Goal: Task Accomplishment & Management: Complete application form

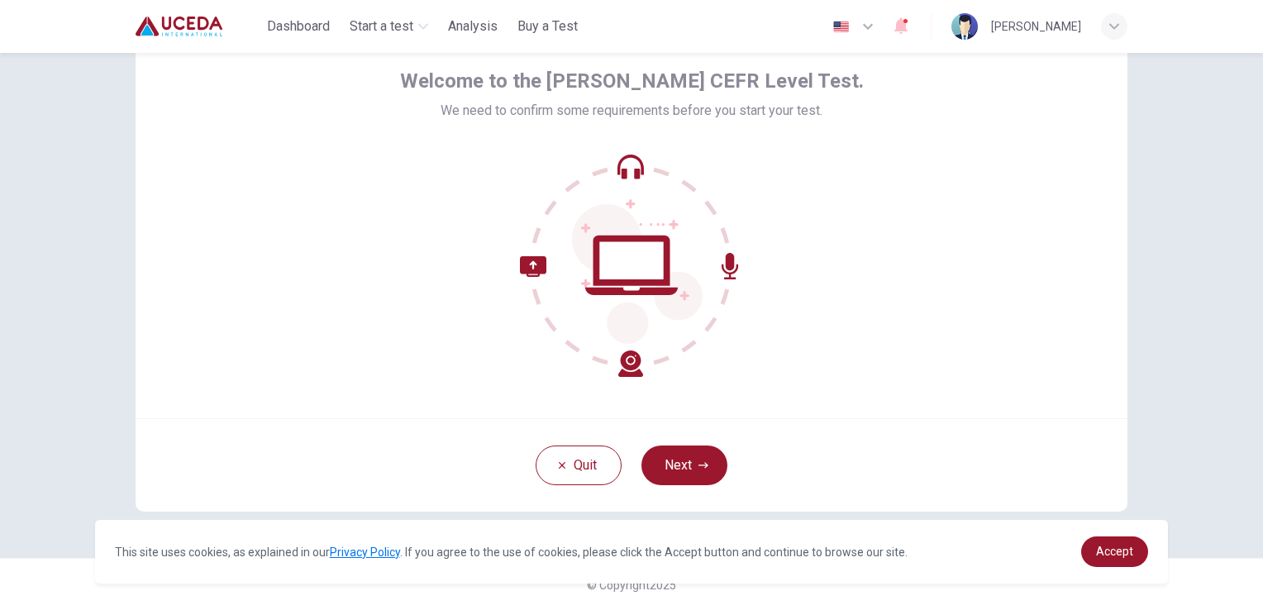
scroll to position [77, 0]
drag, startPoint x: 0, startPoint y: 0, endPoint x: 807, endPoint y: 230, distance: 839.5
click at [807, 230] on div at bounding box center [632, 266] width 464 height 223
click at [698, 464] on icon "button" at bounding box center [703, 466] width 10 height 10
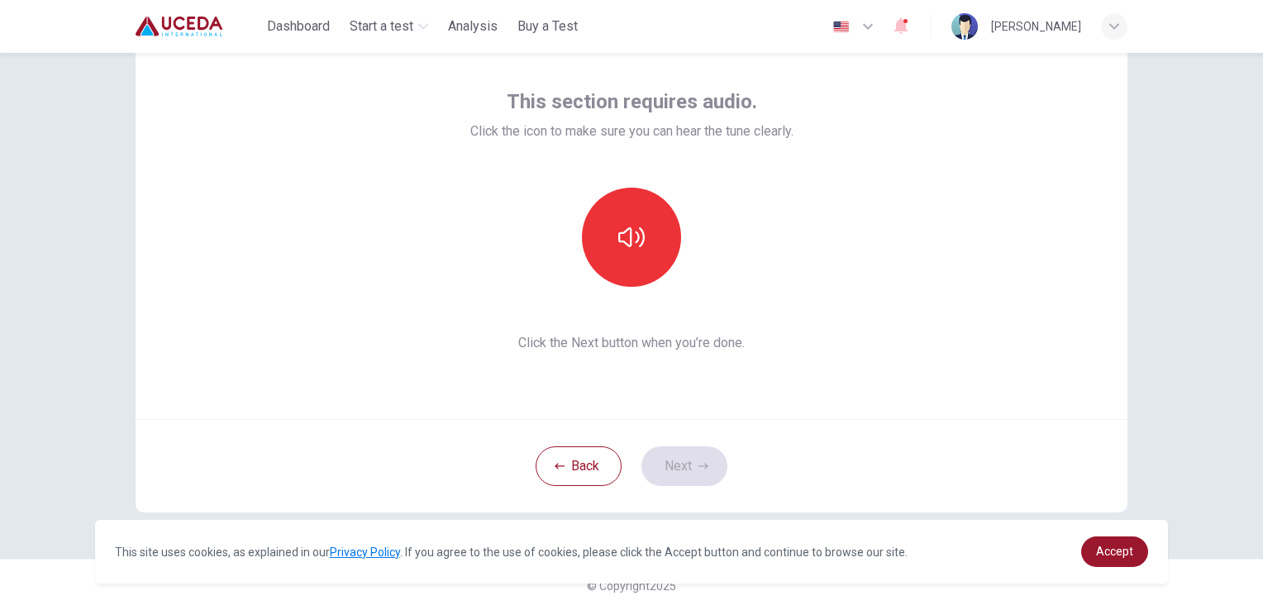
click at [635, 330] on div "This section requires audio. Click the icon to make sure you can hear the tune …" at bounding box center [631, 220] width 323 height 264
click at [625, 279] on button "button" at bounding box center [631, 237] width 99 height 99
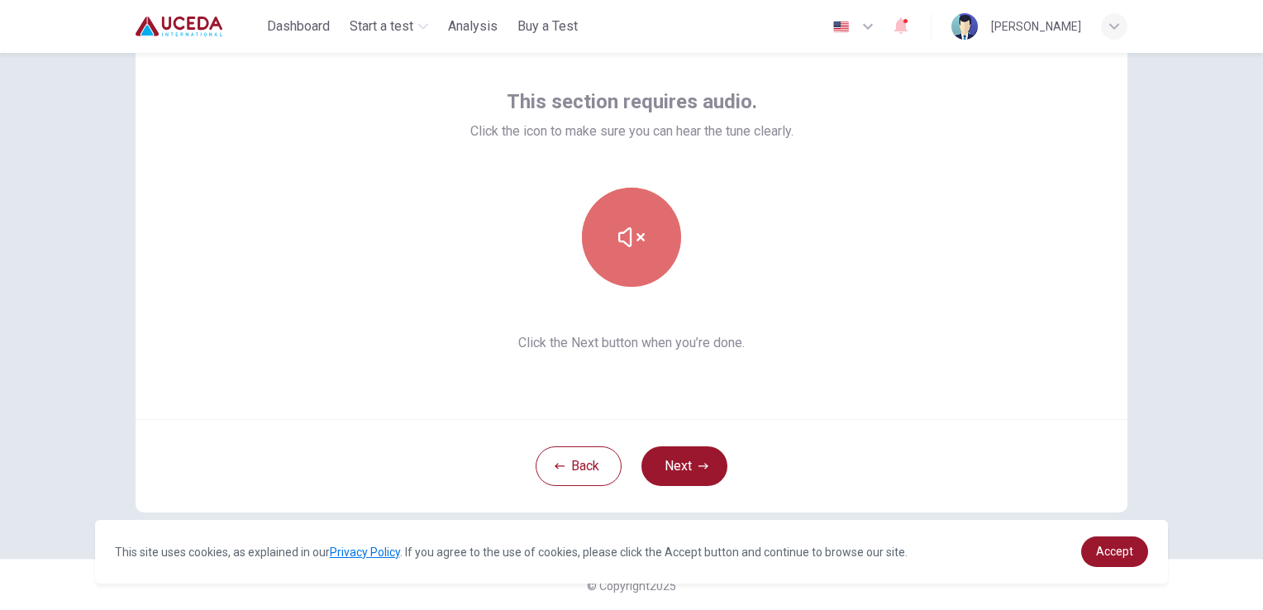
click at [625, 279] on button "button" at bounding box center [631, 237] width 99 height 99
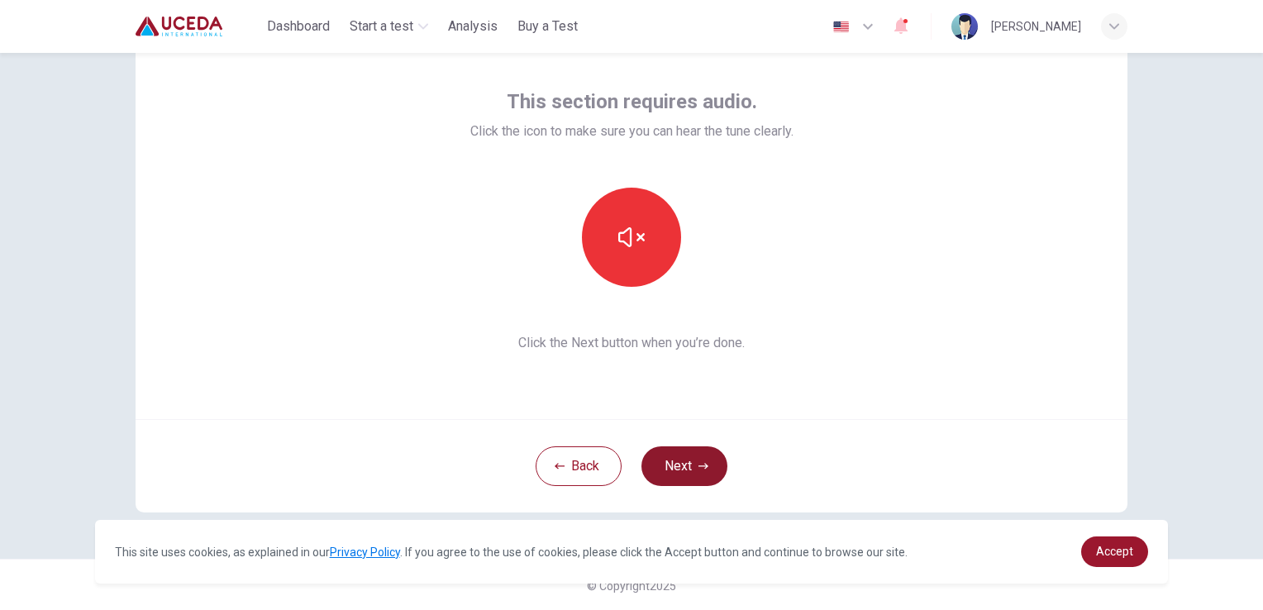
click at [688, 469] on button "Next" at bounding box center [684, 466] width 86 height 40
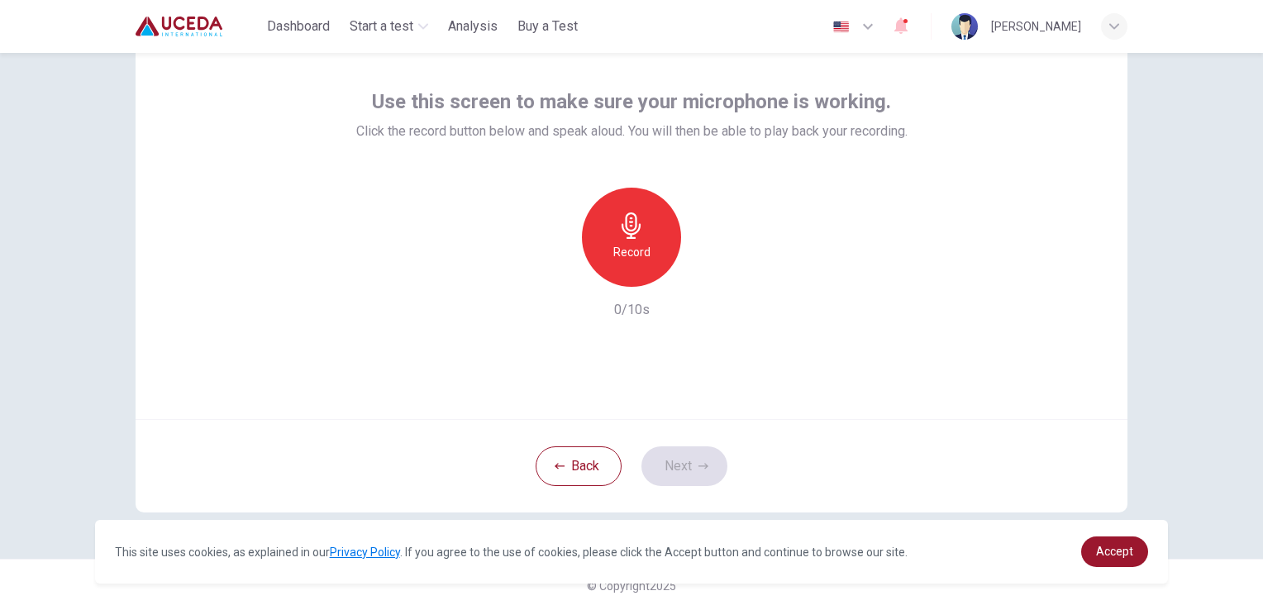
click at [627, 238] on div "Record" at bounding box center [631, 237] width 99 height 99
click at [628, 250] on h6 "Stop" at bounding box center [631, 252] width 25 height 20
click at [701, 283] on div "button" at bounding box center [707, 273] width 26 height 26
click at [673, 480] on button "Next" at bounding box center [684, 466] width 86 height 40
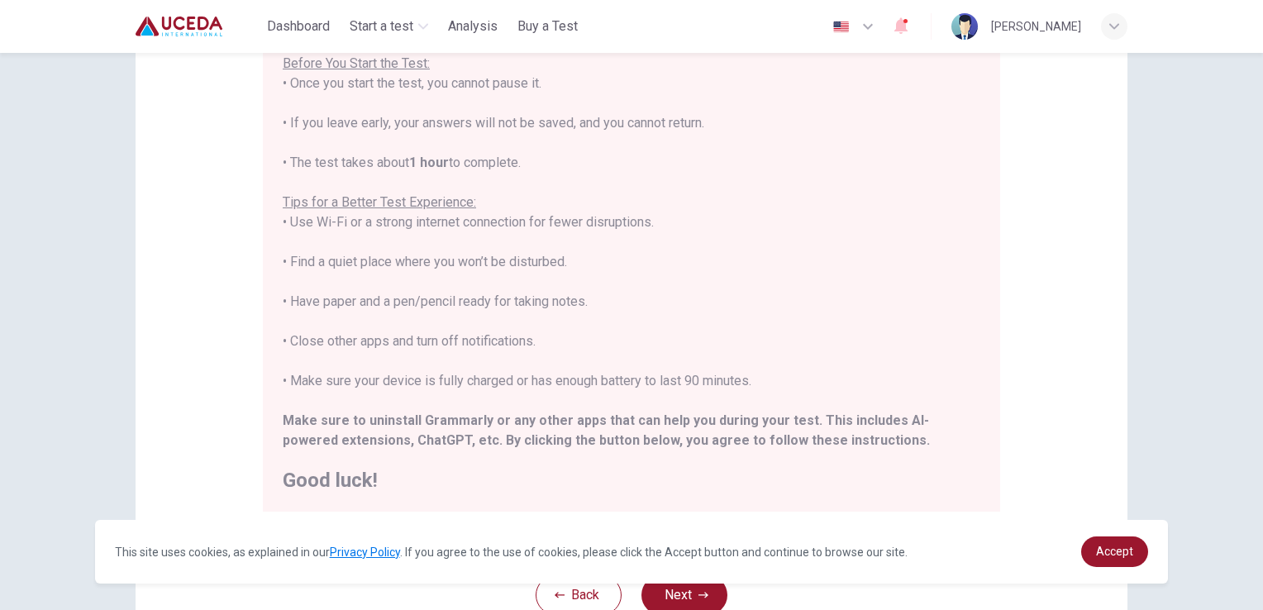
scroll to position [179, 0]
click at [1132, 555] on span "Accept" at bounding box center [1114, 551] width 37 height 13
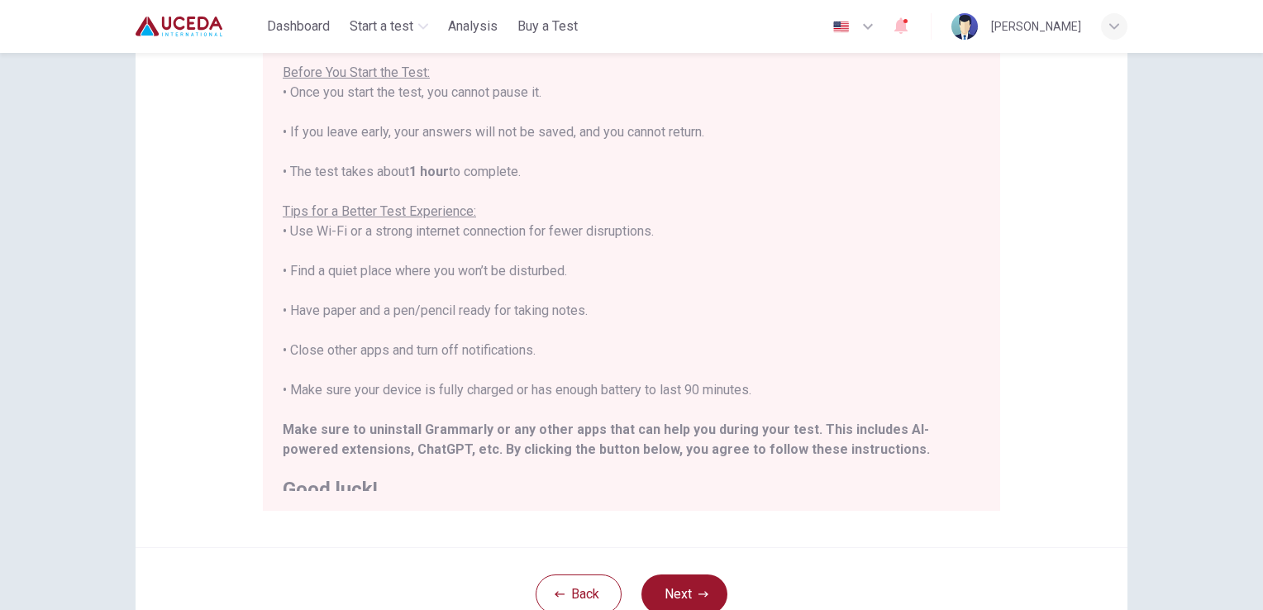
scroll to position [158, 0]
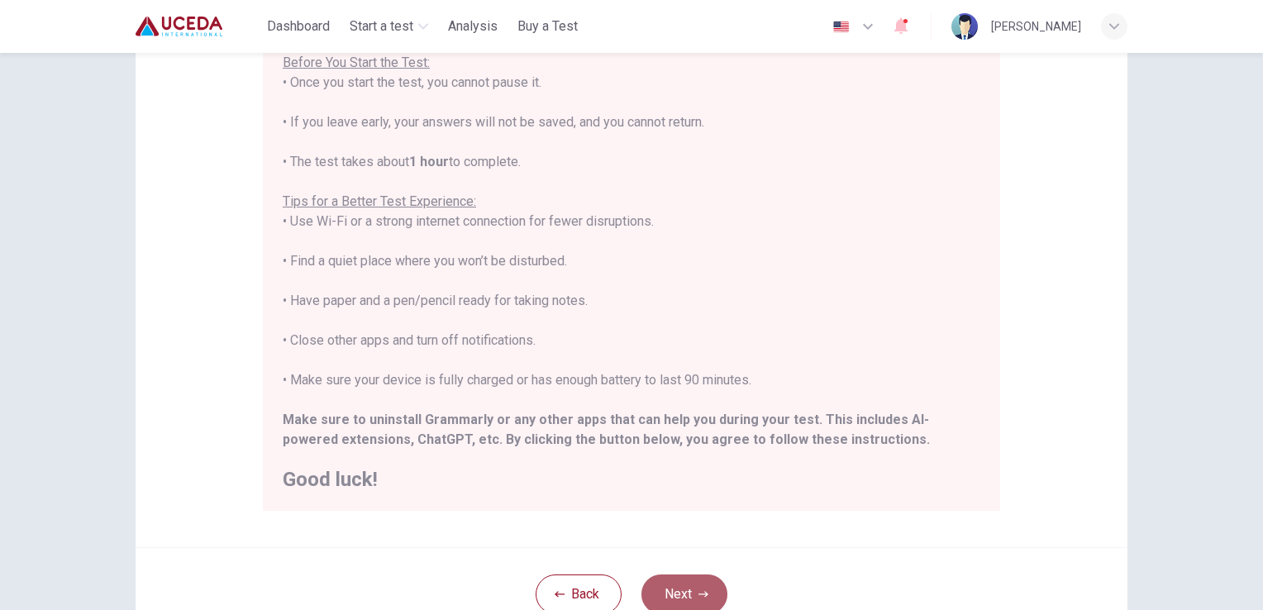
click at [683, 587] on button "Next" at bounding box center [684, 594] width 86 height 40
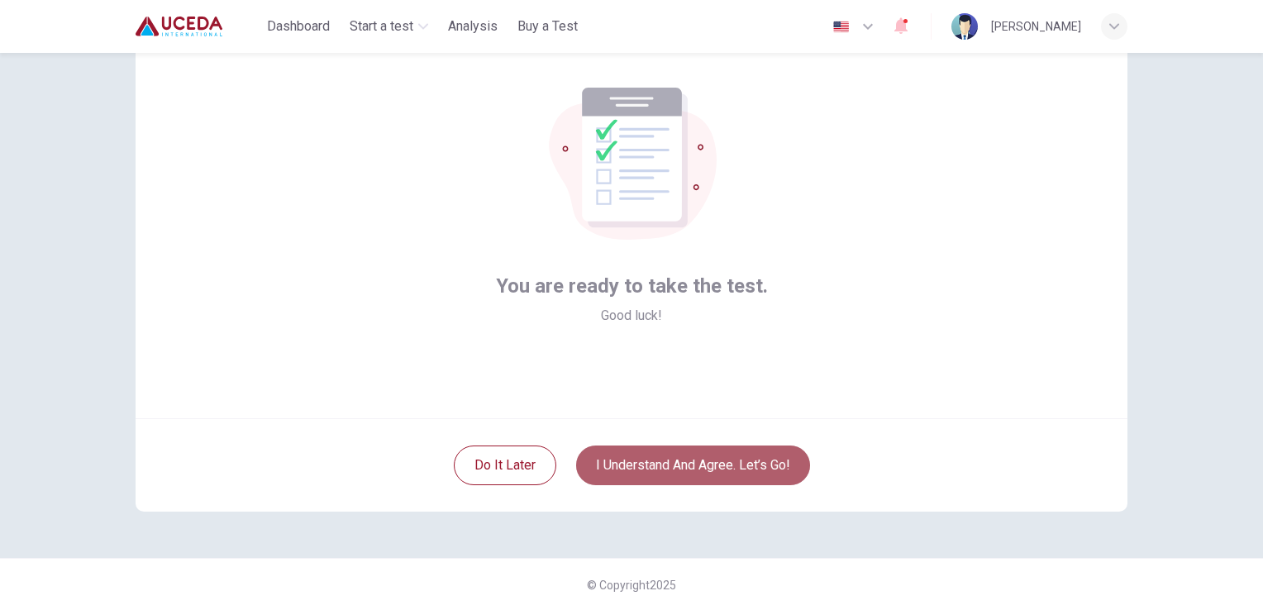
click at [645, 456] on button "I understand and agree. Let’s go!" at bounding box center [693, 465] width 234 height 40
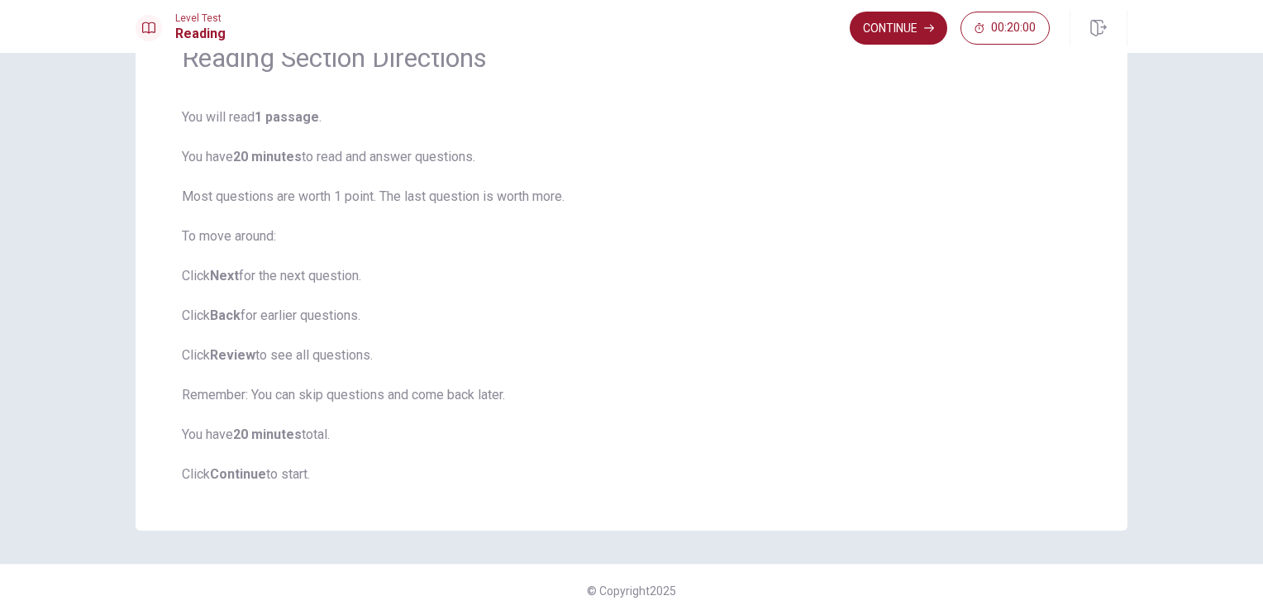
scroll to position [97, 0]
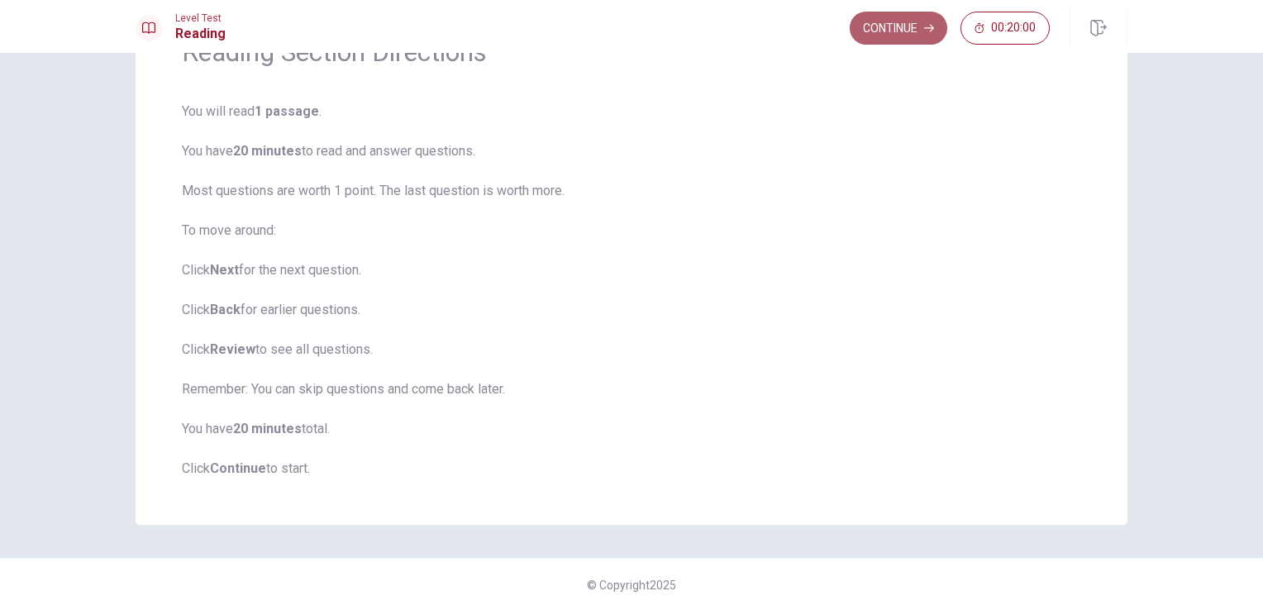
click at [857, 32] on button "Continue" at bounding box center [899, 28] width 98 height 33
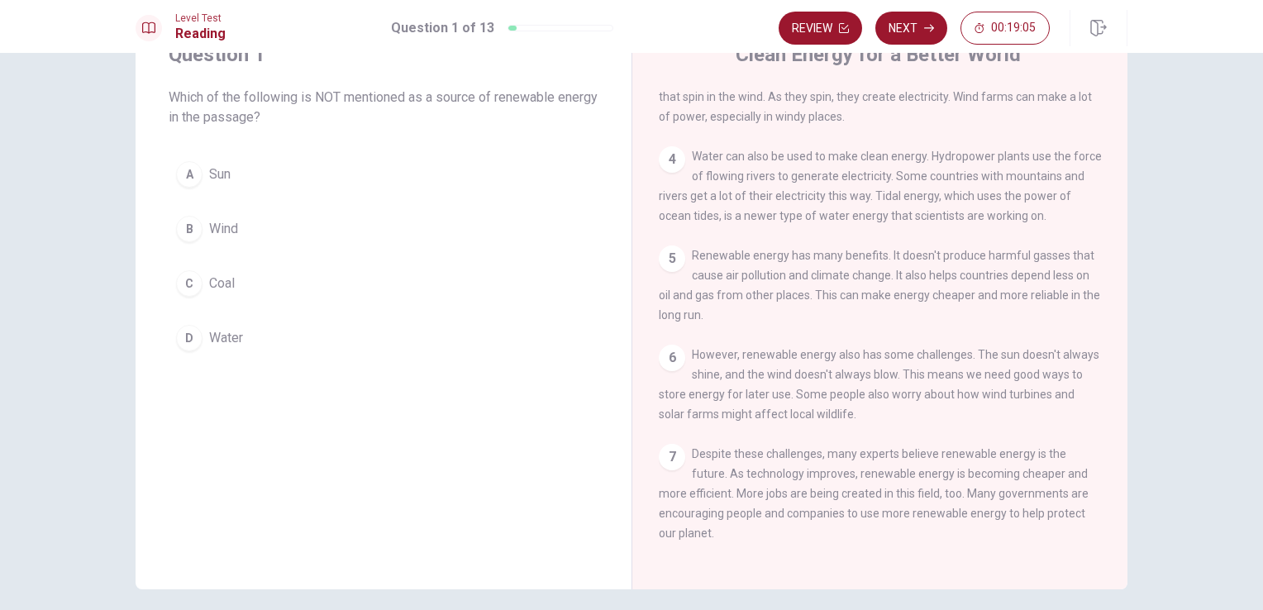
scroll to position [73, 0]
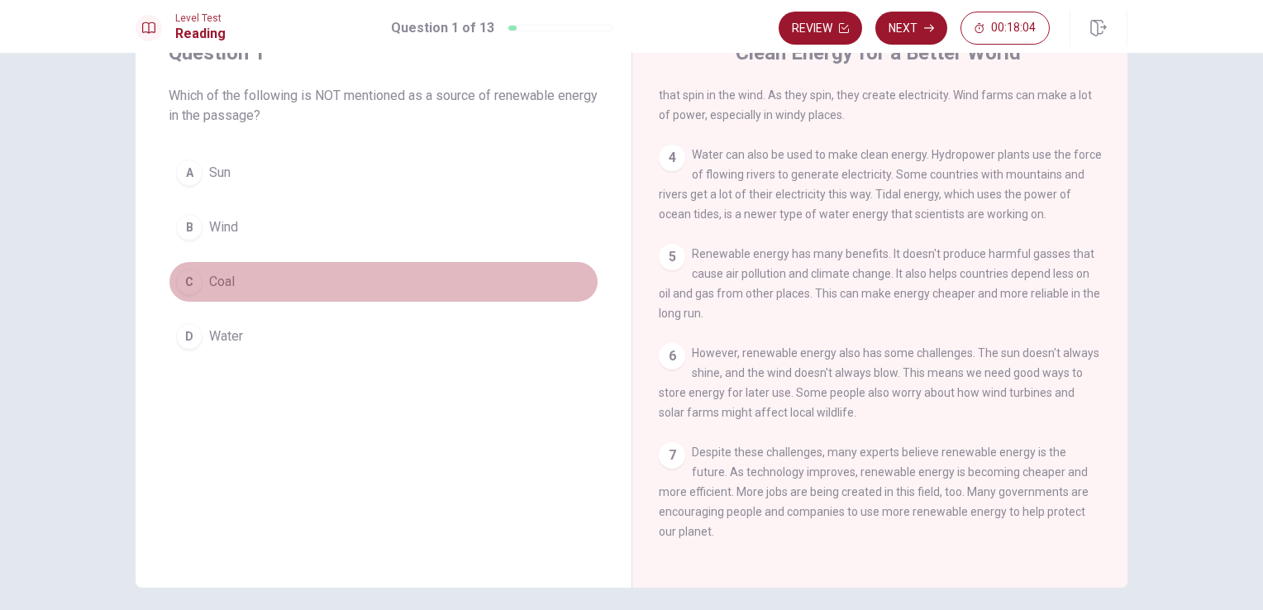
click at [225, 283] on span "Coal" at bounding box center [222, 282] width 26 height 20
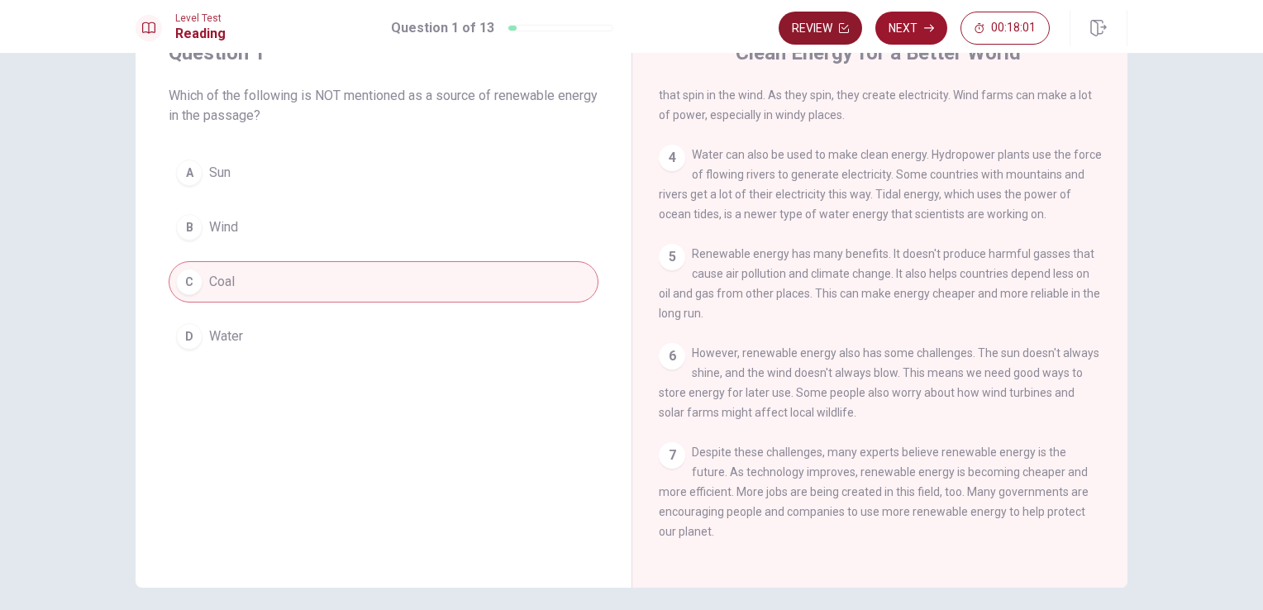
click at [832, 27] on button "Review" at bounding box center [820, 28] width 83 height 33
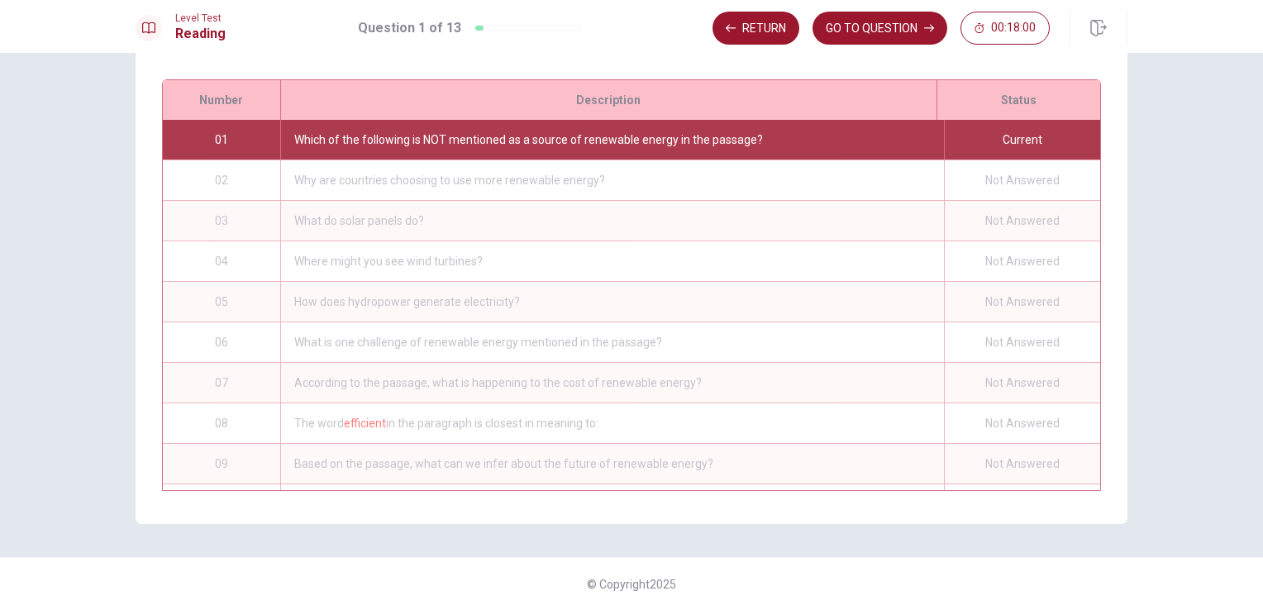
scroll to position [224, 0]
click at [958, 183] on div "Not Answered" at bounding box center [1022, 180] width 156 height 40
click at [867, 29] on button "GO TO QUESTION" at bounding box center [879, 28] width 135 height 33
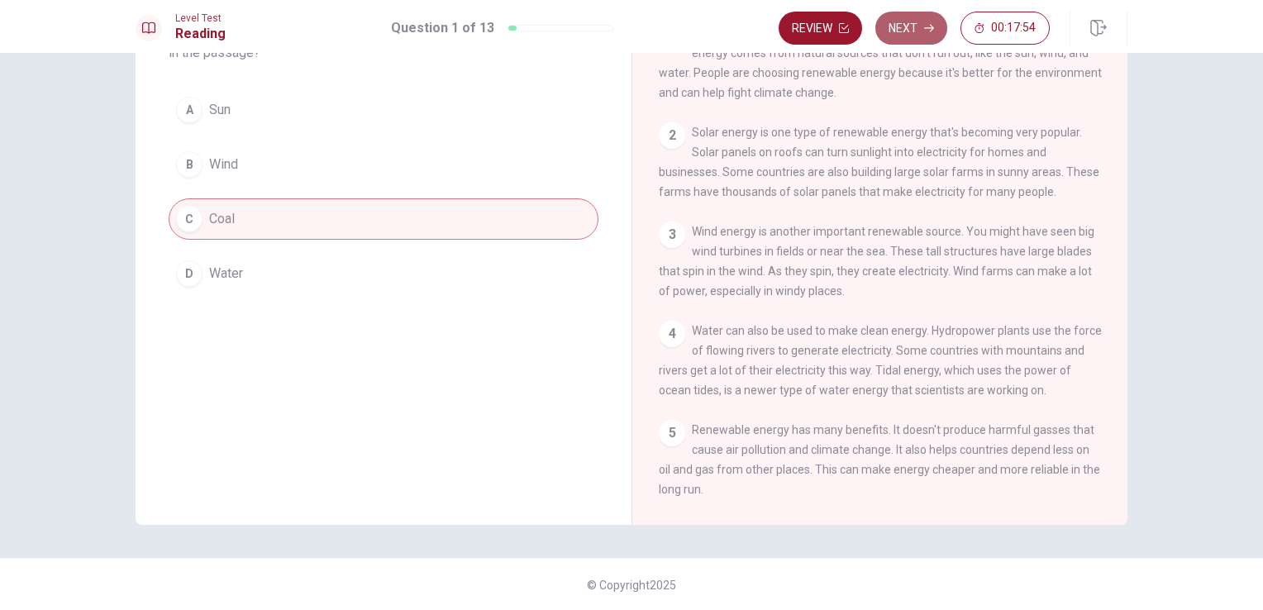
click at [920, 24] on button "Next" at bounding box center [911, 28] width 72 height 33
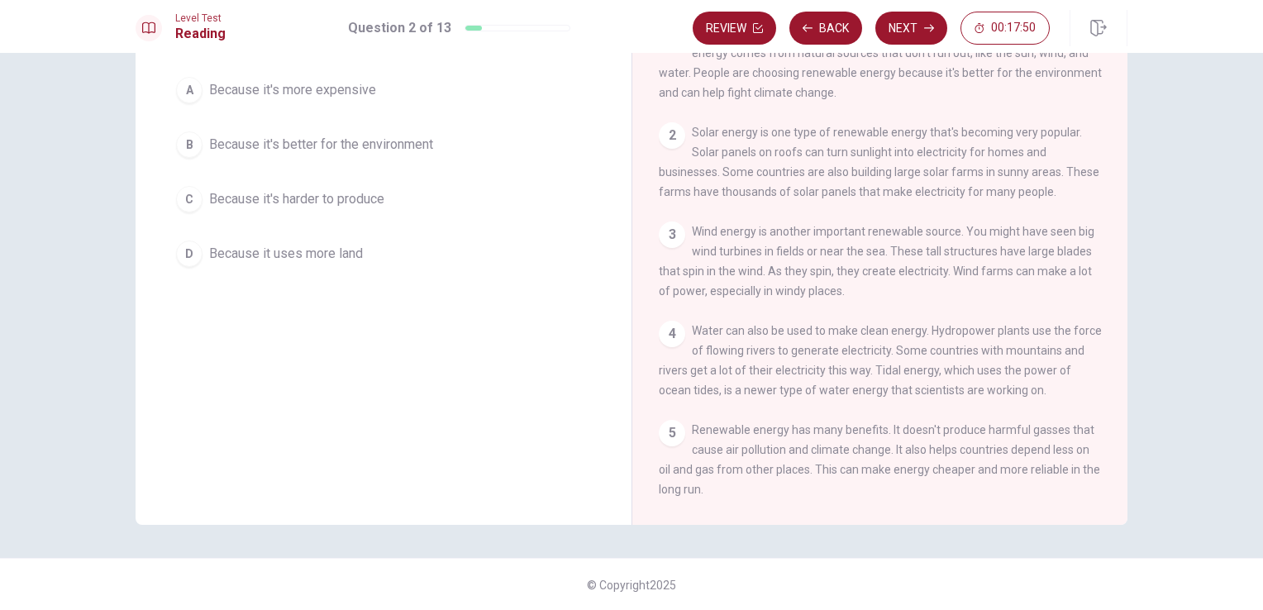
scroll to position [0, 0]
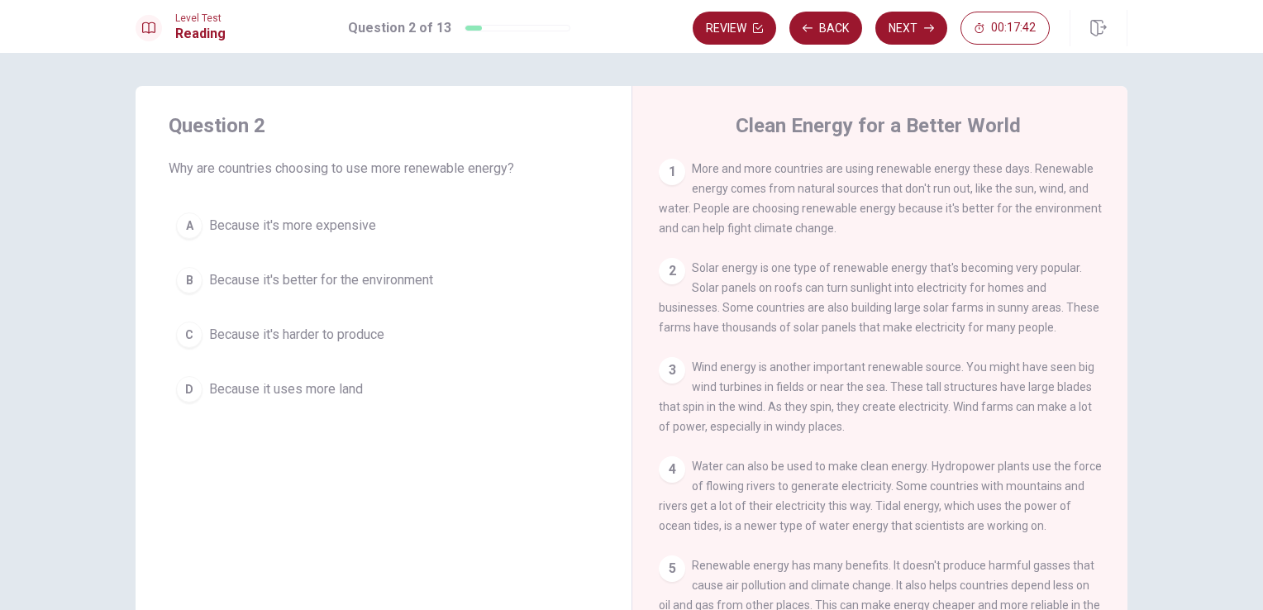
click at [295, 283] on span "Because it's better for the environment" at bounding box center [321, 280] width 224 height 20
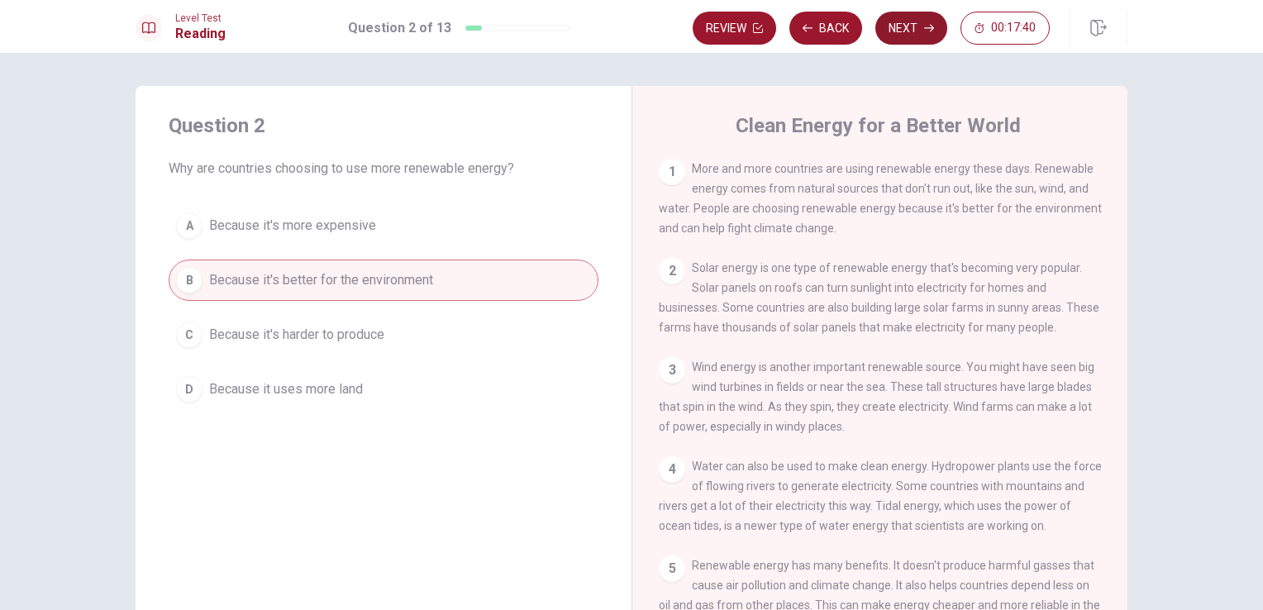
click at [893, 31] on button "Next" at bounding box center [911, 28] width 72 height 33
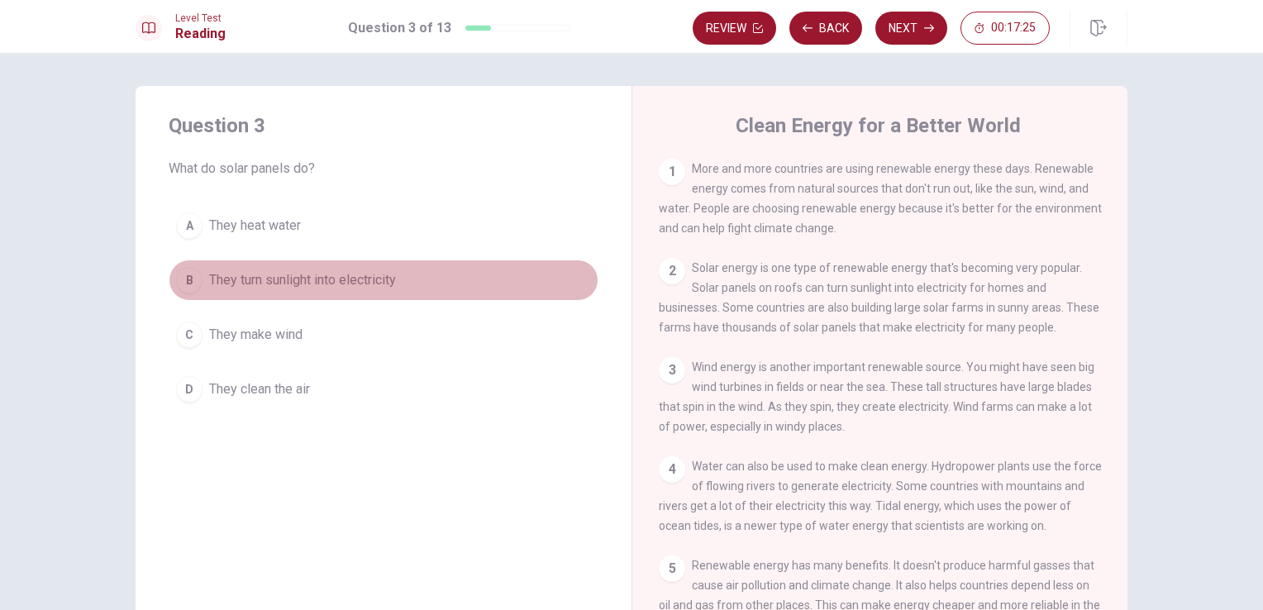
click at [403, 283] on button "B They turn sunlight into electricity" at bounding box center [384, 280] width 430 height 41
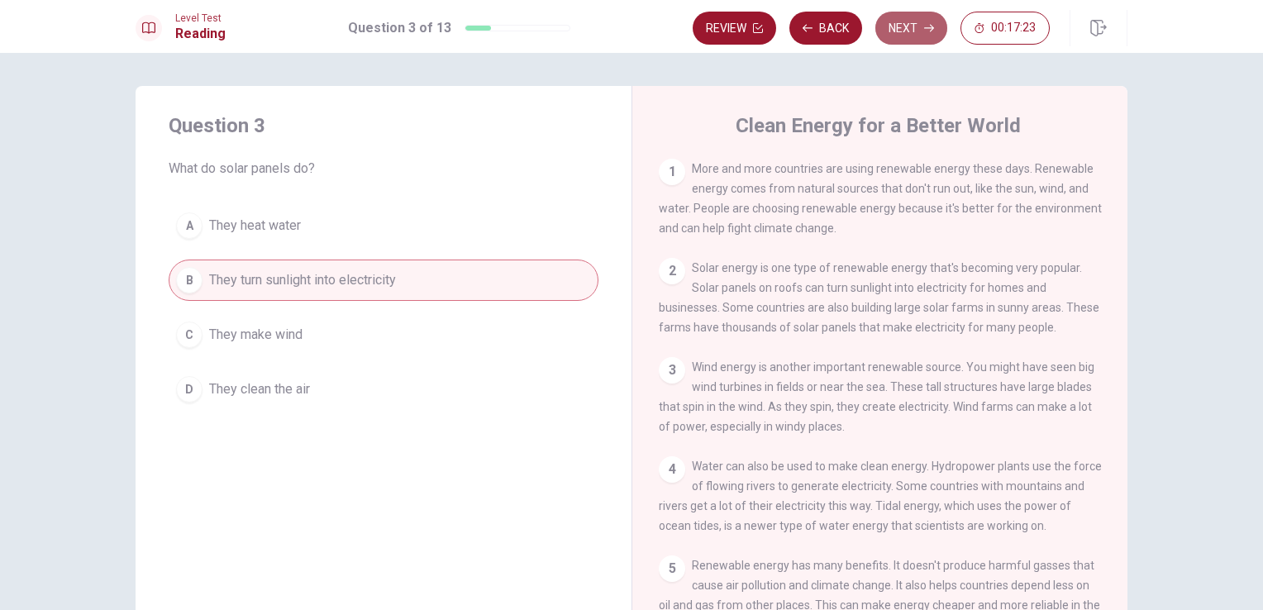
click at [924, 29] on icon "button" at bounding box center [929, 28] width 10 height 10
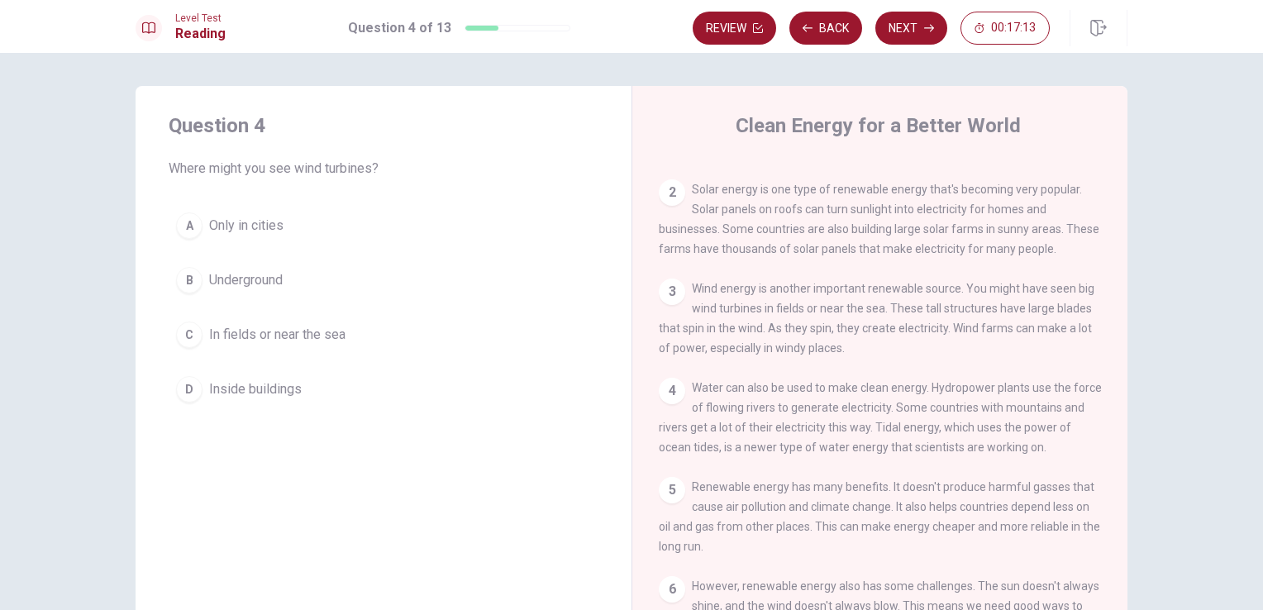
scroll to position [83, 0]
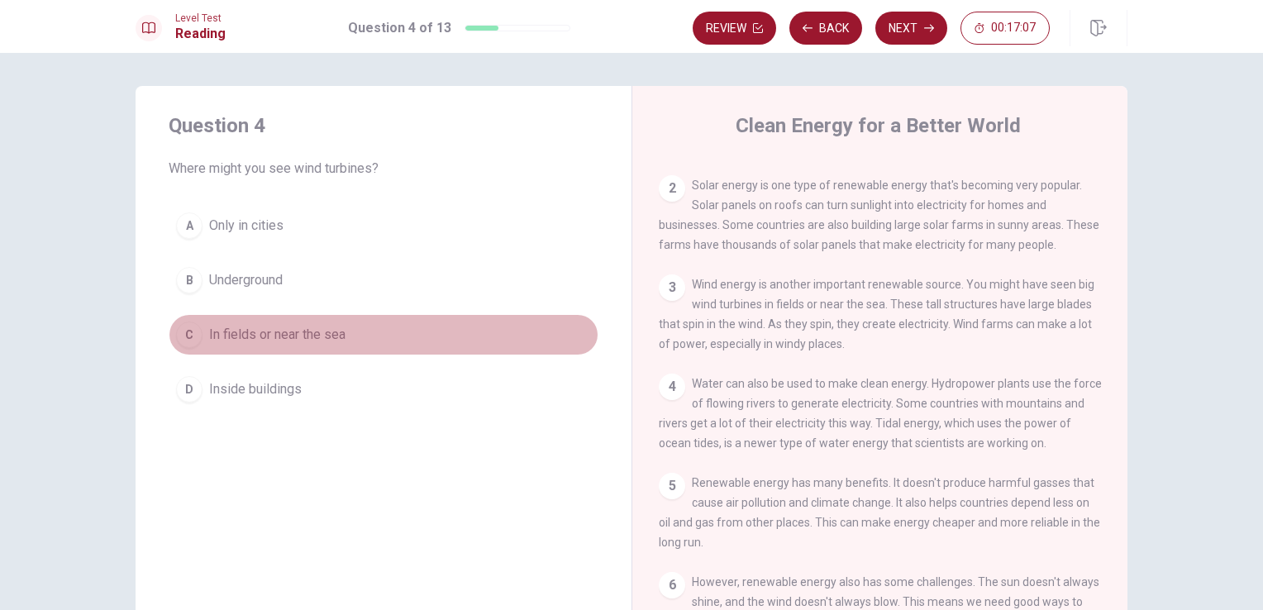
click at [284, 342] on span "In fields or near the sea" at bounding box center [277, 335] width 136 height 20
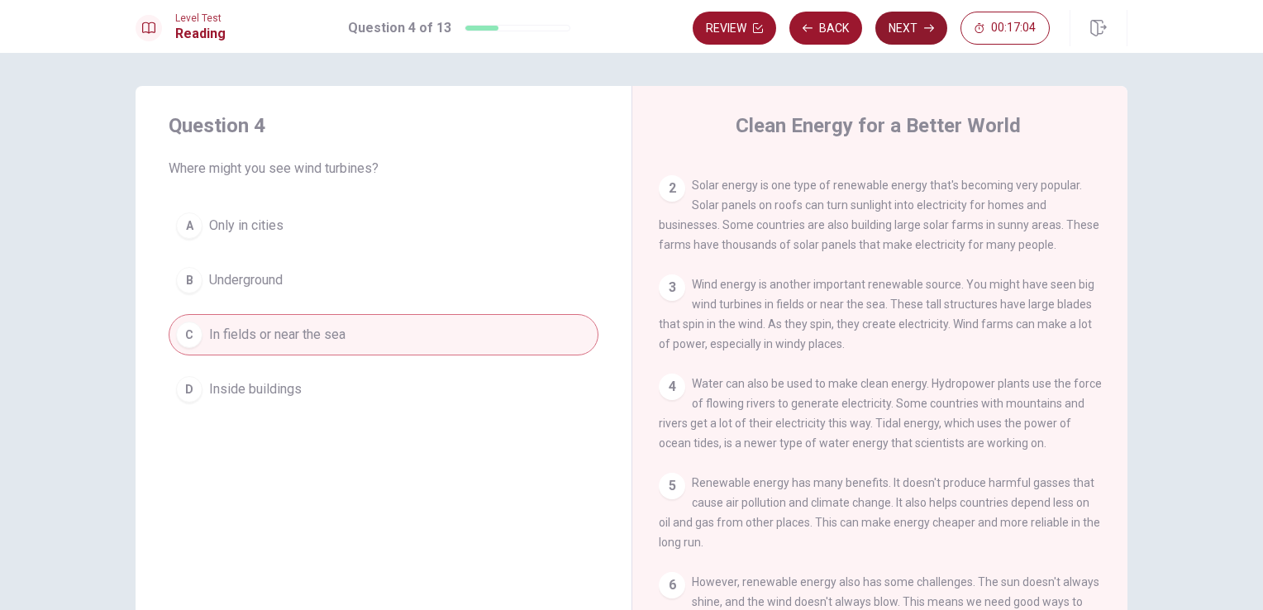
click at [896, 29] on button "Next" at bounding box center [911, 28] width 72 height 33
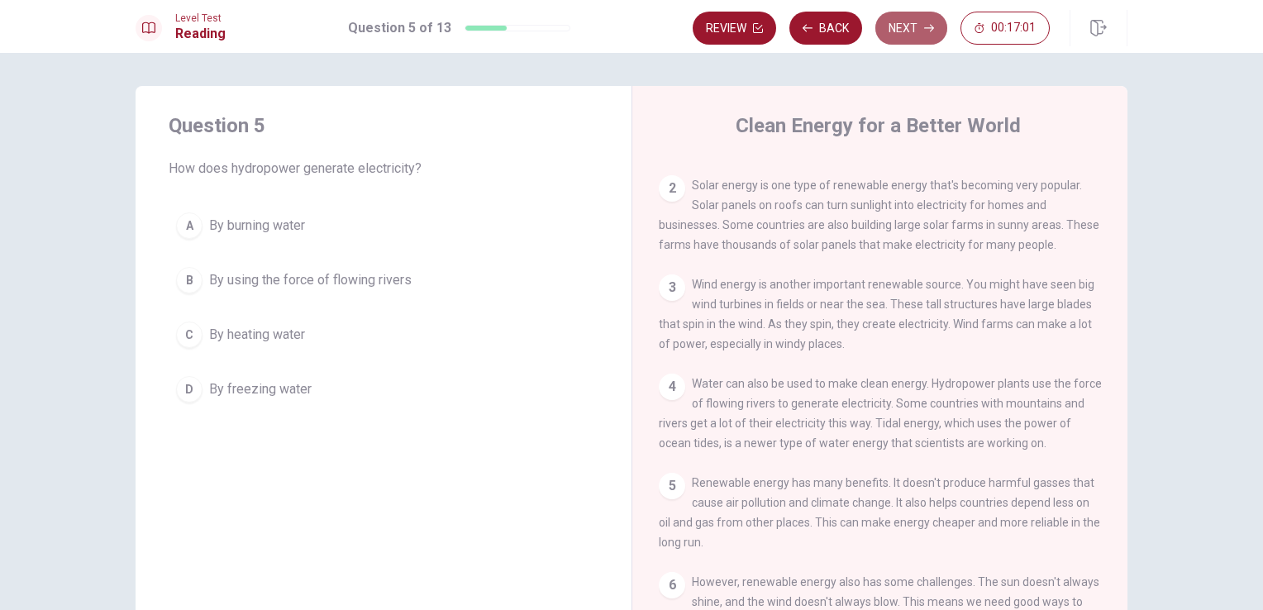
click at [897, 18] on button "Next" at bounding box center [911, 28] width 72 height 33
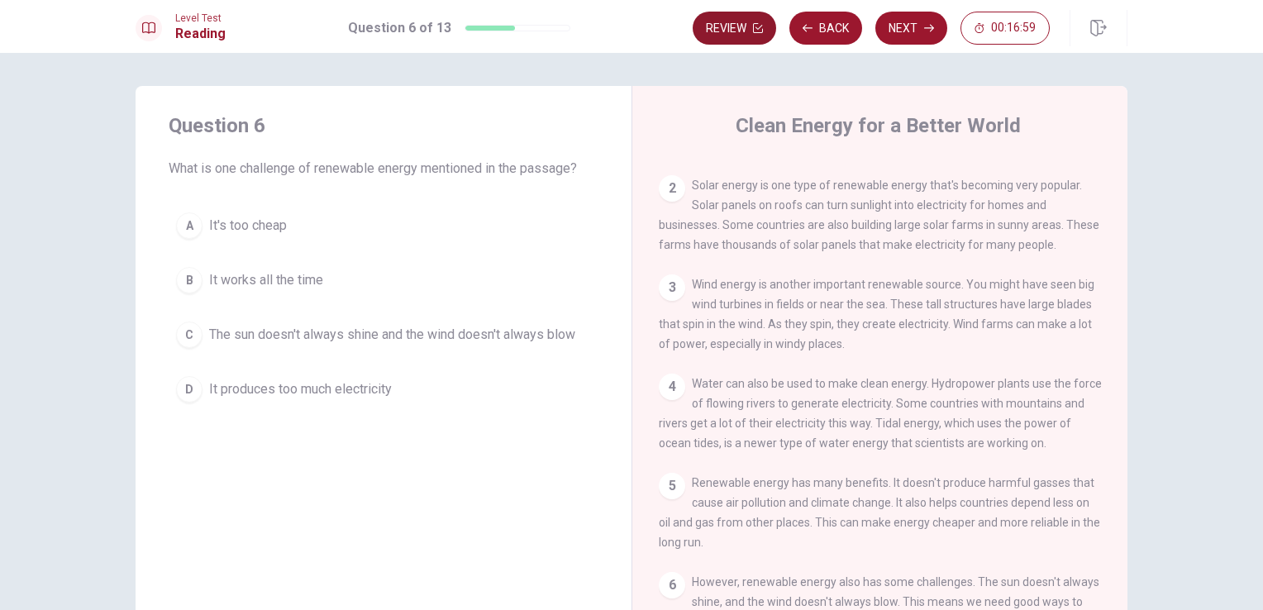
click at [746, 41] on button "Review" at bounding box center [734, 28] width 83 height 33
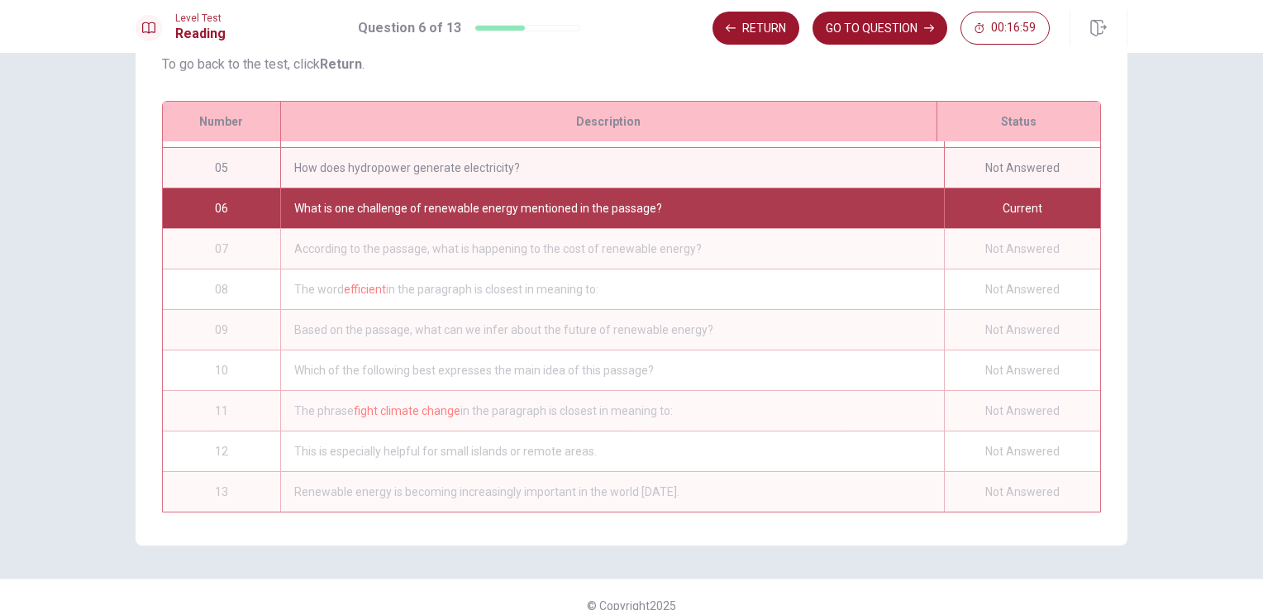
scroll to position [224, 0]
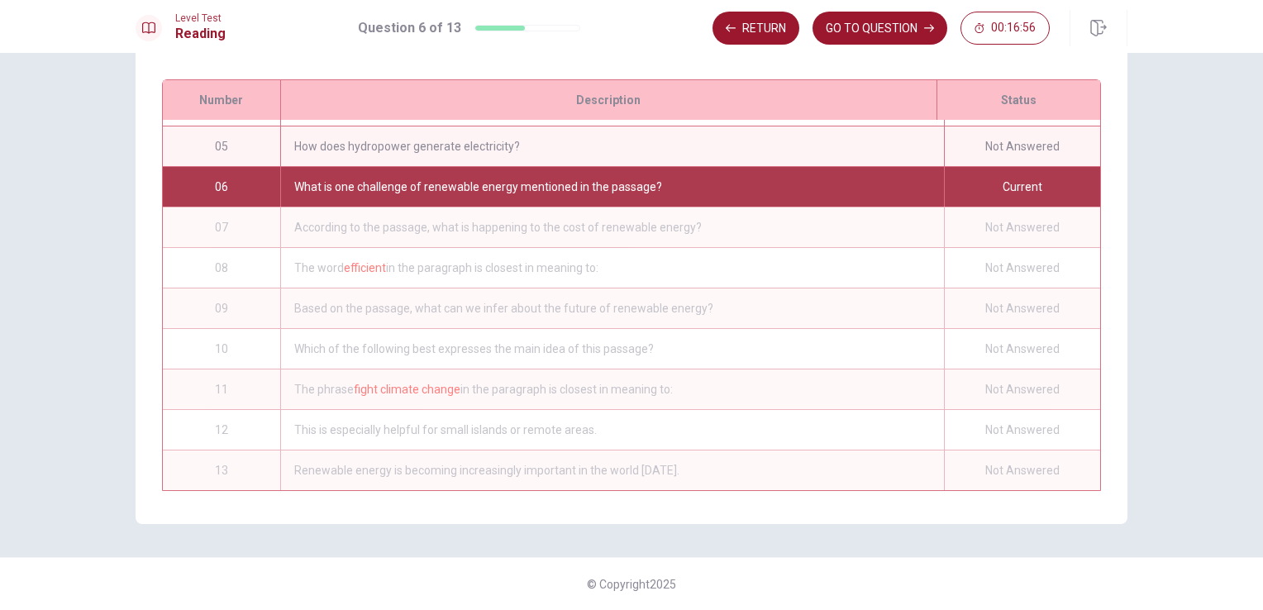
click at [631, 137] on div "How does hydropower generate electricity?" at bounding box center [612, 146] width 664 height 40
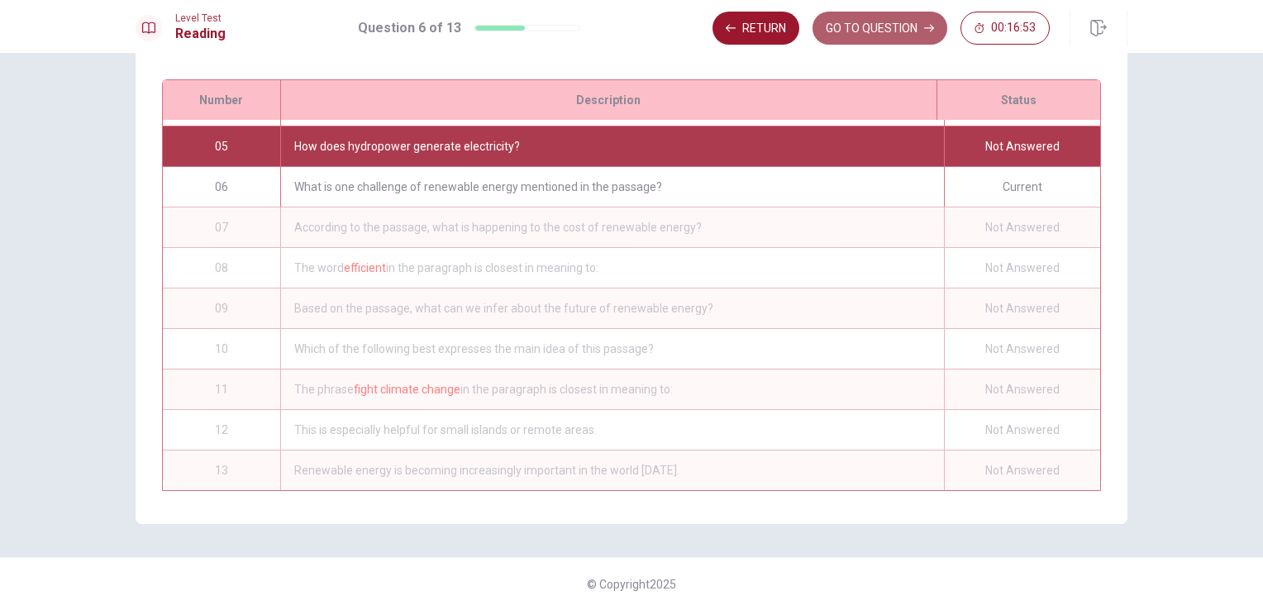
click at [820, 31] on button "GO TO QUESTION" at bounding box center [879, 28] width 135 height 33
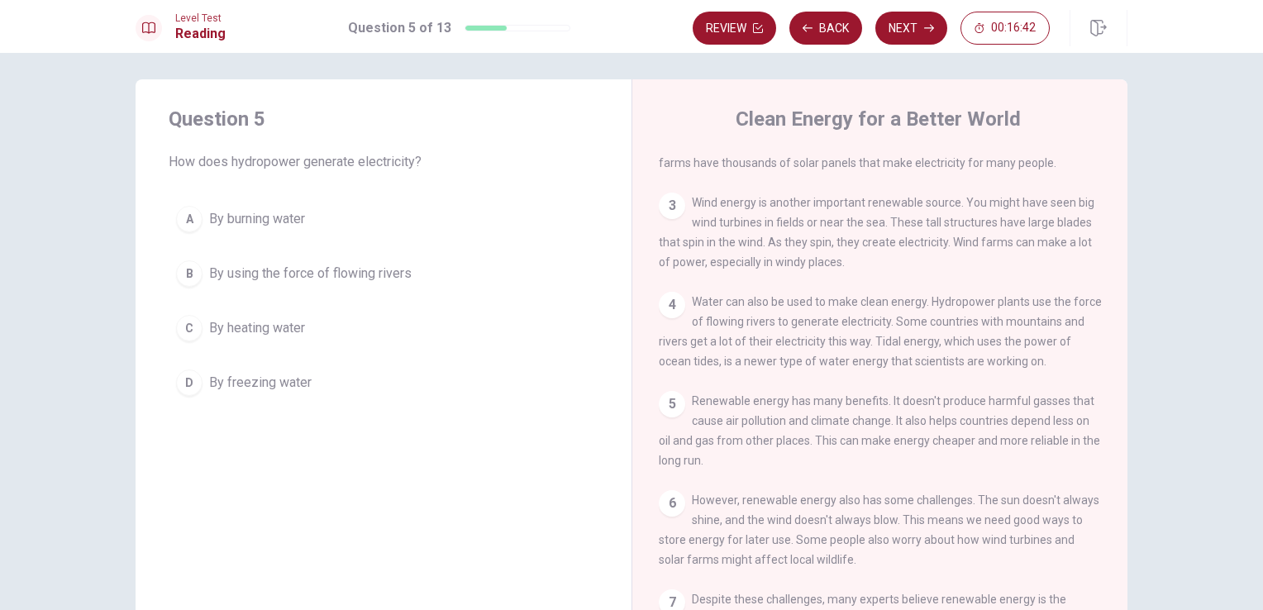
scroll to position [157, 0]
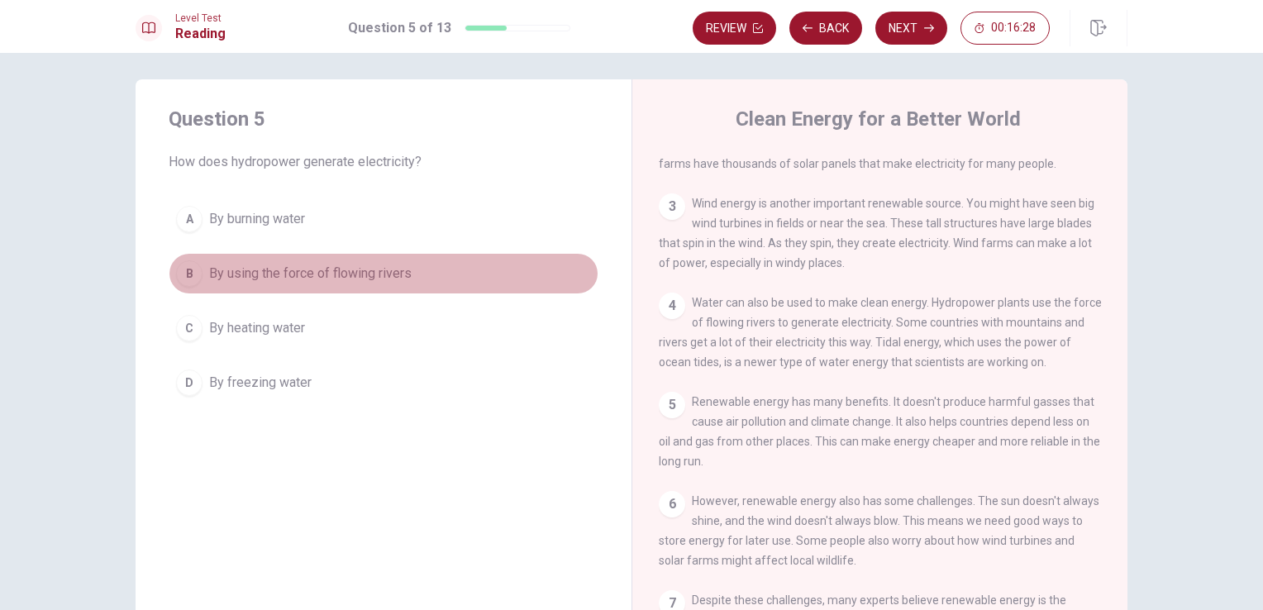
click at [327, 269] on span "By using the force of flowing rivers" at bounding box center [310, 274] width 202 height 20
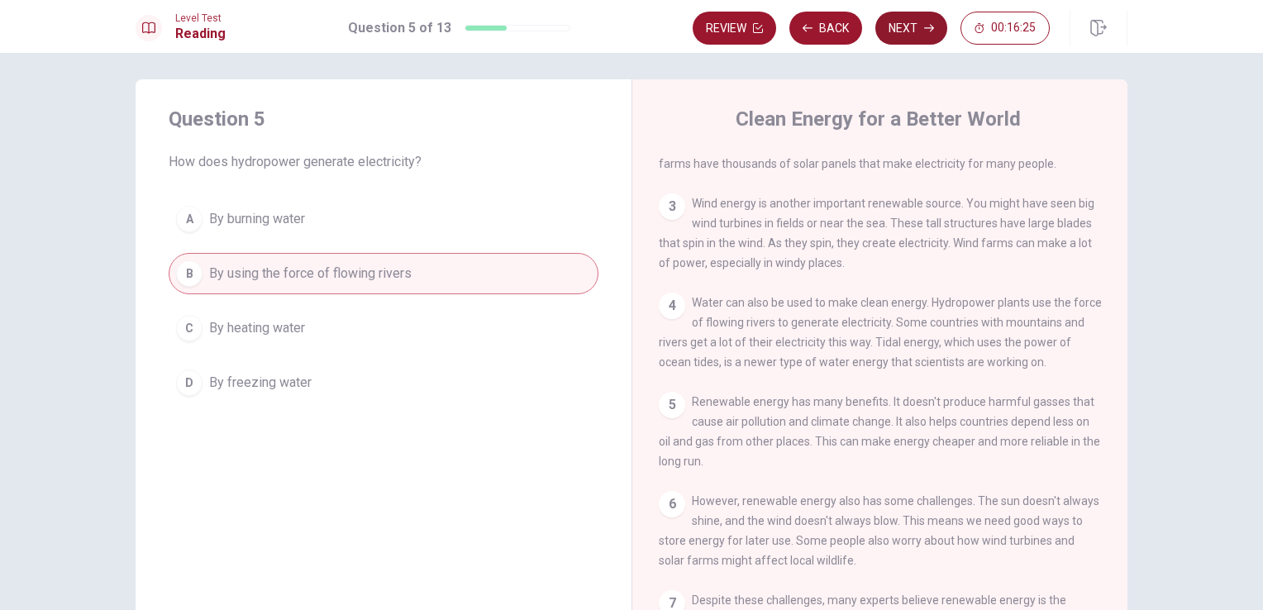
click at [901, 19] on button "Next" at bounding box center [911, 28] width 72 height 33
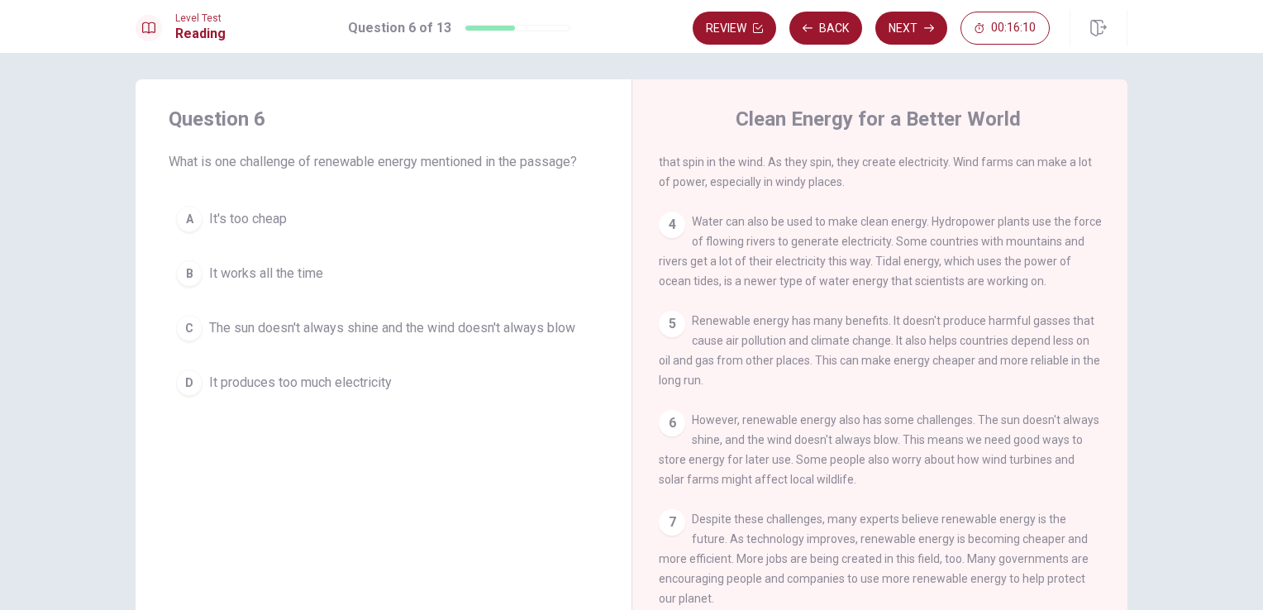
scroll to position [258, 0]
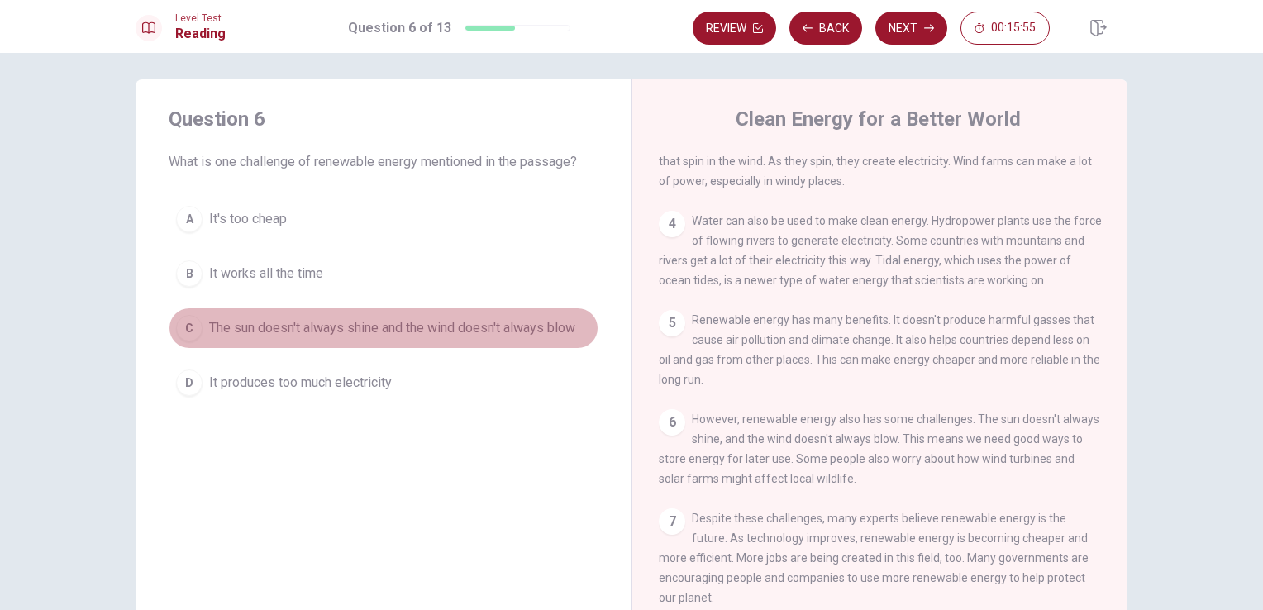
click at [508, 329] on span "The sun doesn't always shine and the wind doesn't always blow" at bounding box center [392, 328] width 366 height 20
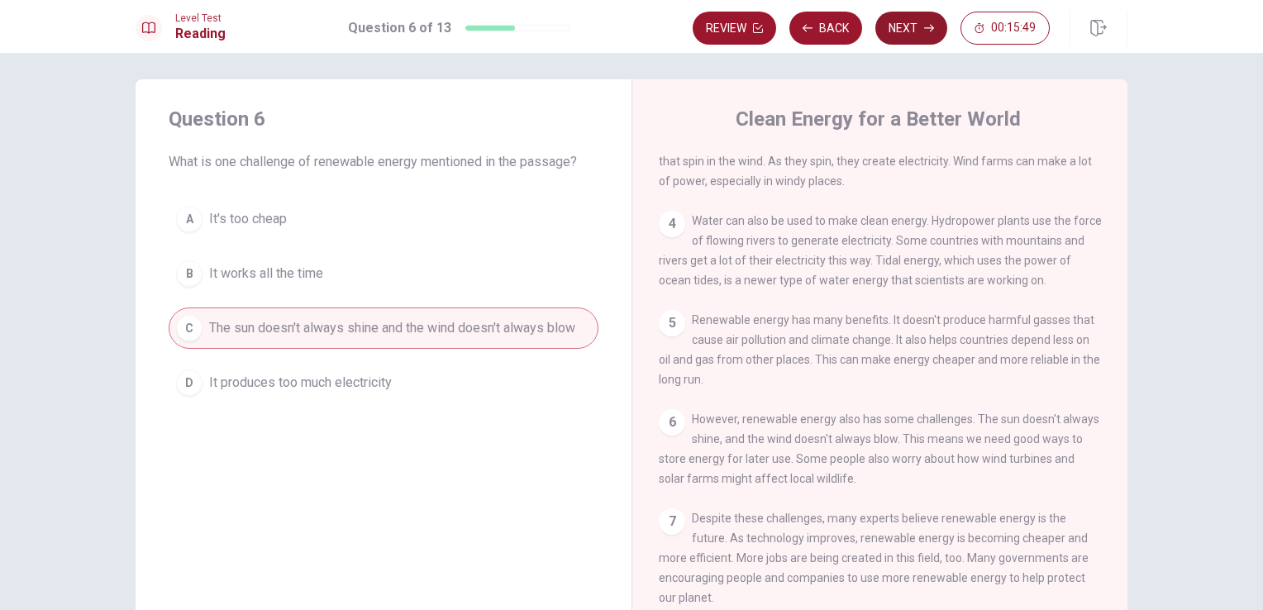
click at [907, 21] on button "Next" at bounding box center [911, 28] width 72 height 33
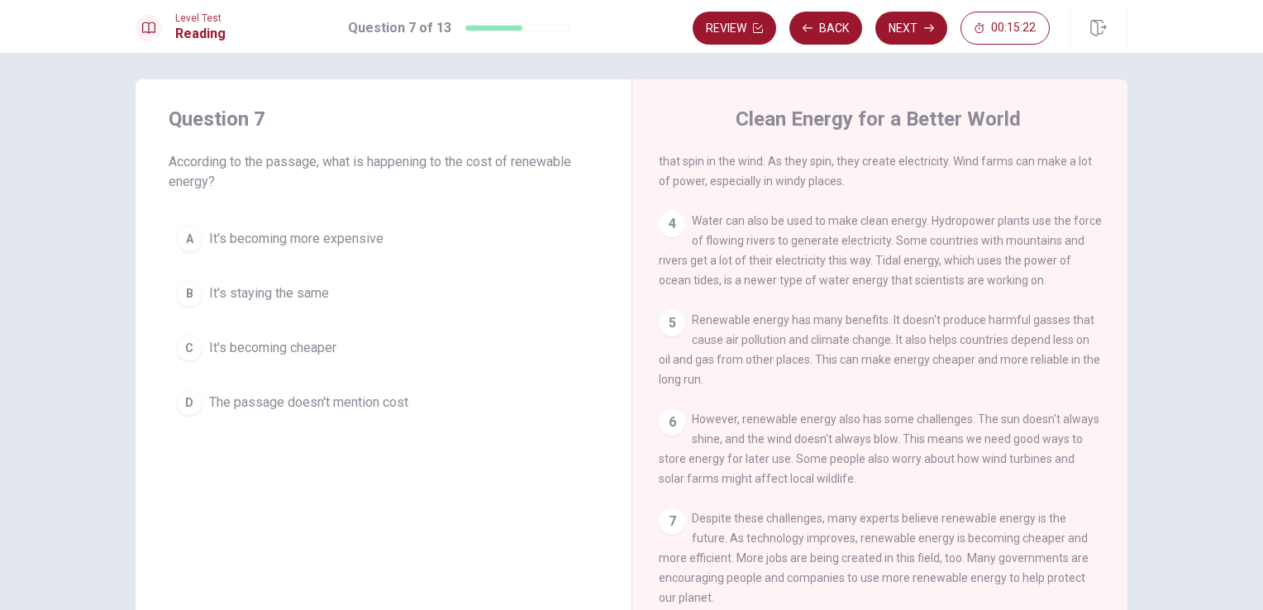
click at [304, 339] on span "It's becoming cheaper" at bounding box center [272, 348] width 127 height 20
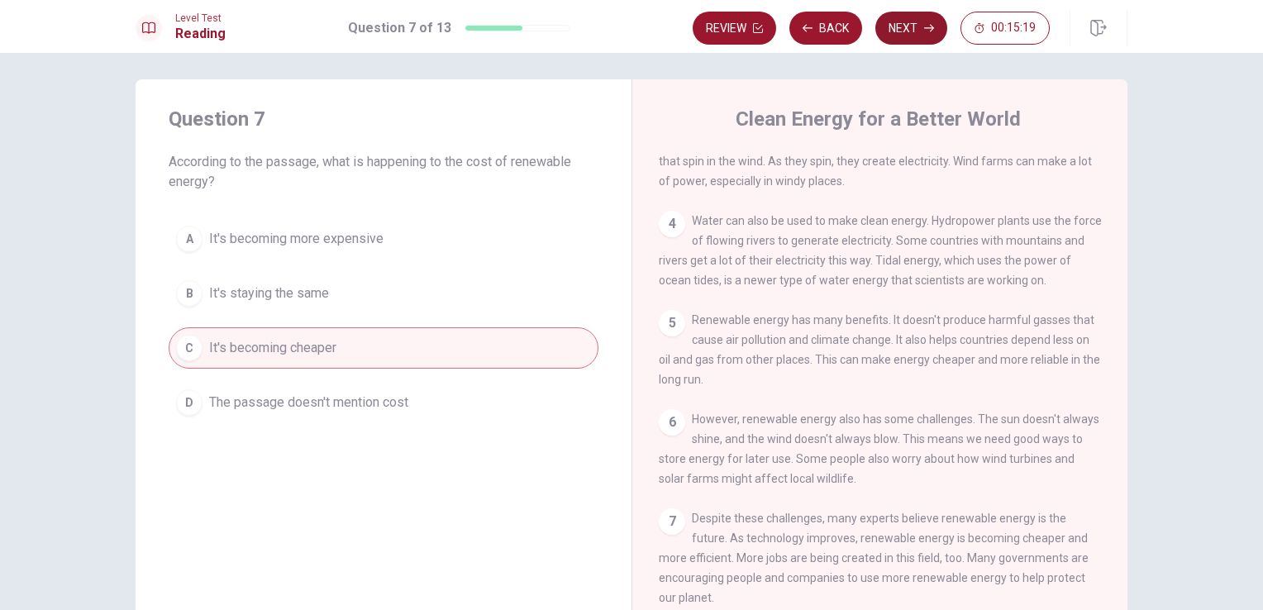
click at [922, 23] on button "Next" at bounding box center [911, 28] width 72 height 33
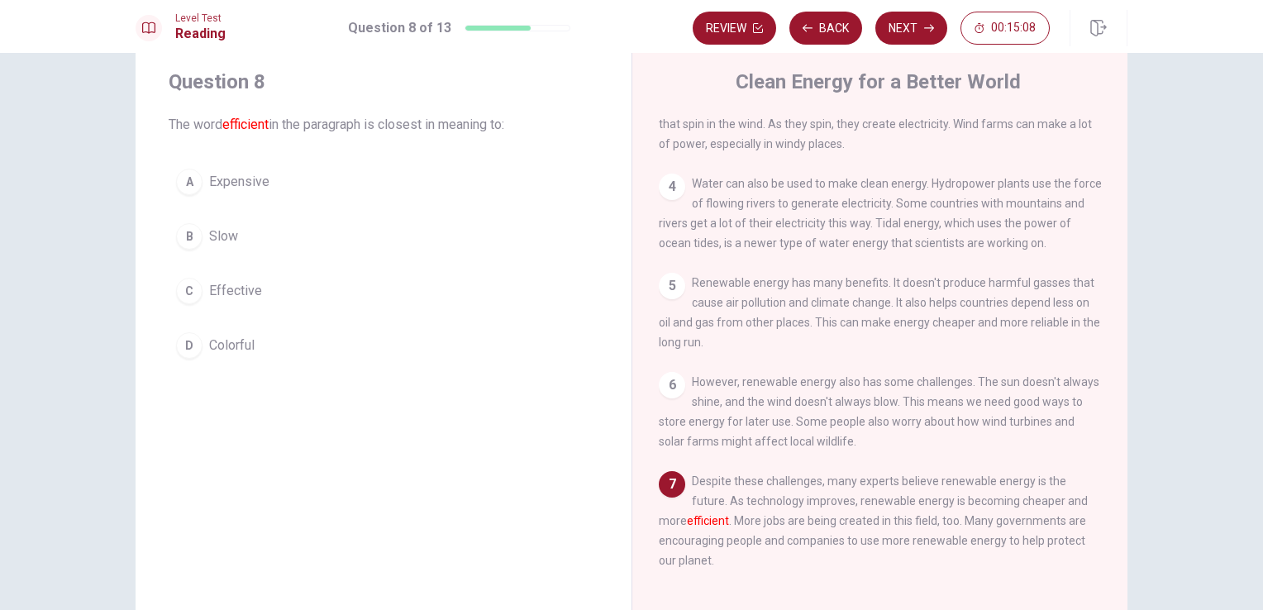
scroll to position [46, 0]
click at [264, 293] on button "C Effective" at bounding box center [384, 288] width 430 height 41
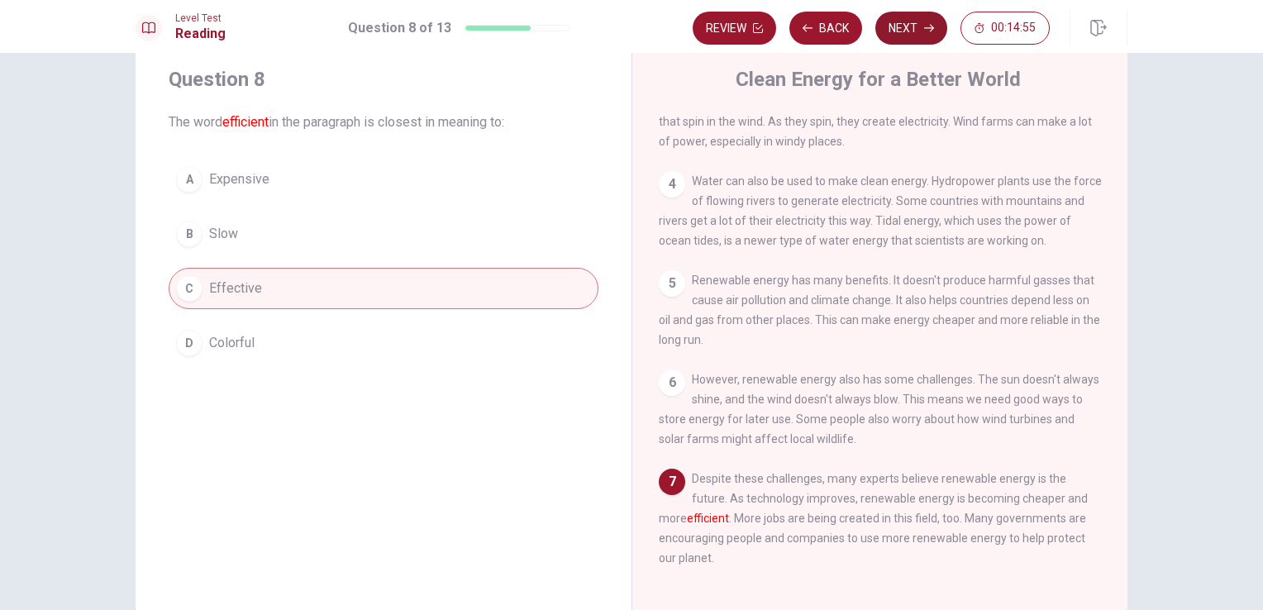
click at [909, 35] on button "Next" at bounding box center [911, 28] width 72 height 33
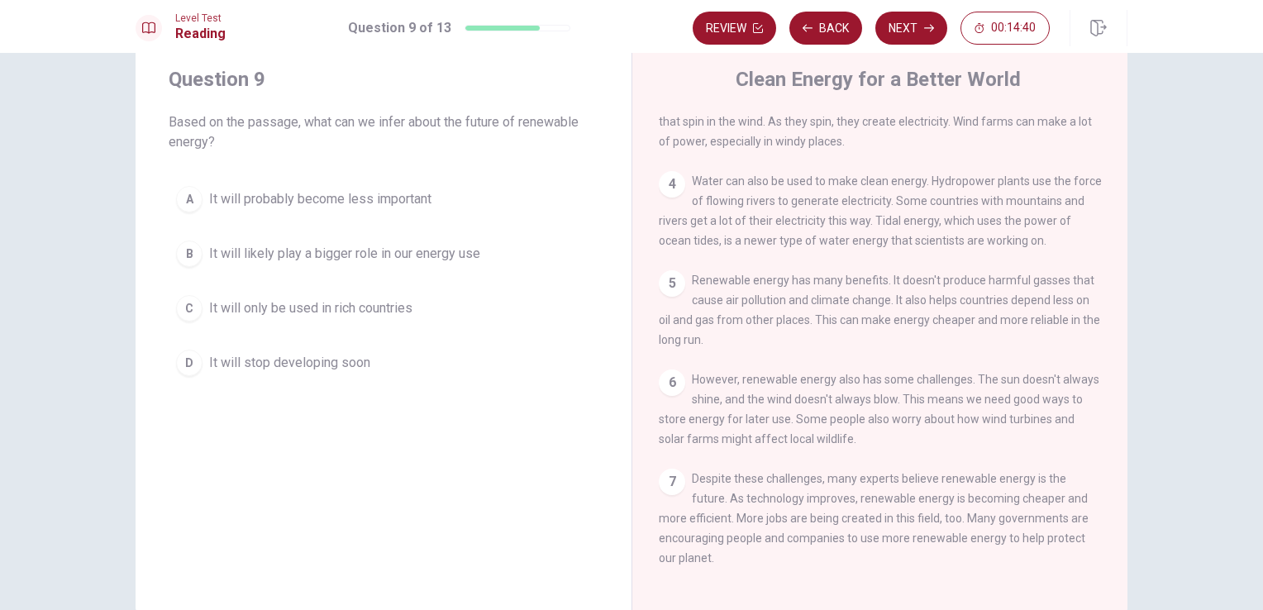
click at [298, 245] on span "It will likely play a bigger role in our energy use" at bounding box center [344, 254] width 271 height 20
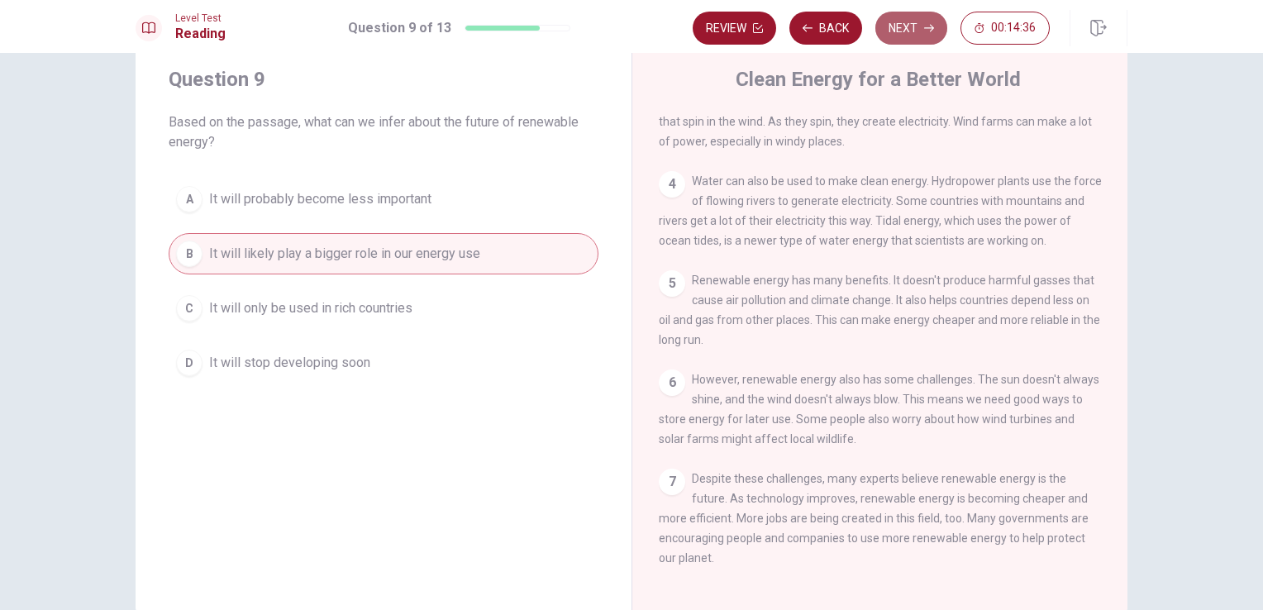
click at [888, 18] on button "Next" at bounding box center [911, 28] width 72 height 33
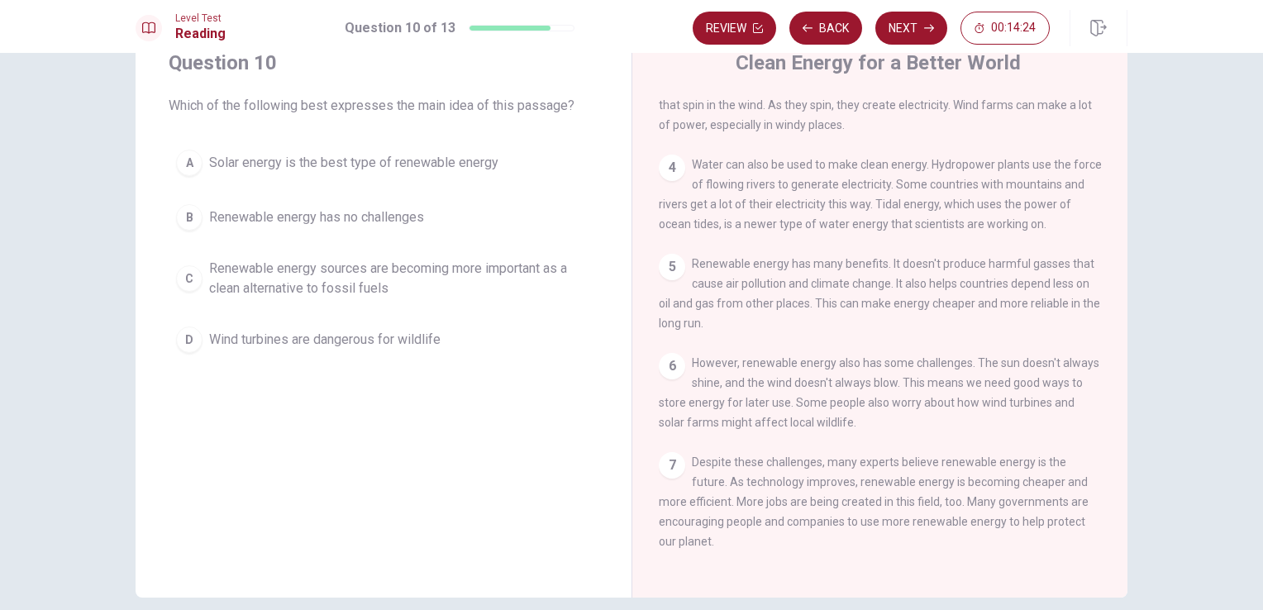
scroll to position [63, 0]
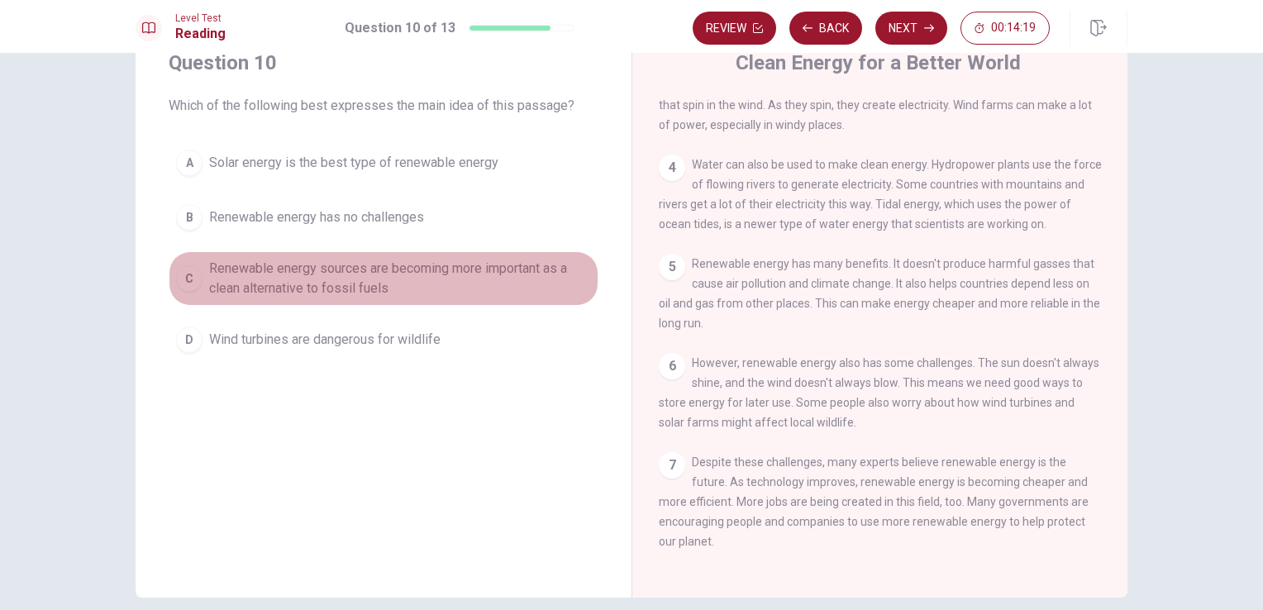
click at [392, 275] on span "Renewable energy sources are becoming more important as a clean alternative to …" at bounding box center [400, 279] width 382 height 40
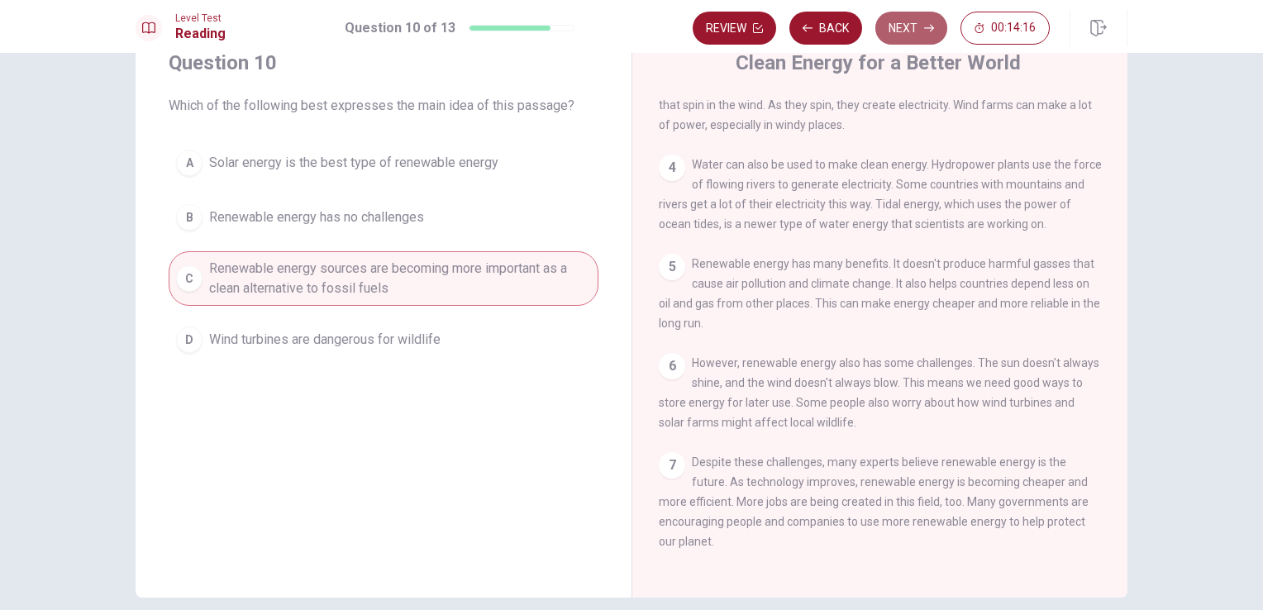
click at [889, 29] on button "Next" at bounding box center [911, 28] width 72 height 33
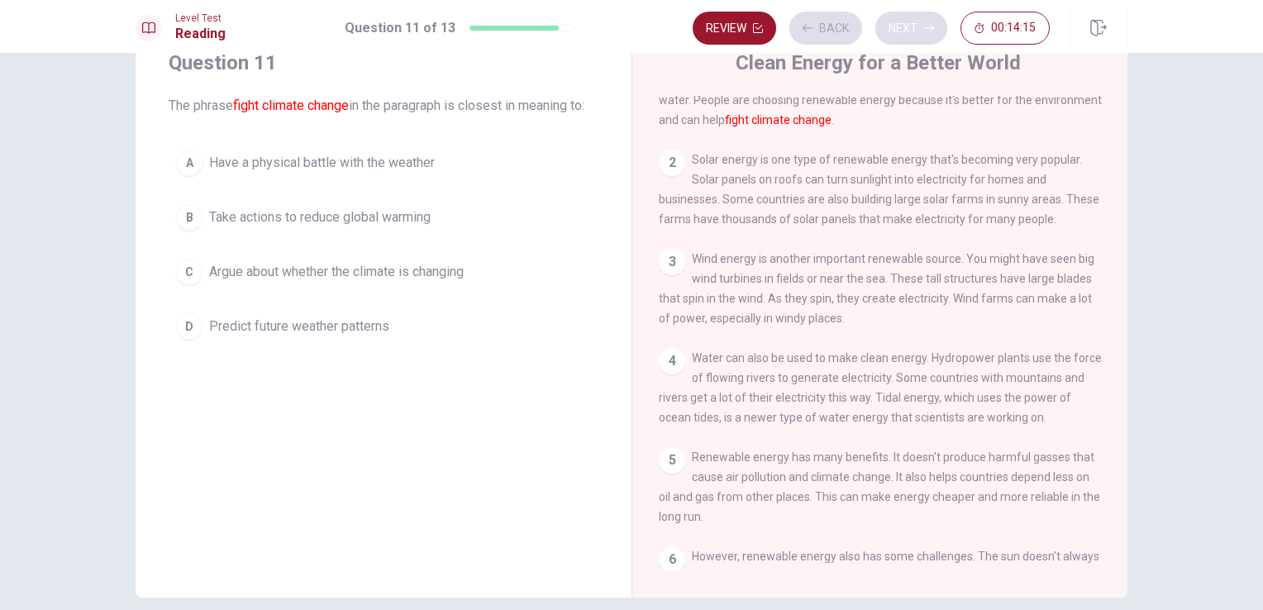
scroll to position [0, 0]
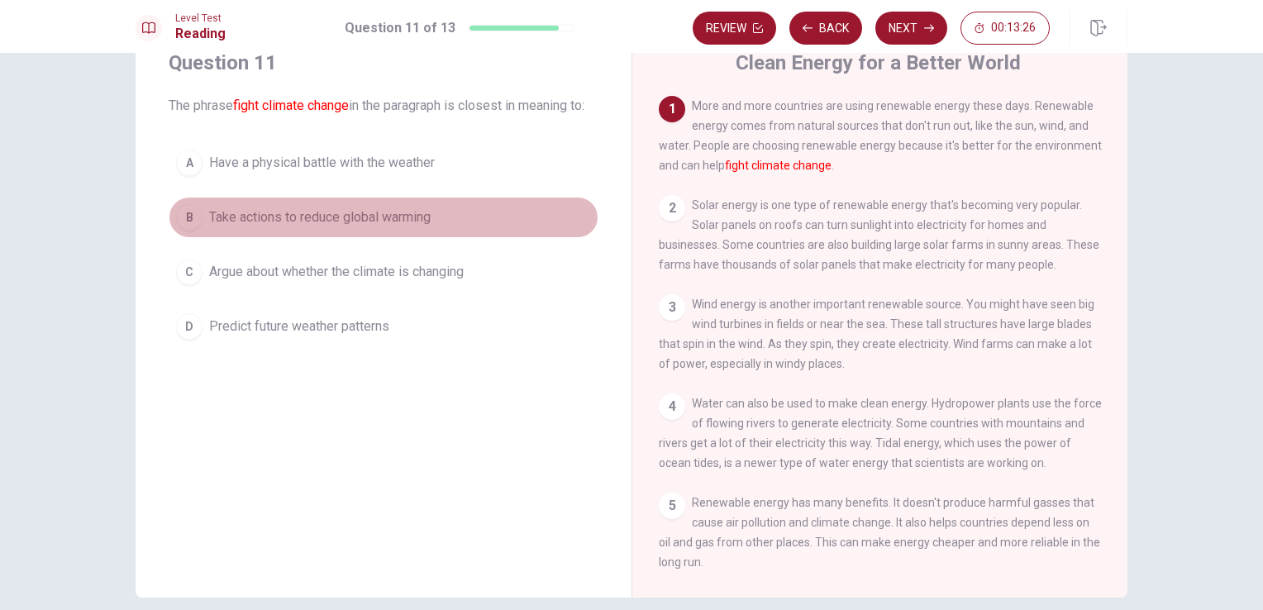
click at [388, 238] on button "B Take actions to reduce global warming" at bounding box center [384, 217] width 430 height 41
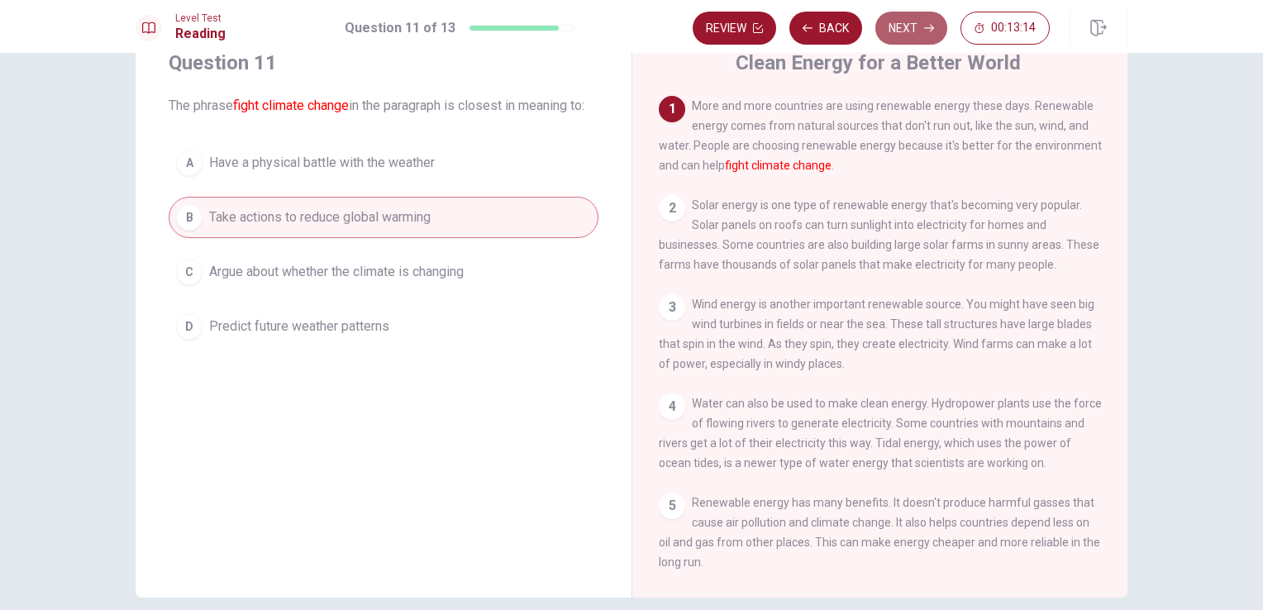
click at [907, 31] on button "Next" at bounding box center [911, 28] width 72 height 33
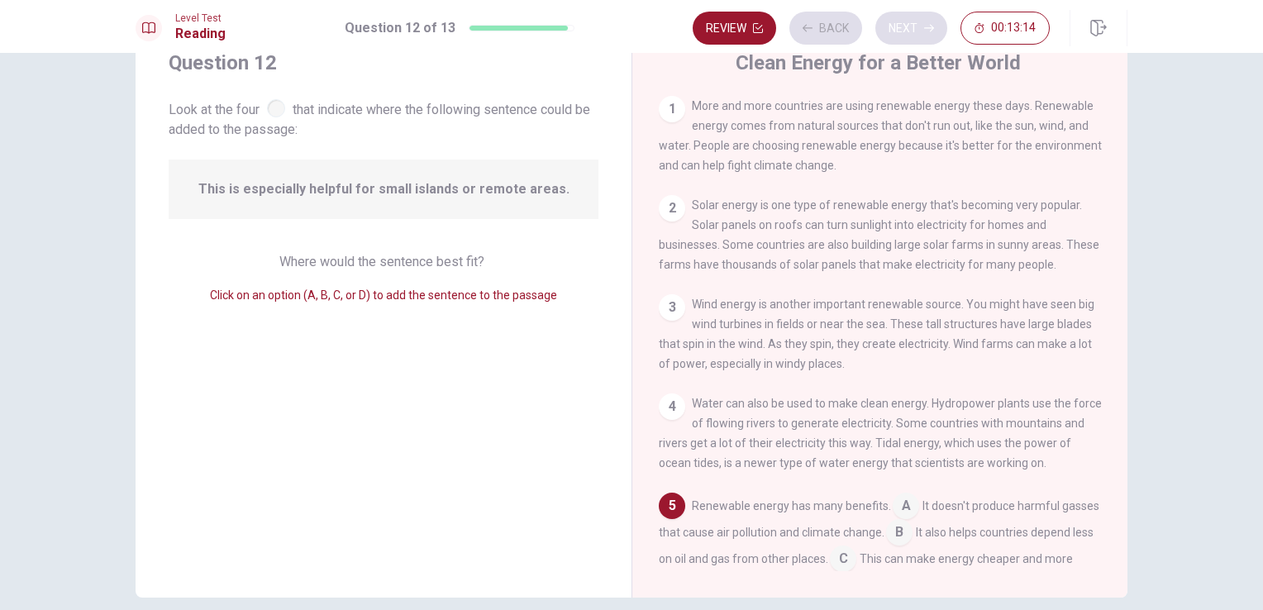
scroll to position [202, 0]
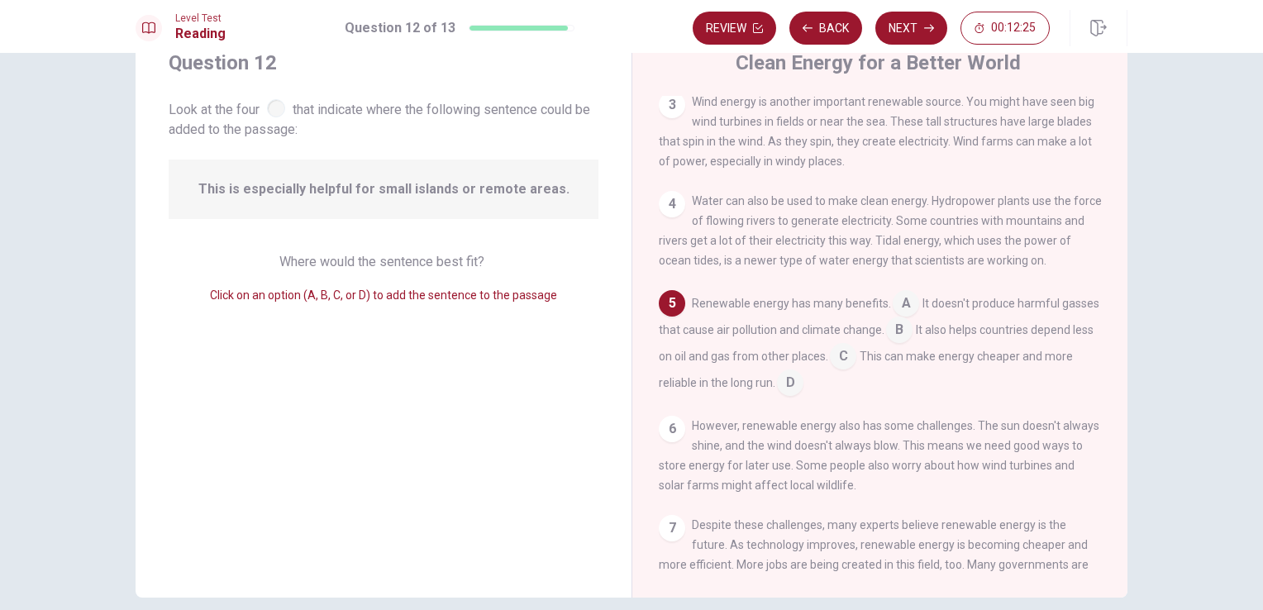
click at [856, 363] on input at bounding box center [843, 358] width 26 height 26
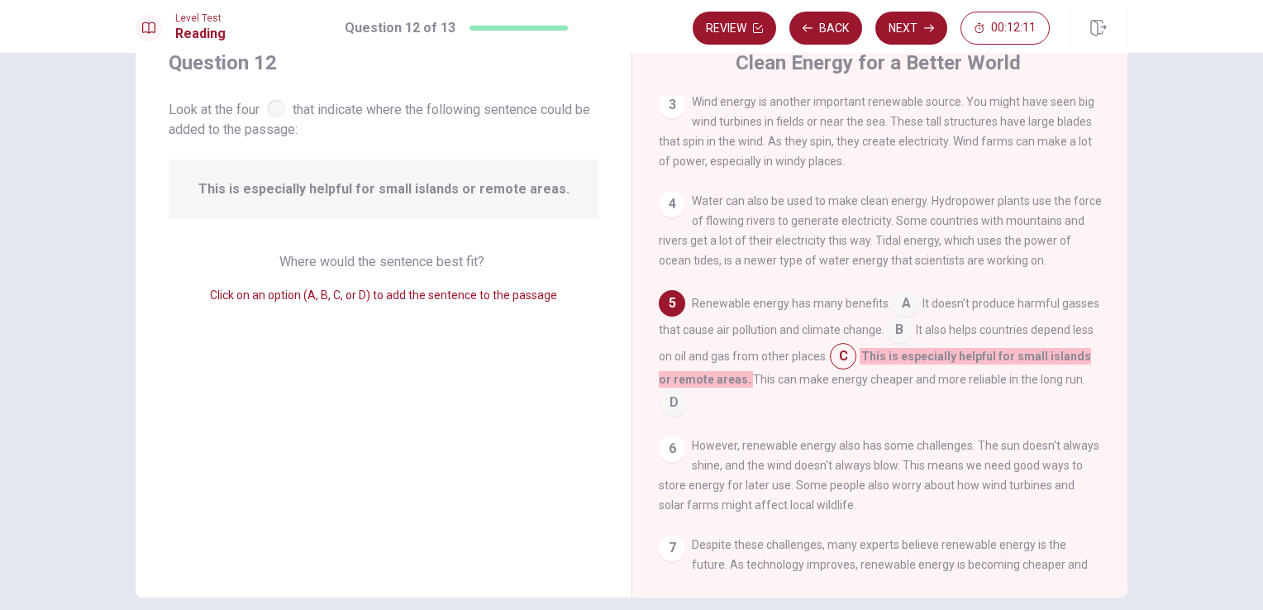
click at [912, 339] on input at bounding box center [899, 331] width 26 height 26
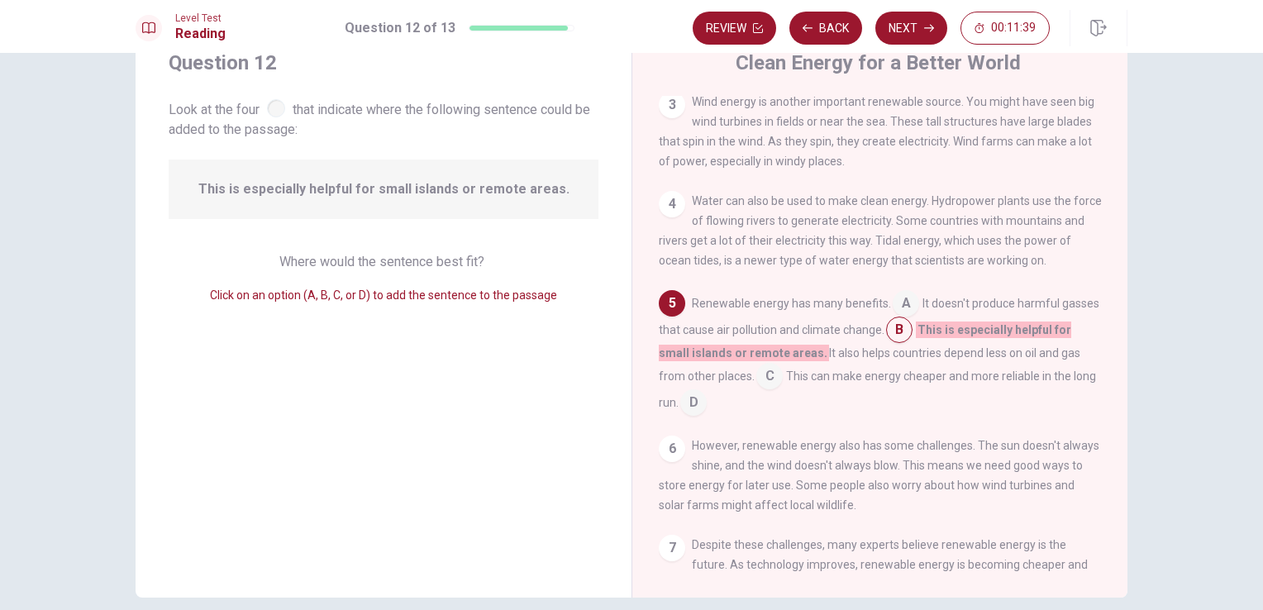
click at [768, 381] on input at bounding box center [769, 377] width 26 height 26
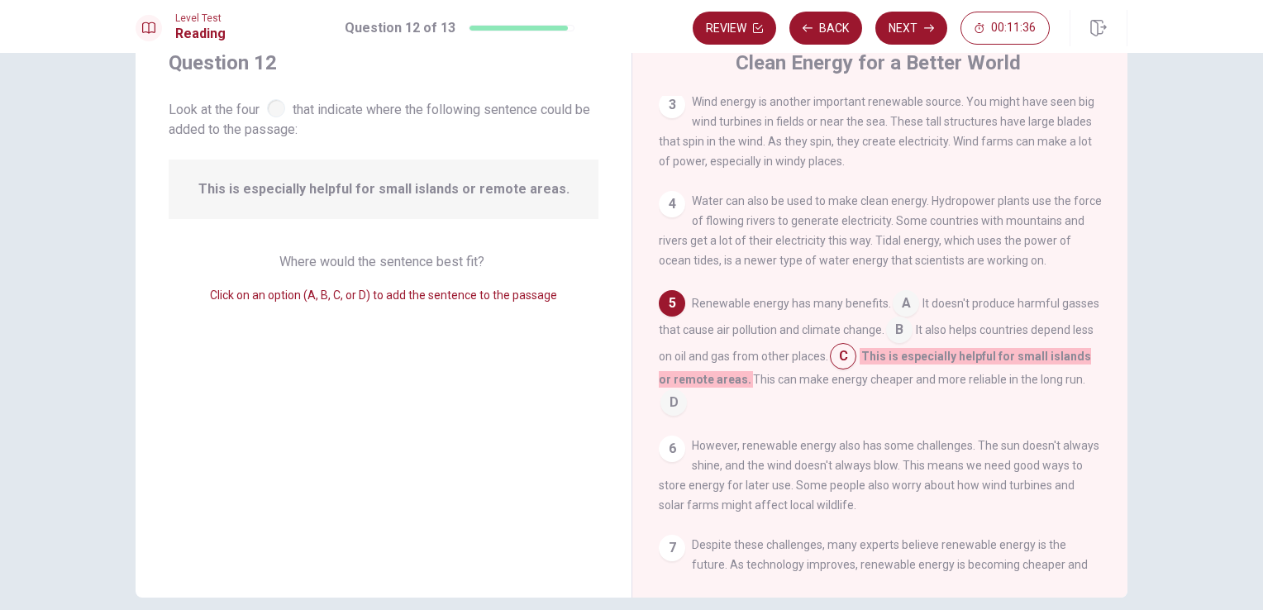
click at [912, 339] on input at bounding box center [899, 331] width 26 height 26
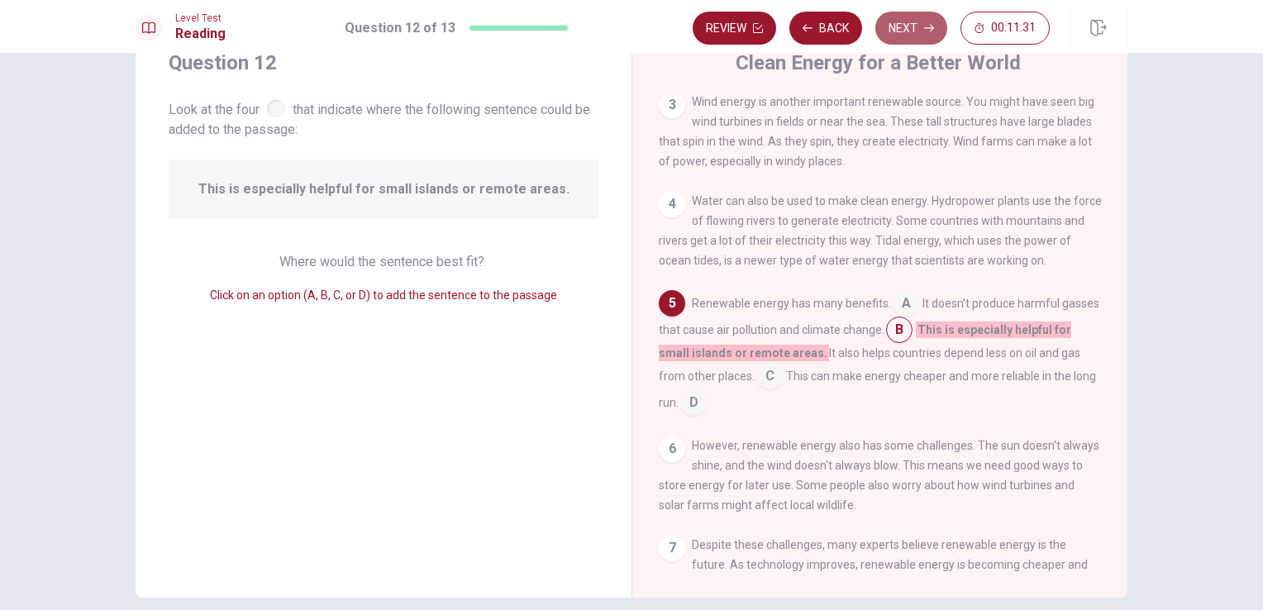
click at [897, 28] on button "Next" at bounding box center [911, 28] width 72 height 33
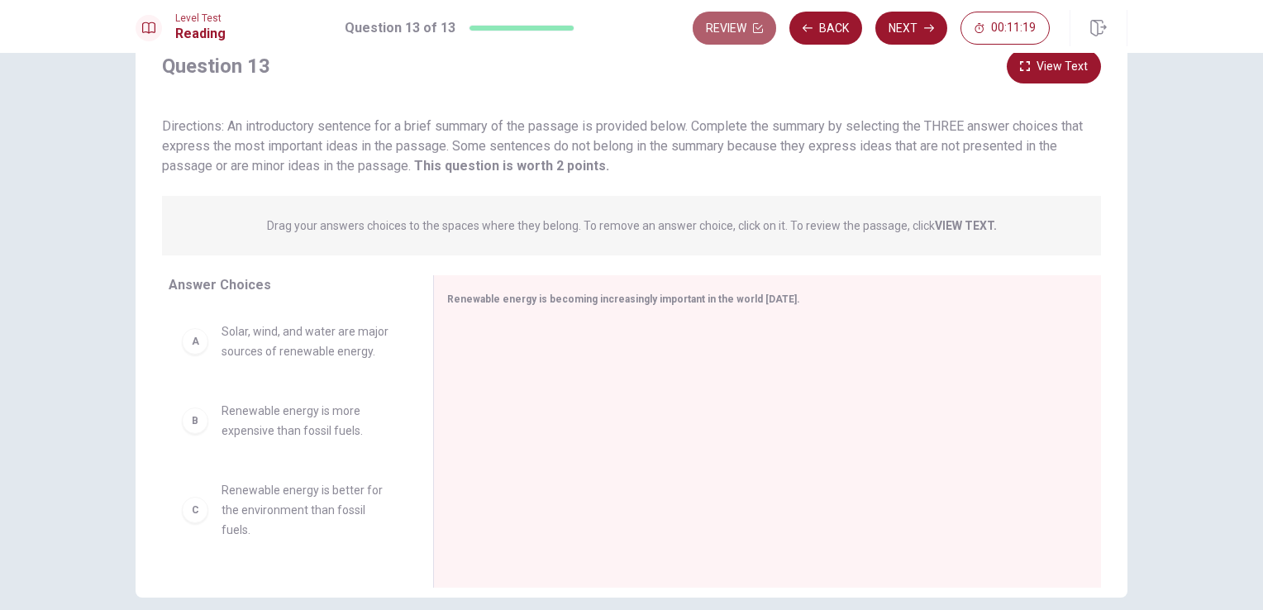
click at [731, 35] on button "Review" at bounding box center [734, 28] width 83 height 33
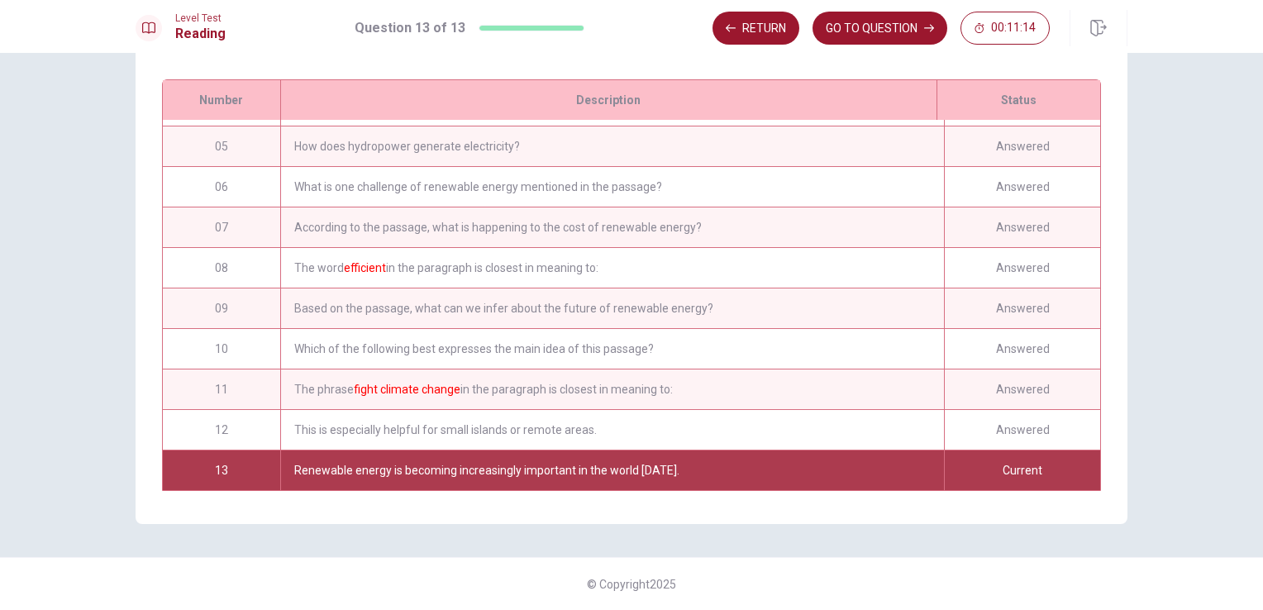
scroll to position [162, 0]
click at [1038, 466] on div "Current" at bounding box center [1022, 470] width 156 height 40
click at [948, 461] on div "Current" at bounding box center [1022, 470] width 156 height 40
click at [894, 31] on button "GO TO QUESTION" at bounding box center [879, 28] width 135 height 33
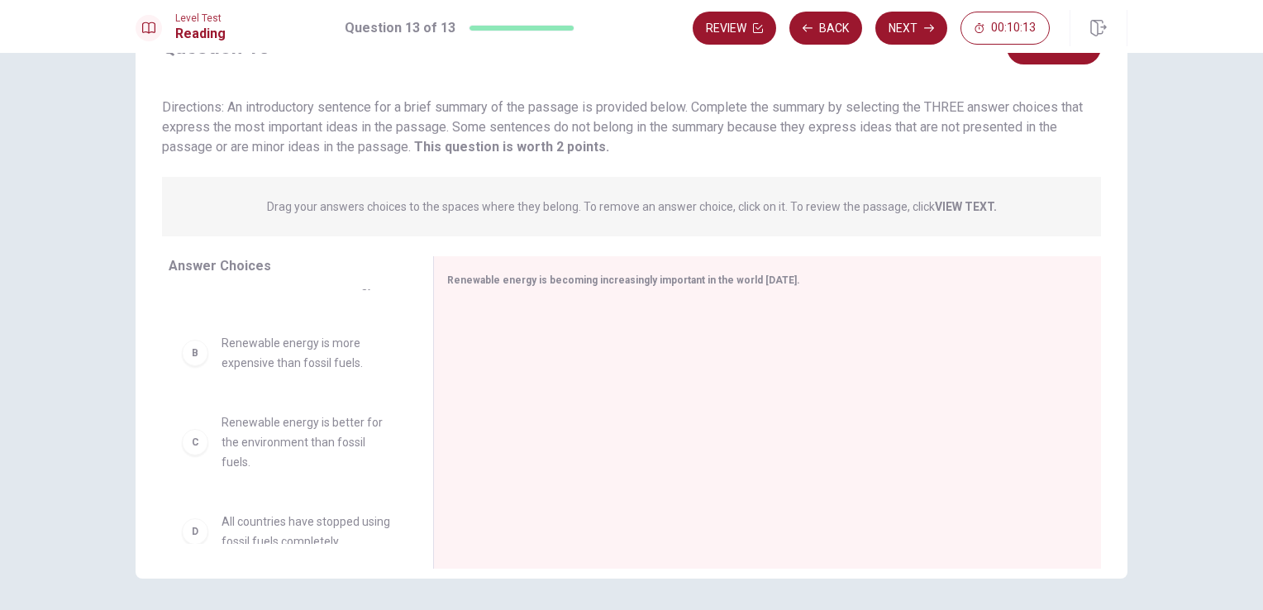
scroll to position [46, 0]
click at [185, 444] on div "C" at bounding box center [195, 444] width 26 height 26
drag, startPoint x: 185, startPoint y: 444, endPoint x: 483, endPoint y: 387, distance: 302.9
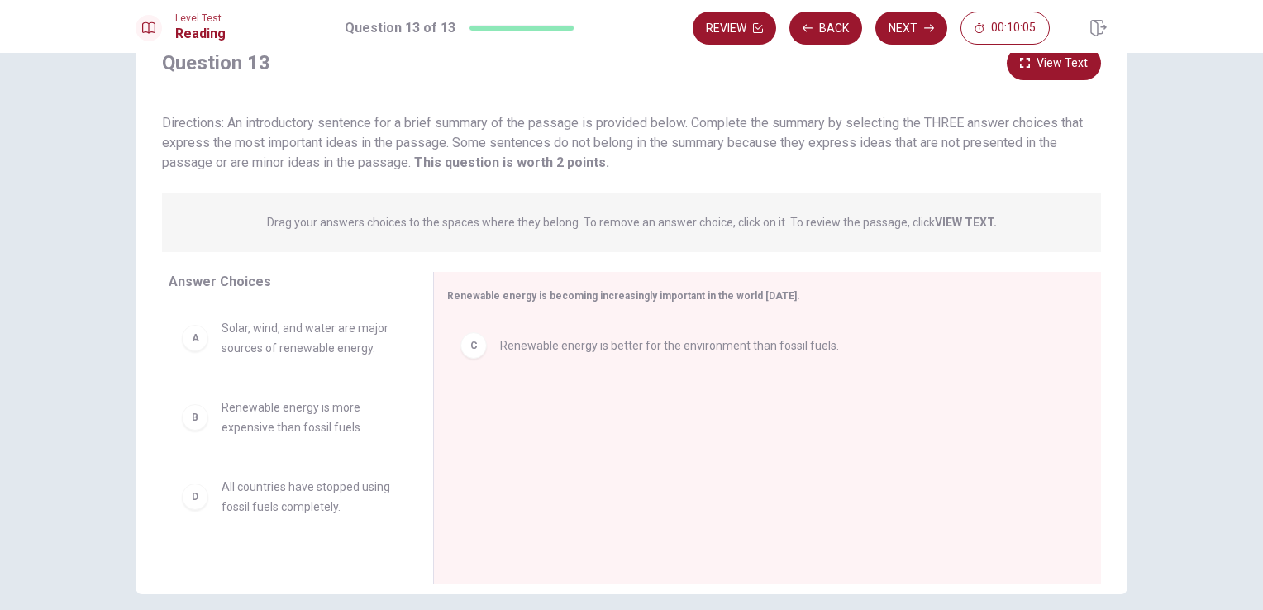
scroll to position [66, 0]
drag, startPoint x: 194, startPoint y: 336, endPoint x: 483, endPoint y: 440, distance: 306.4
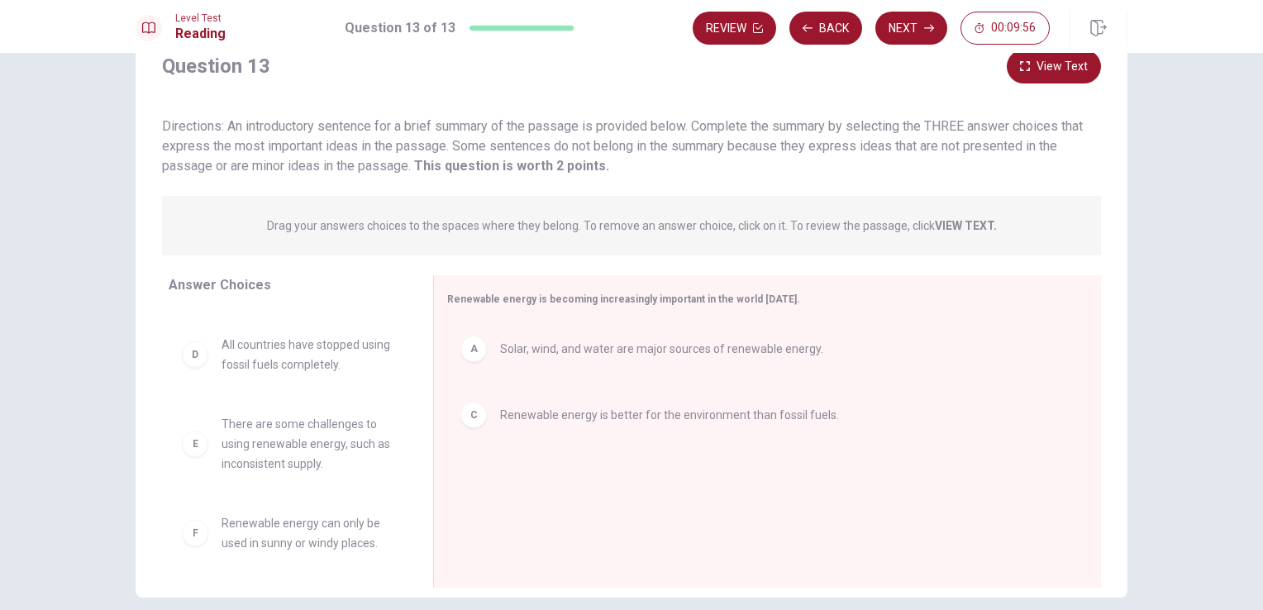
scroll to position [69, 0]
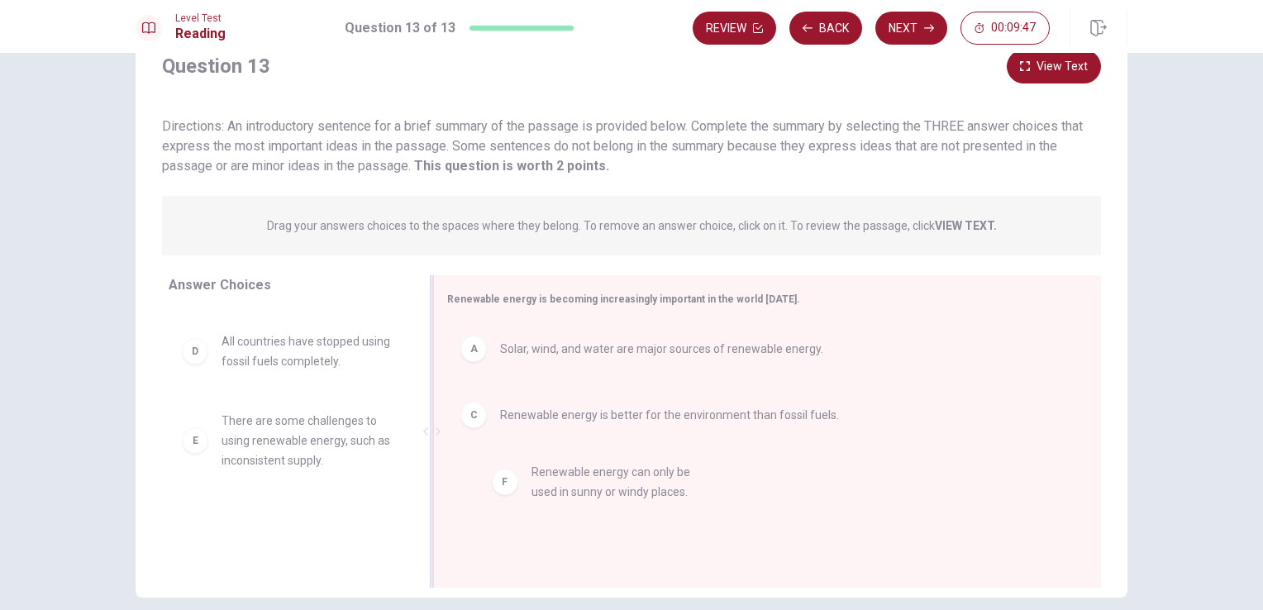
drag, startPoint x: 193, startPoint y: 534, endPoint x: 512, endPoint y: 486, distance: 321.8
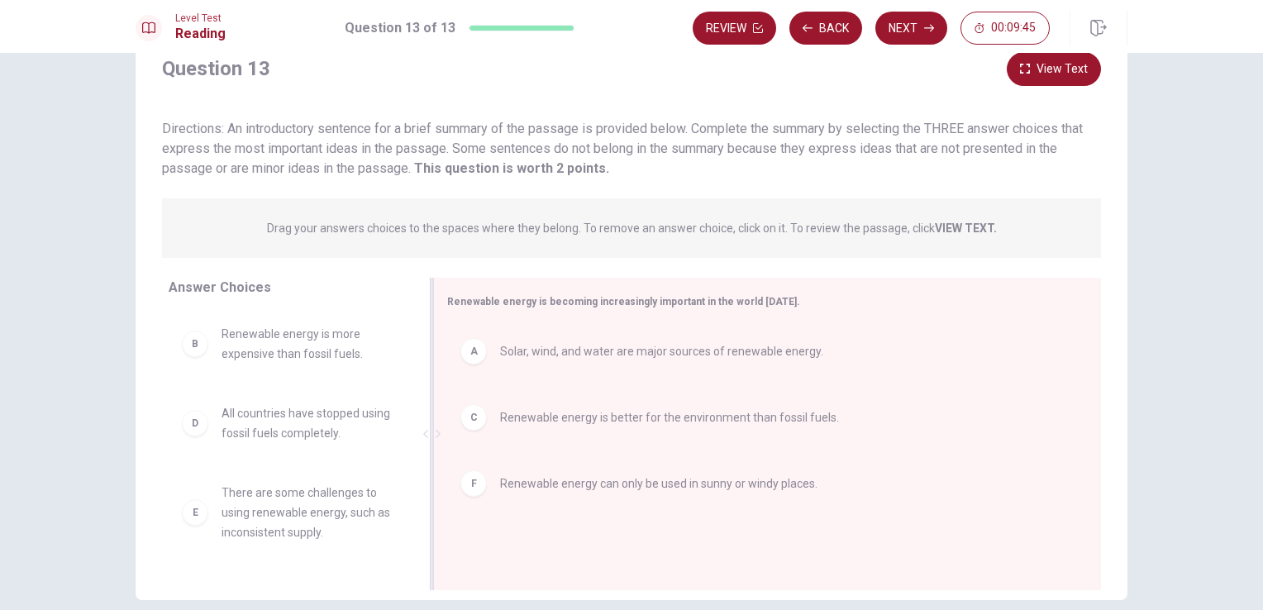
scroll to position [0, 0]
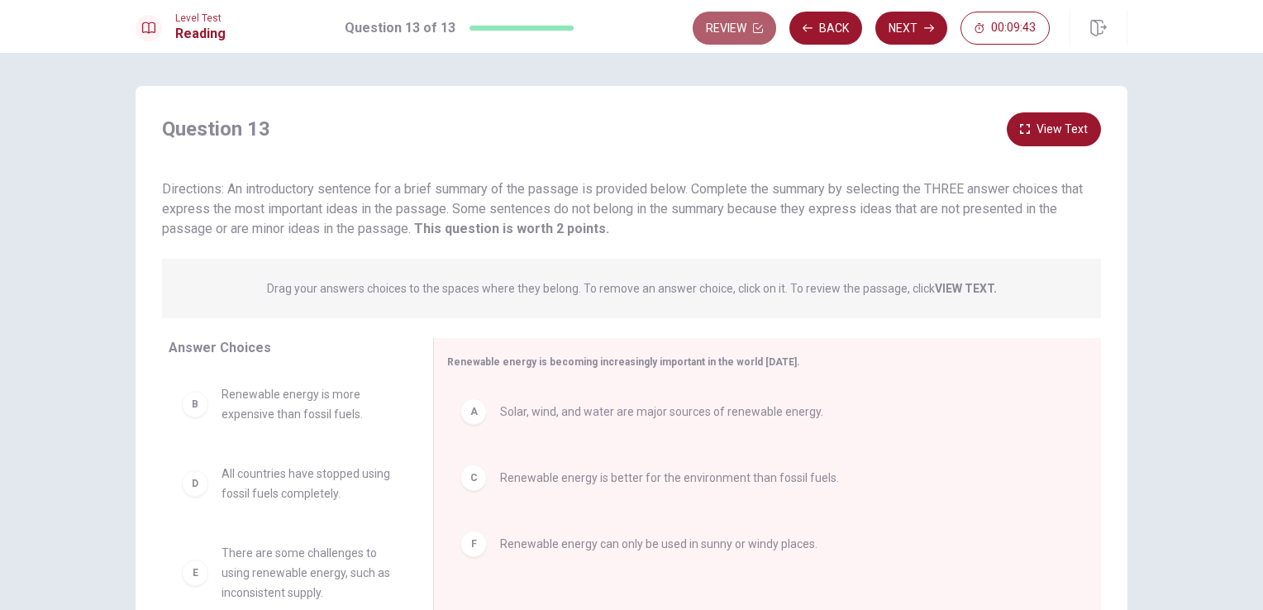
click at [714, 22] on button "Review" at bounding box center [734, 28] width 83 height 33
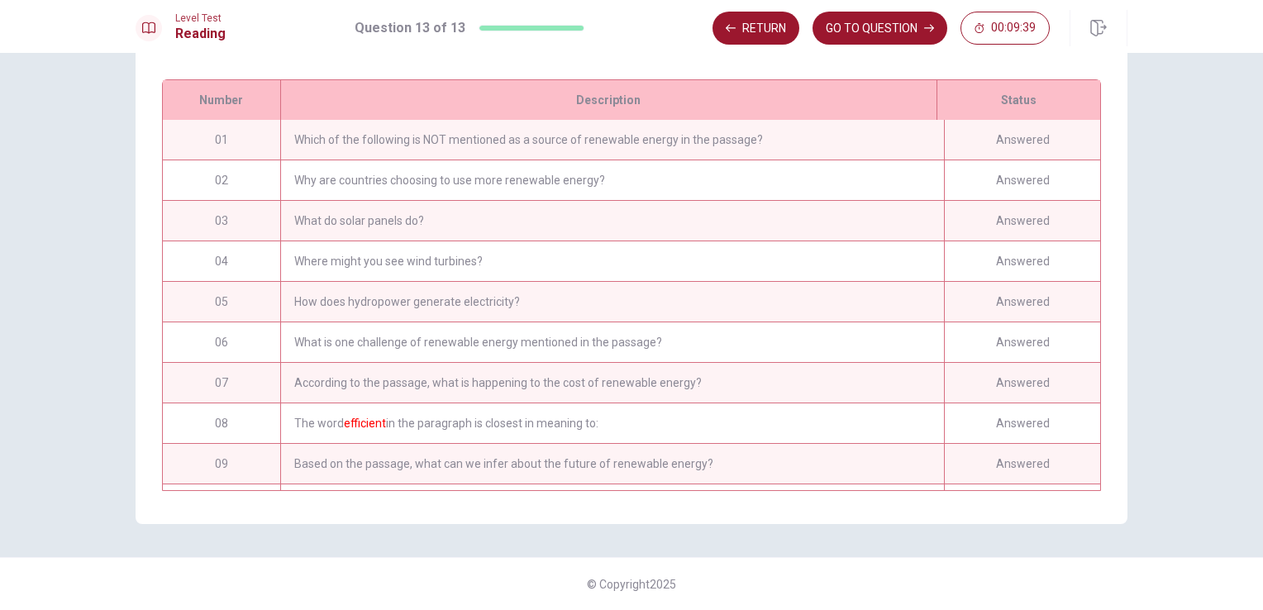
scroll to position [162, 0]
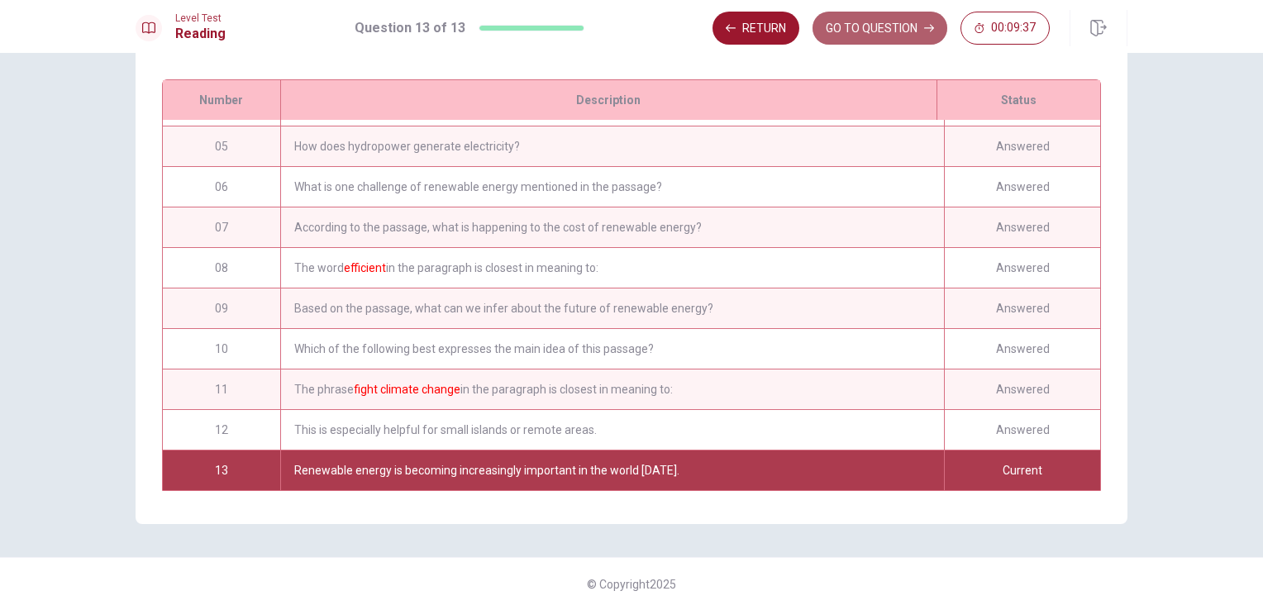
click at [826, 26] on button "GO TO QUESTION" at bounding box center [879, 28] width 135 height 33
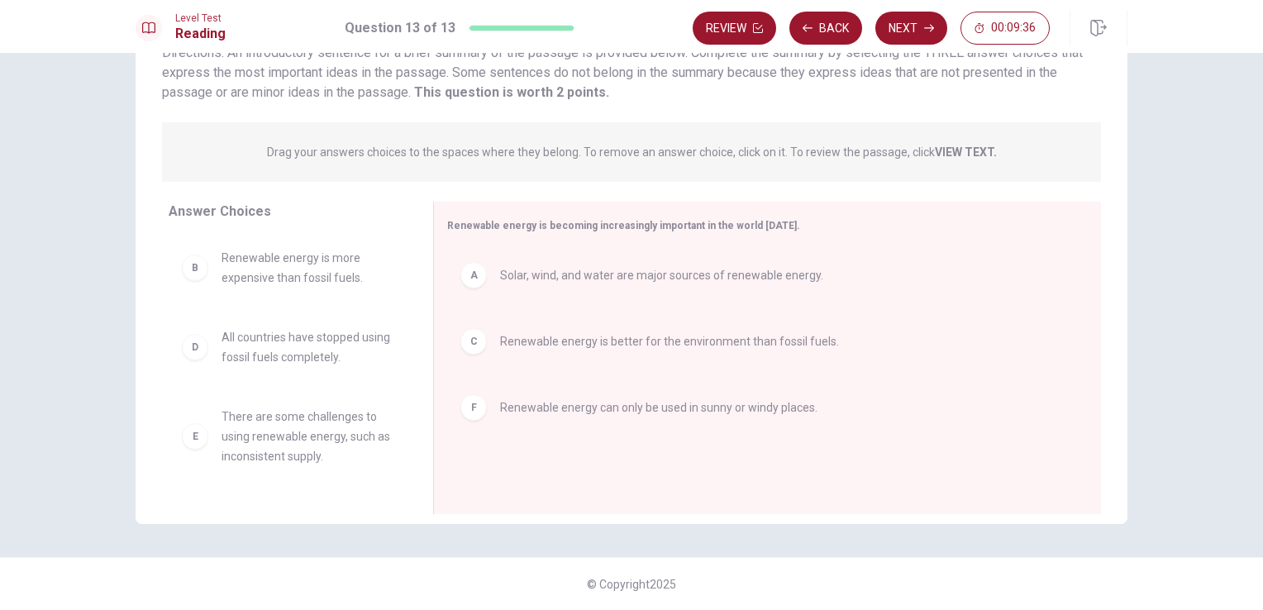
scroll to position [136, 0]
click at [886, 29] on button "Next" at bounding box center [911, 28] width 72 height 33
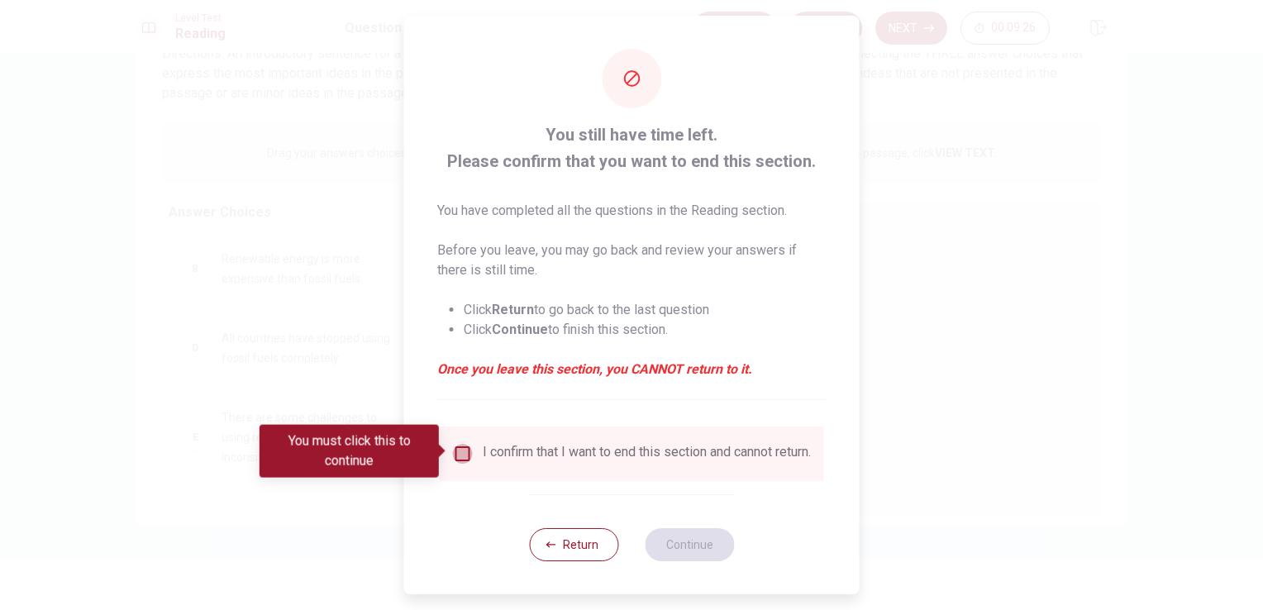
click at [463, 457] on input "You must click this to continue" at bounding box center [463, 454] width 20 height 20
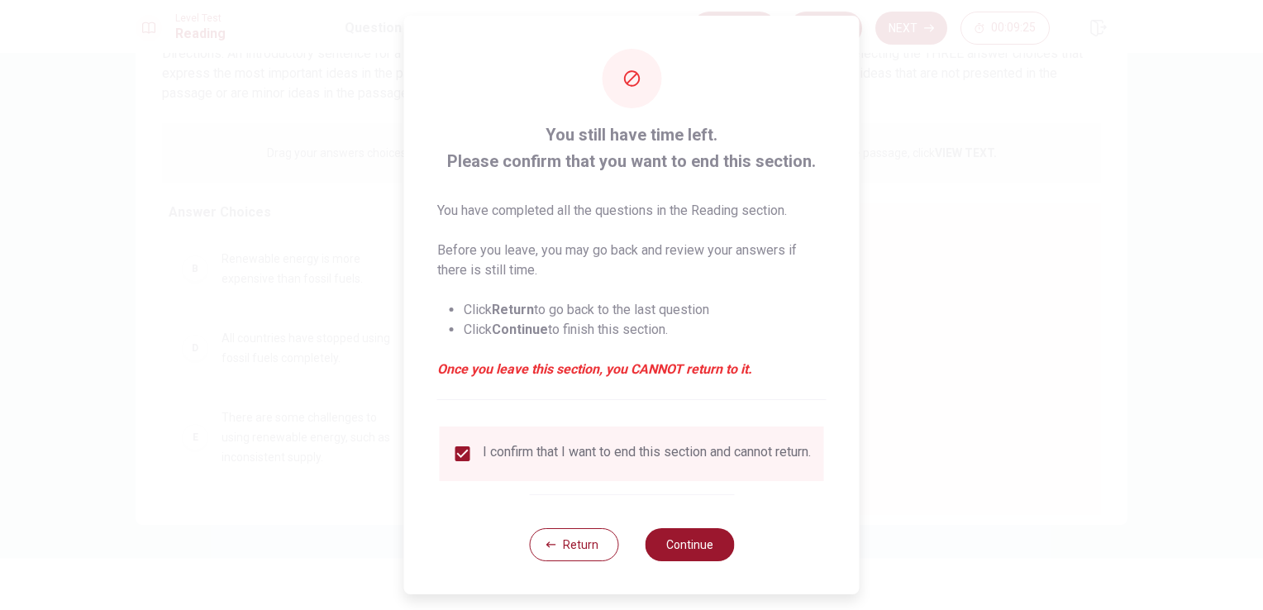
click at [693, 570] on div "Return Continue" at bounding box center [631, 544] width 205 height 100
click at [686, 554] on button "Continue" at bounding box center [689, 544] width 89 height 33
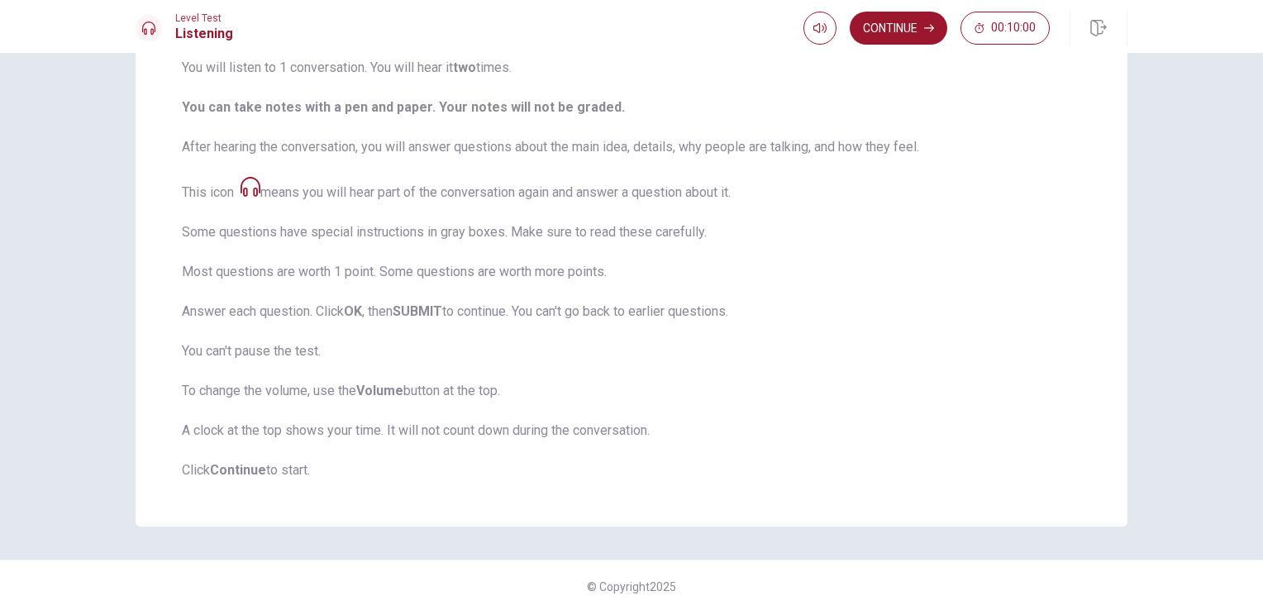
scroll to position [179, 0]
click at [911, 31] on button "Continue" at bounding box center [899, 28] width 98 height 33
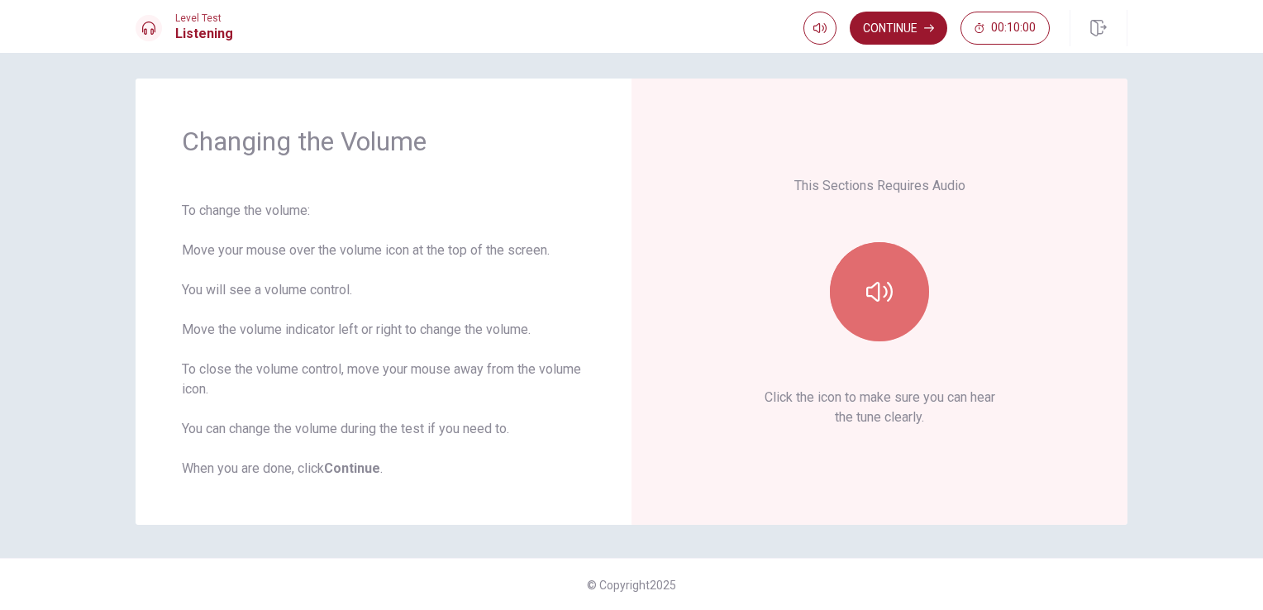
click at [887, 275] on button "button" at bounding box center [879, 291] width 99 height 99
click at [882, 283] on icon "button" at bounding box center [879, 292] width 26 height 26
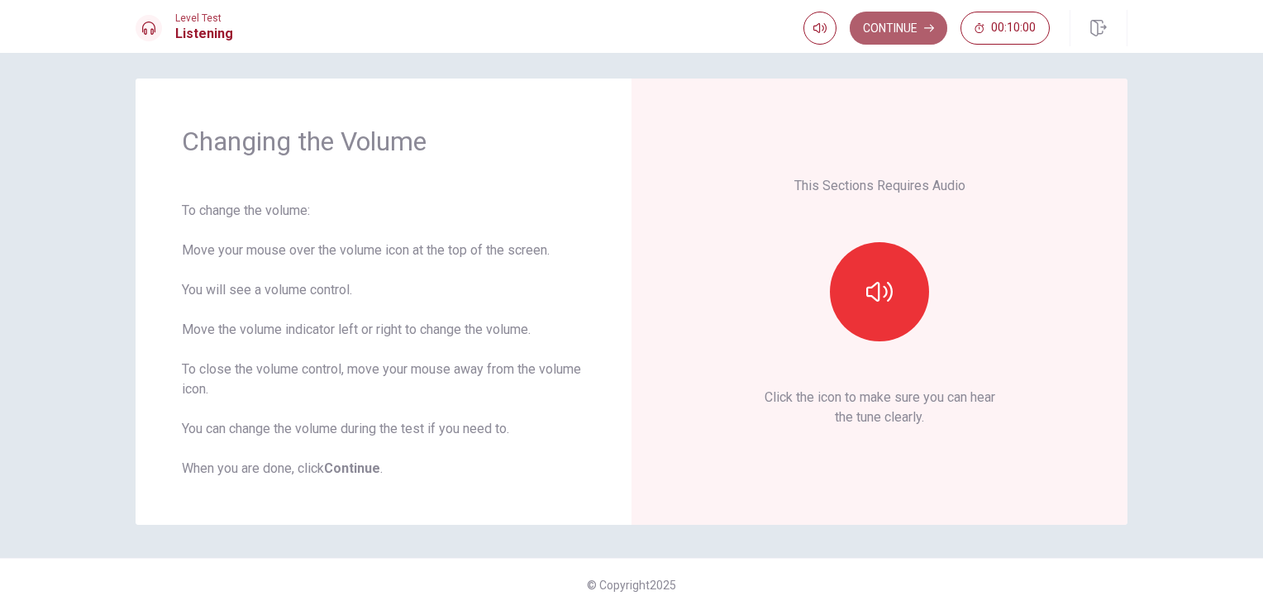
click at [899, 19] on button "Continue" at bounding box center [899, 28] width 98 height 33
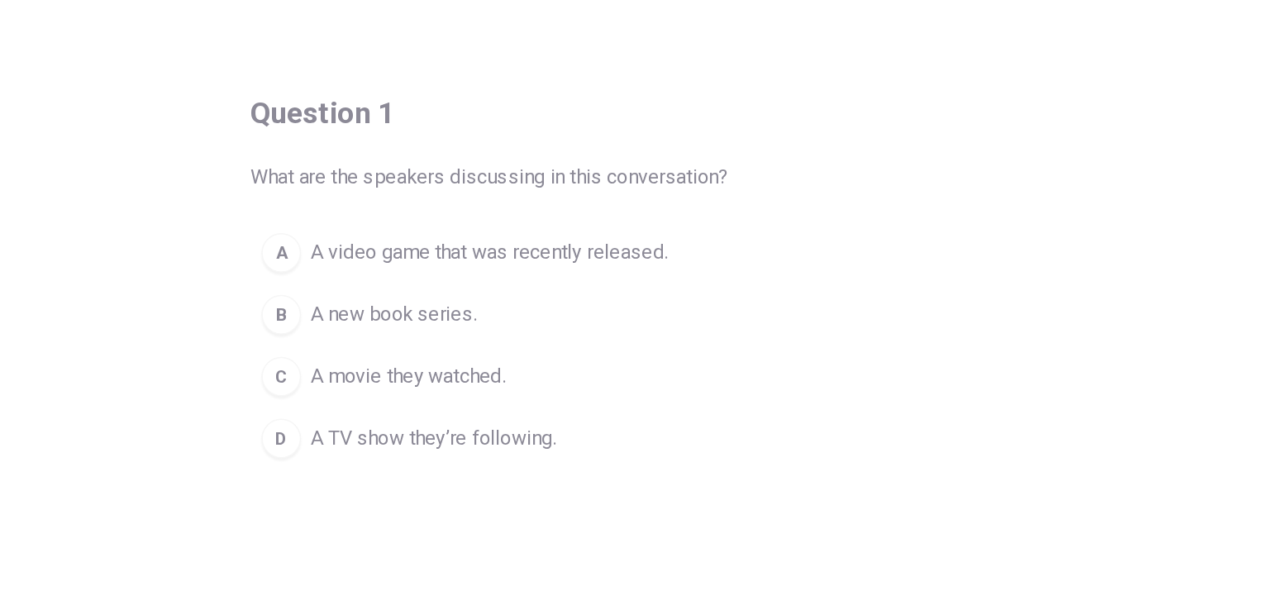
click at [499, 255] on span "A video game that was recently released." at bounding box center [546, 259] width 238 height 20
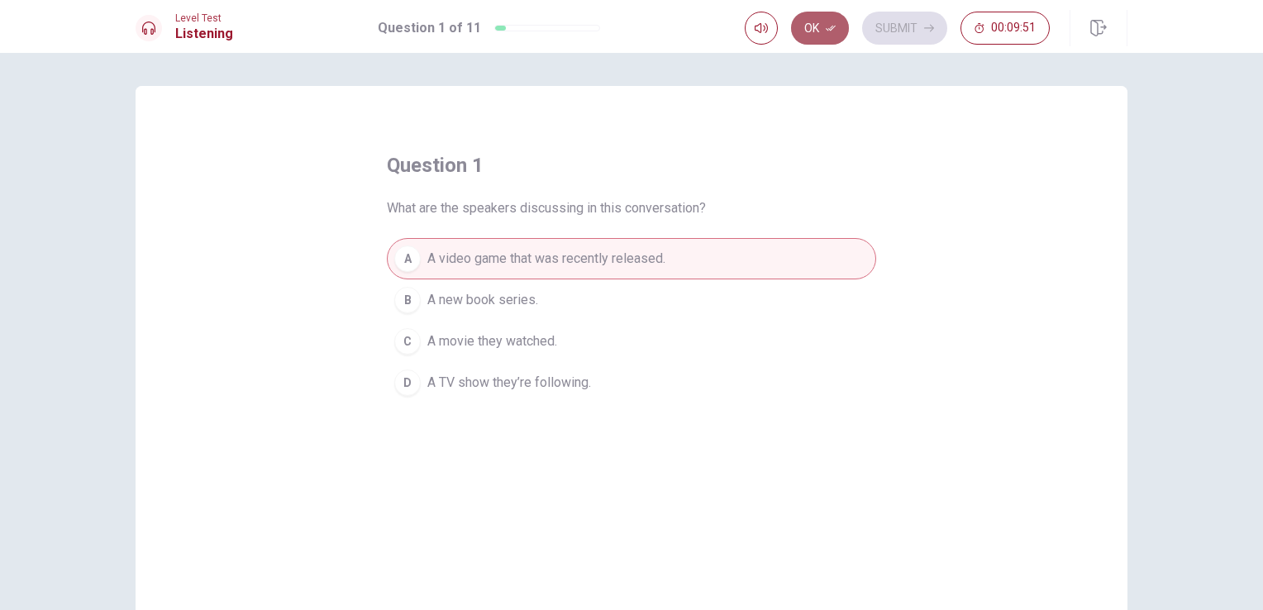
click at [813, 29] on button "Ok" at bounding box center [820, 28] width 58 height 33
click at [901, 18] on button "Submit" at bounding box center [904, 28] width 85 height 33
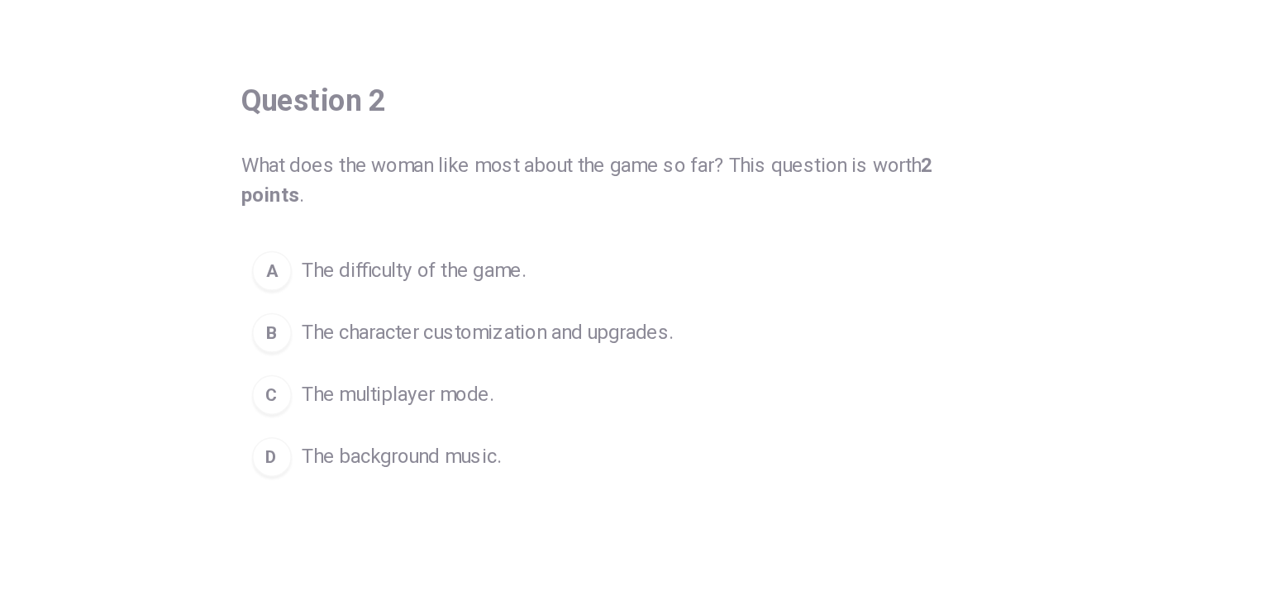
click at [563, 321] on span "The character customization and upgrades." at bounding box center [550, 320] width 247 height 20
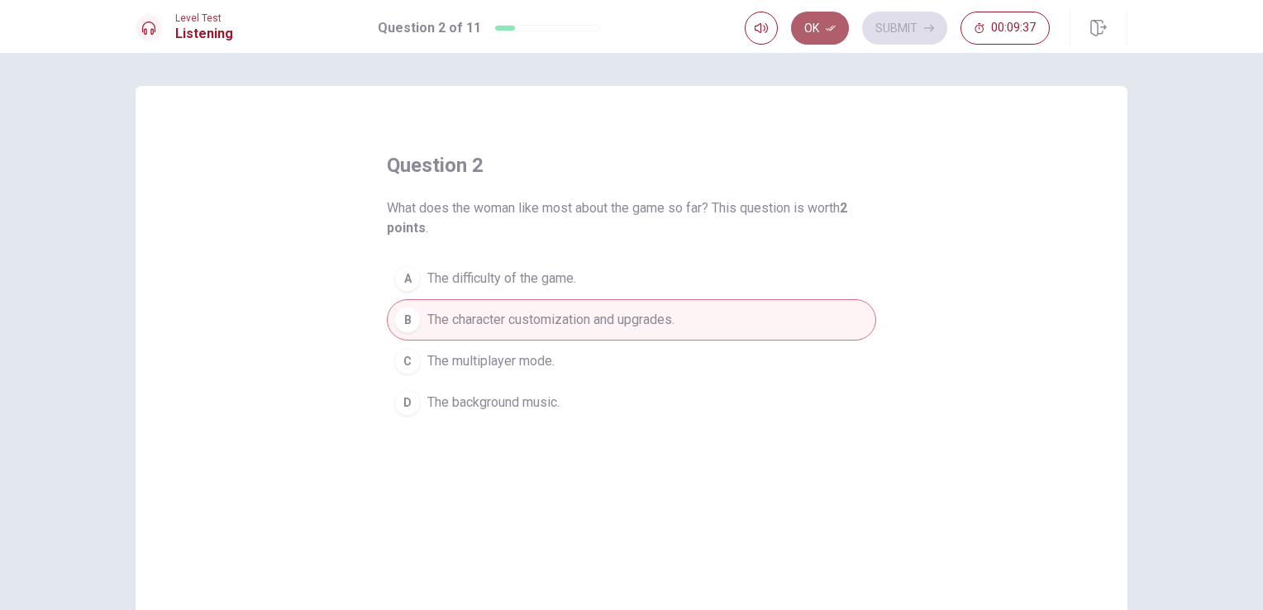
click at [808, 19] on button "Ok" at bounding box center [820, 28] width 58 height 33
click at [878, 33] on button "Submit" at bounding box center [904, 28] width 85 height 33
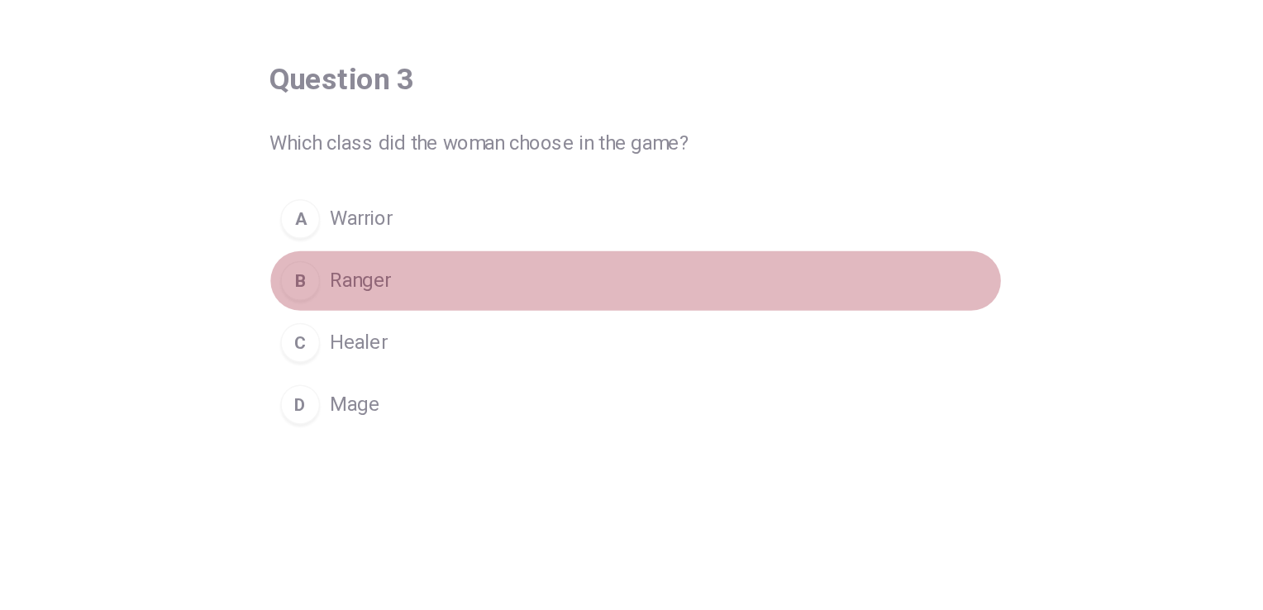
click at [434, 302] on span "Ranger" at bounding box center [447, 300] width 40 height 20
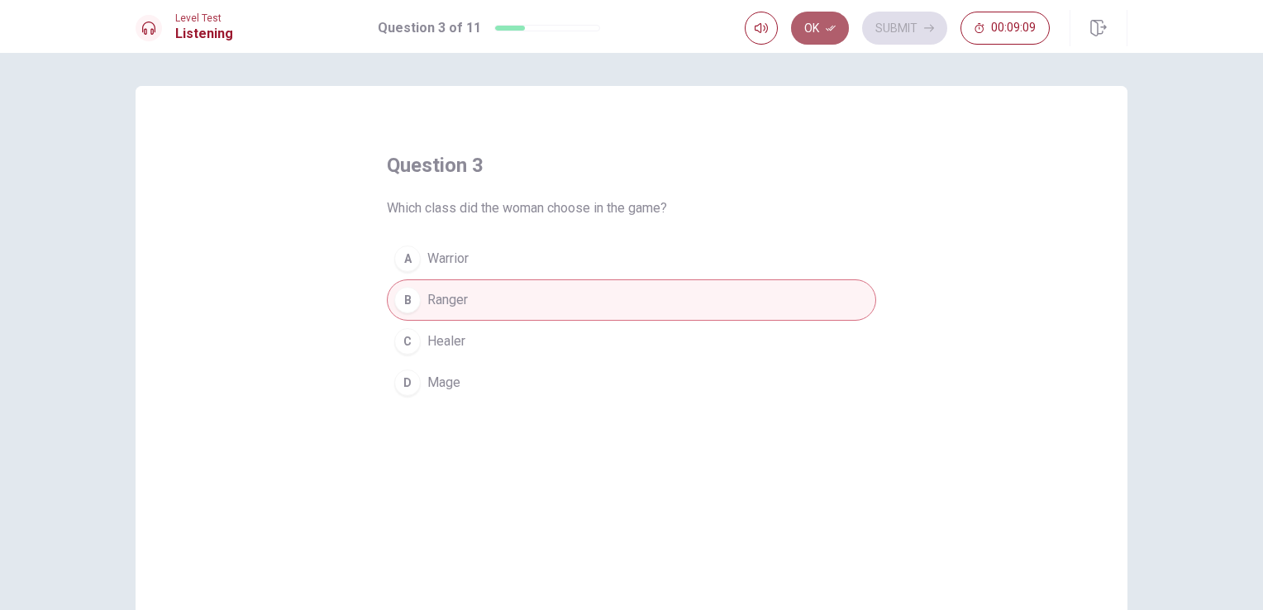
click at [817, 31] on button "Ok" at bounding box center [820, 28] width 58 height 33
click at [888, 31] on button "Submit" at bounding box center [904, 28] width 85 height 33
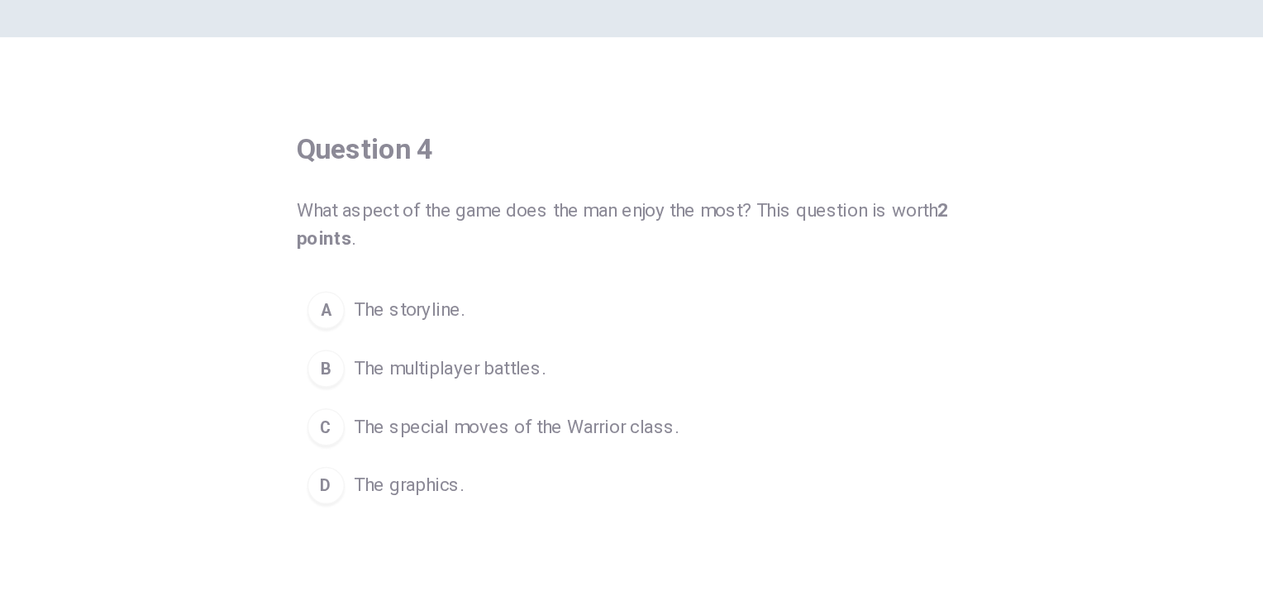
click at [585, 364] on span "The special moves of the Warrior class." at bounding box center [541, 361] width 229 height 20
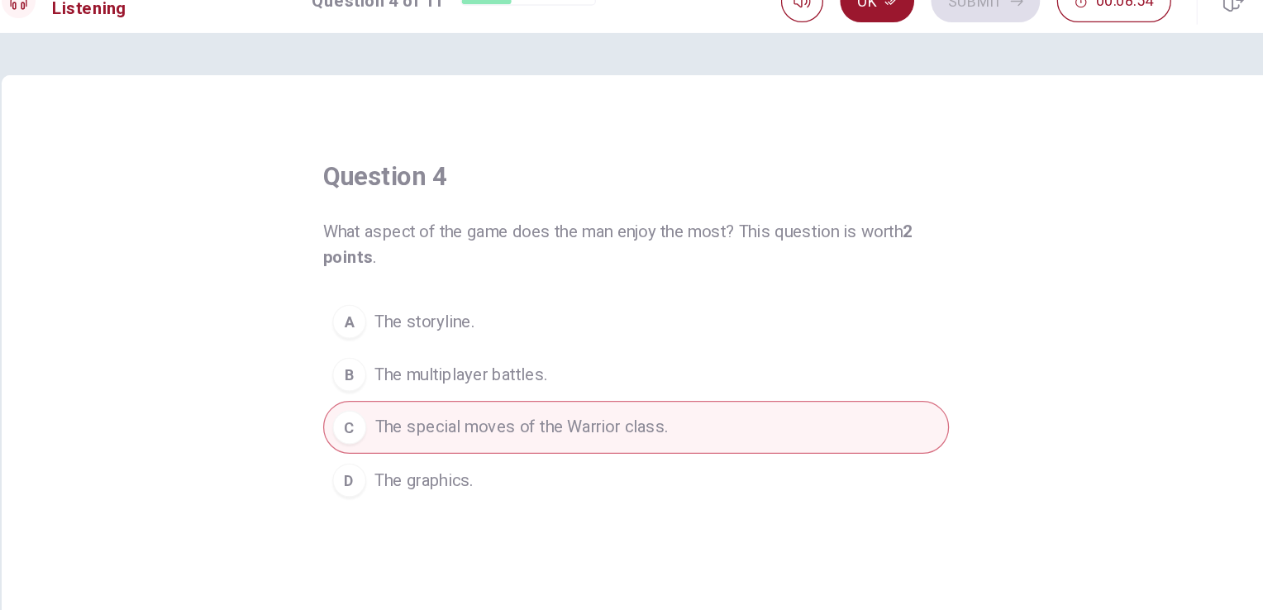
click at [550, 409] on button "D The graphics." at bounding box center [631, 402] width 489 height 41
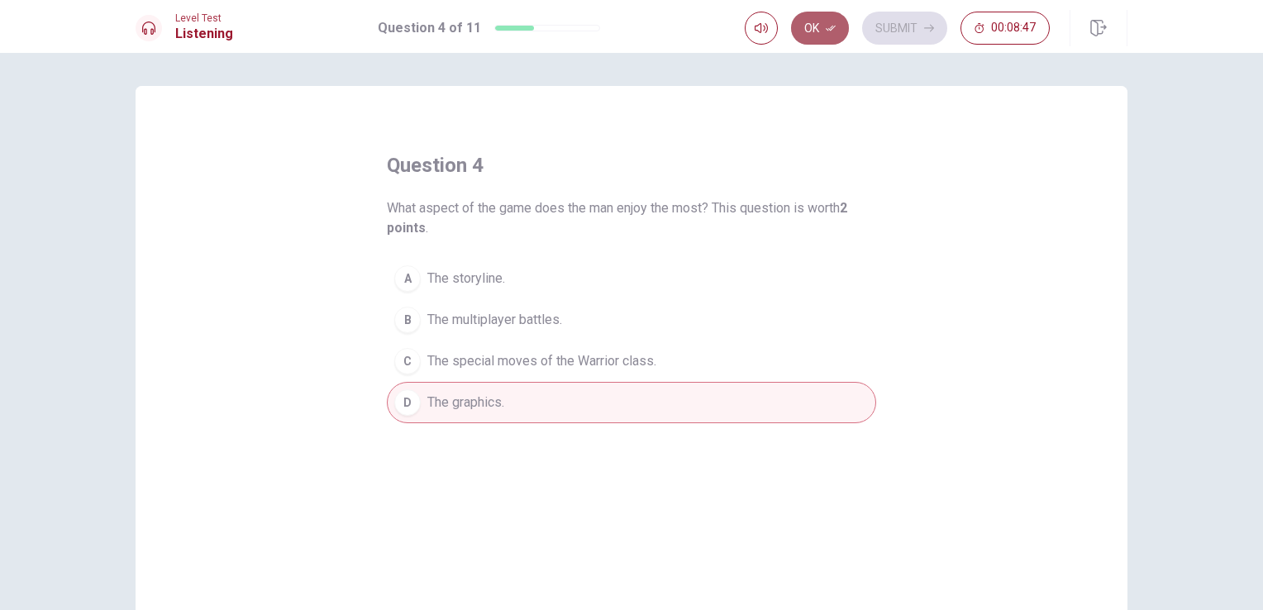
click at [825, 38] on button "Ok" at bounding box center [820, 28] width 58 height 33
click at [902, 35] on button "Submit" at bounding box center [904, 28] width 85 height 33
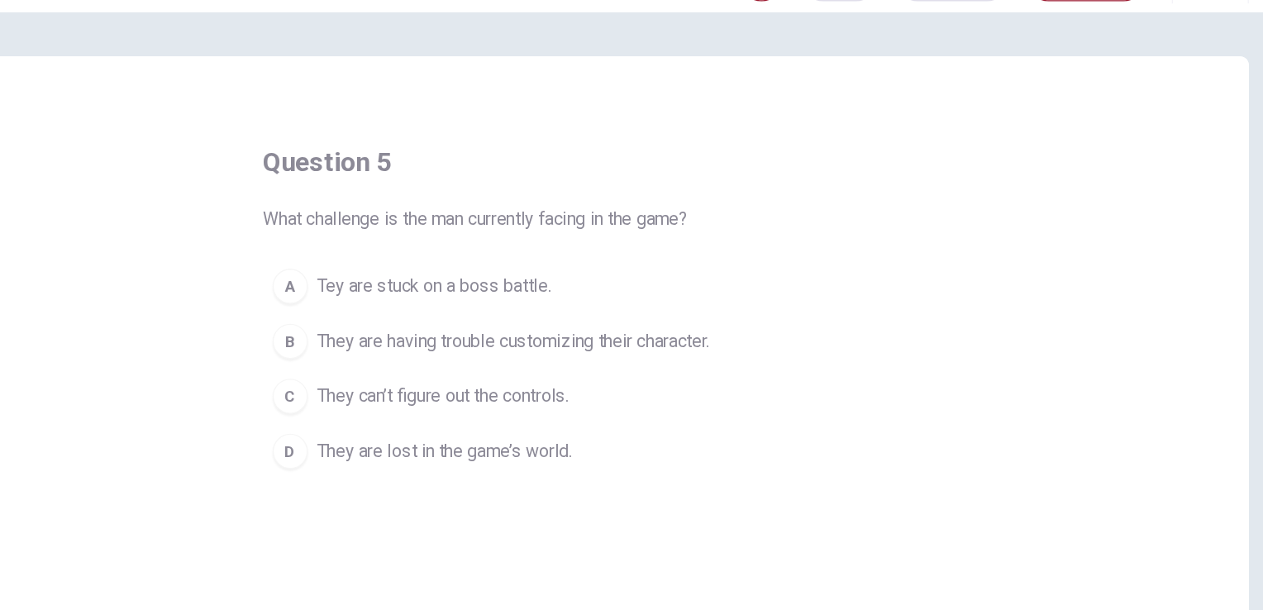
click at [474, 261] on span "Tey are stuck on a boss battle." at bounding box center [515, 259] width 176 height 20
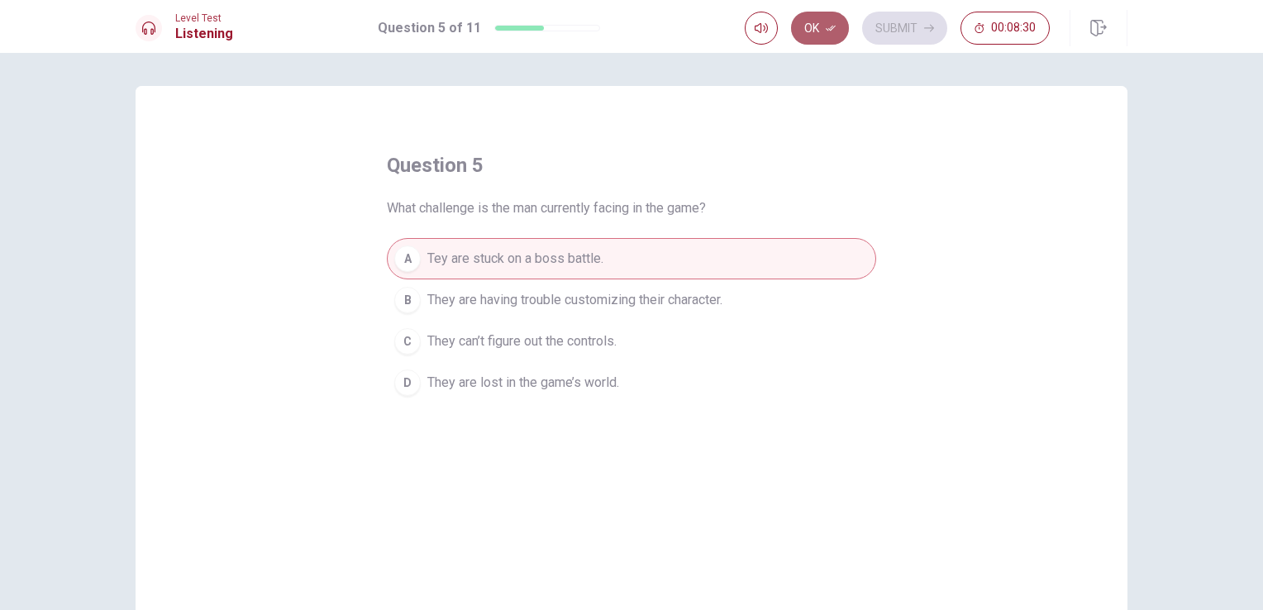
click at [795, 28] on button "Ok" at bounding box center [820, 28] width 58 height 33
click at [876, 31] on button "Submit" at bounding box center [904, 28] width 85 height 33
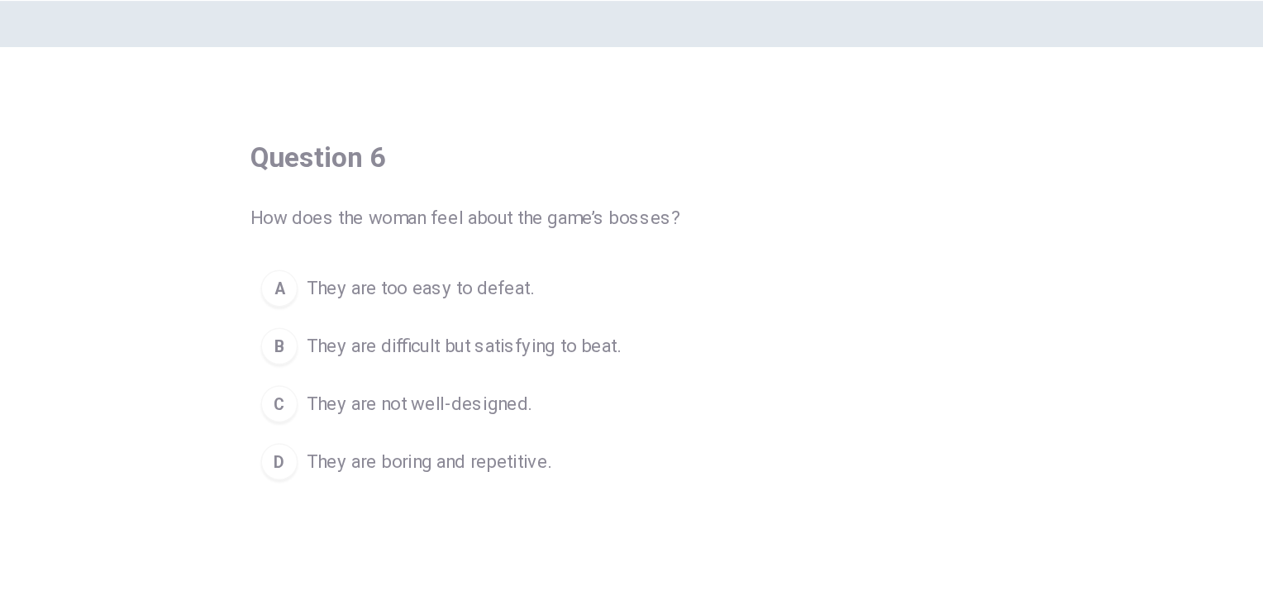
click at [626, 306] on span "They are difficult but satisfying to beat." at bounding box center [539, 300] width 224 height 20
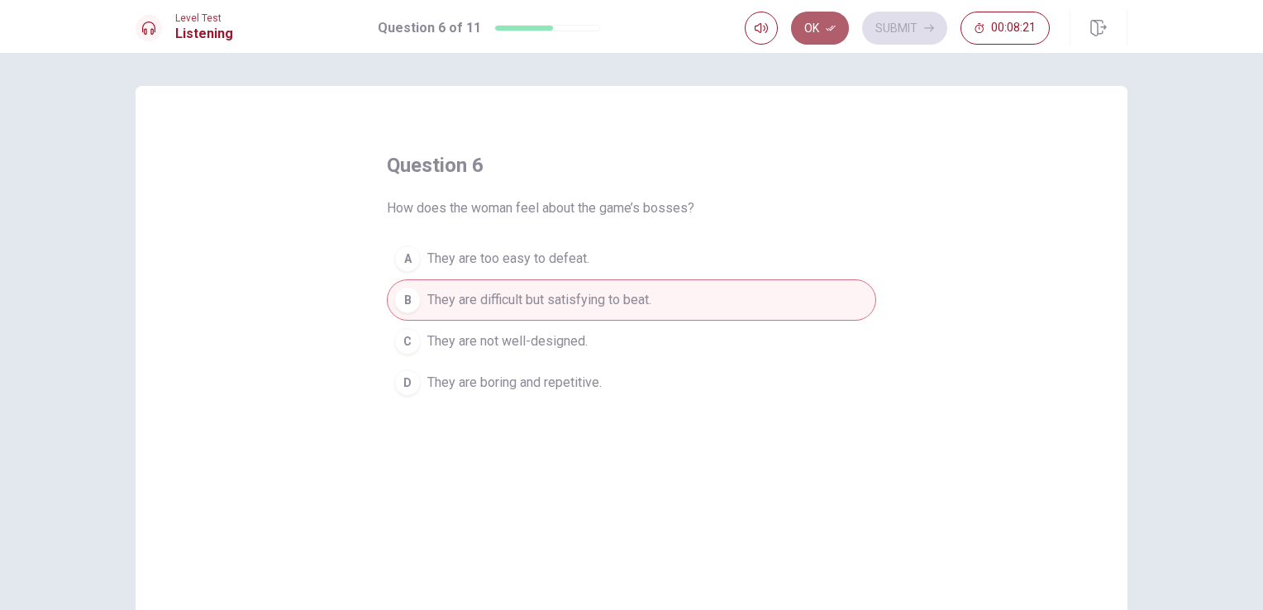
click at [795, 18] on button "Ok" at bounding box center [820, 28] width 58 height 33
click at [867, 17] on button "Submit" at bounding box center [904, 28] width 85 height 33
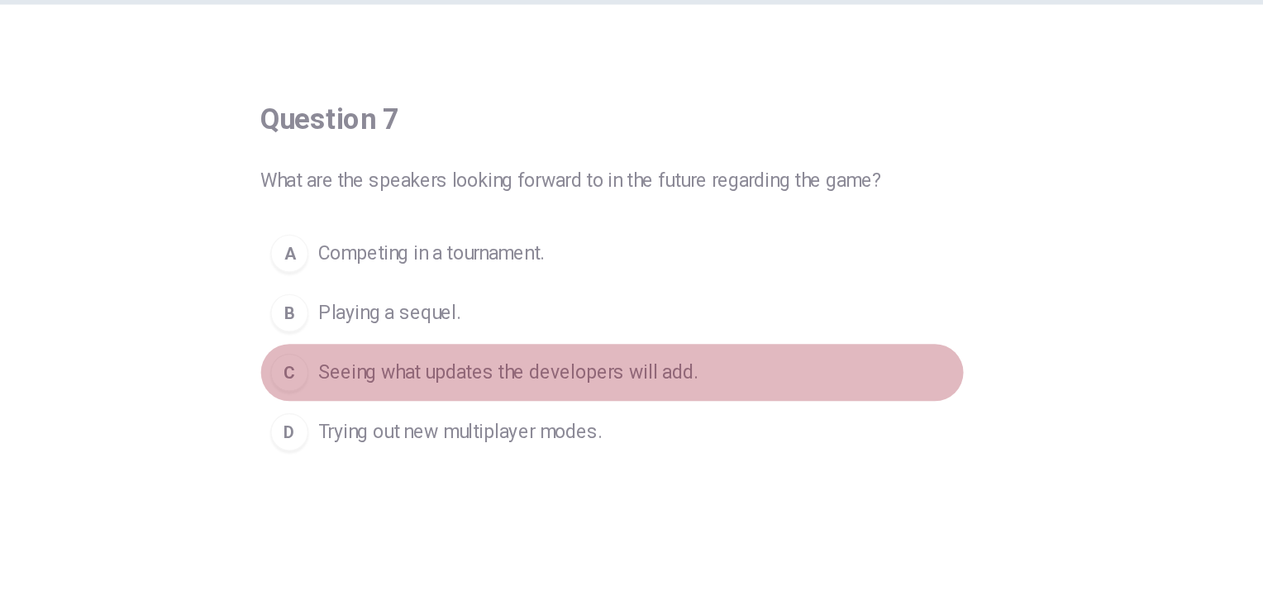
click at [517, 333] on span "Seeing what updates the developers will add." at bounding box center [558, 341] width 263 height 20
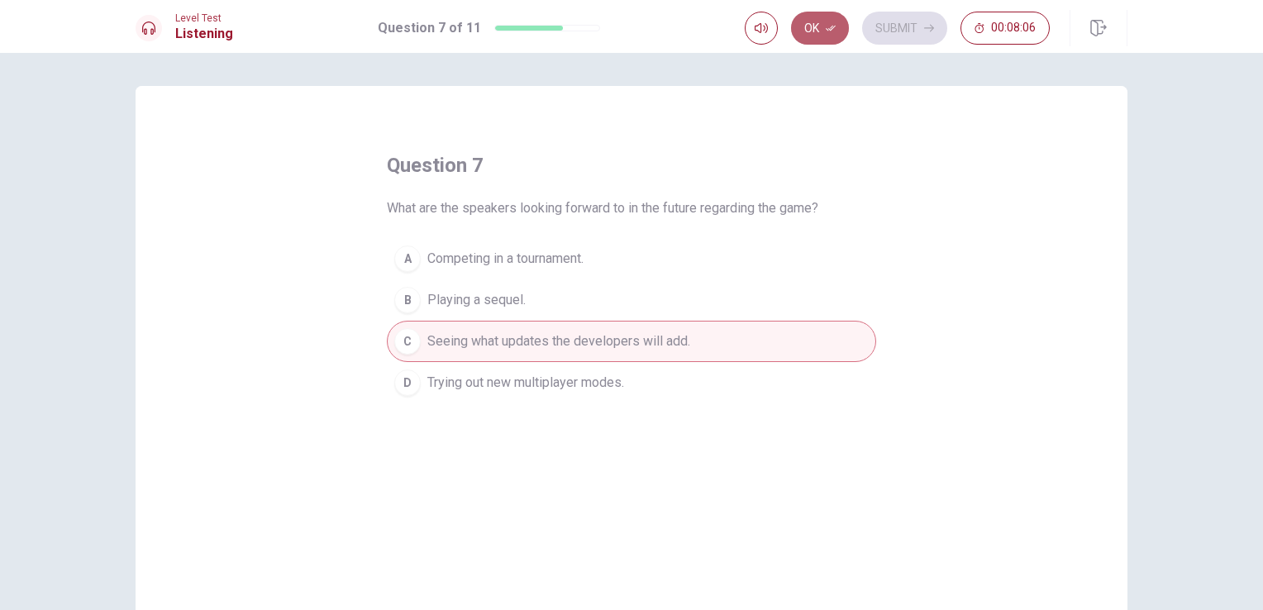
drag, startPoint x: 812, startPoint y: 12, endPoint x: 813, endPoint y: 36, distance: 23.2
click at [813, 36] on button "Ok" at bounding box center [820, 28] width 58 height 33
click at [876, 36] on button "Submit" at bounding box center [904, 28] width 85 height 33
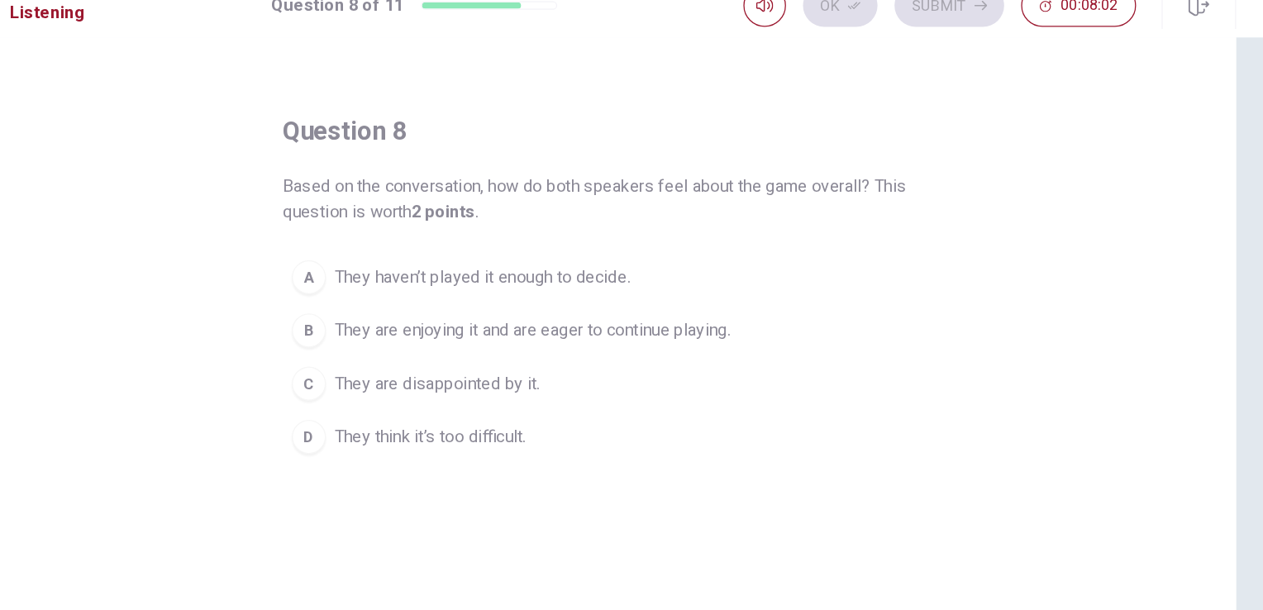
scroll to position [45, 0]
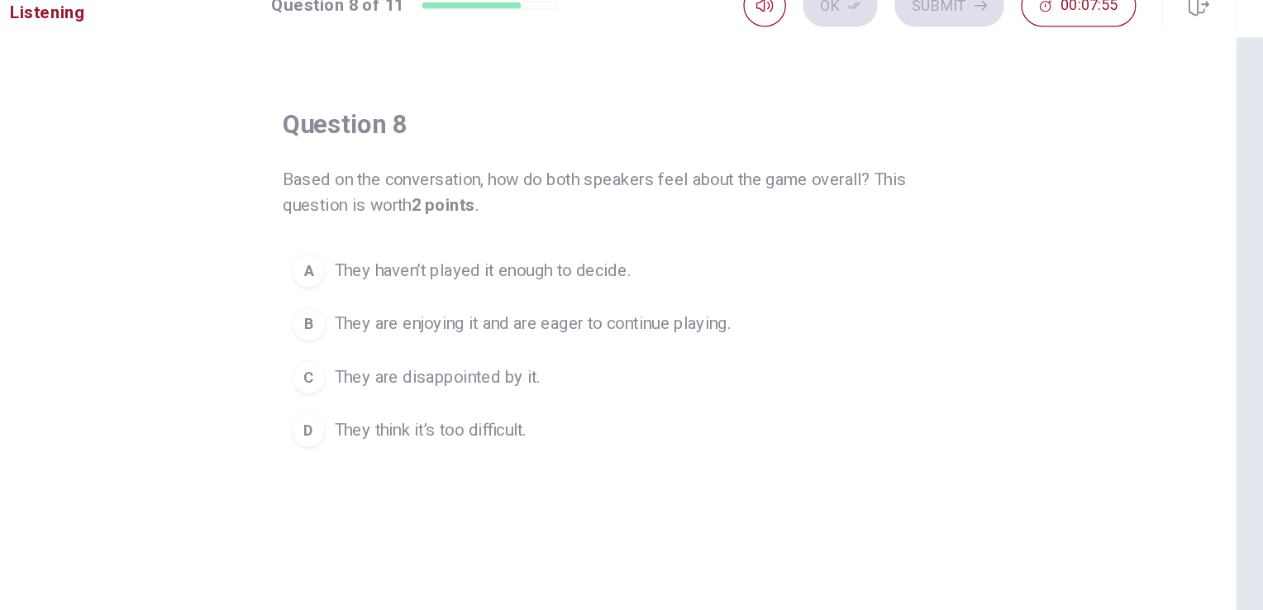
click at [552, 284] on button "B They are enjoying it and are eager to continue playing." at bounding box center [631, 275] width 489 height 41
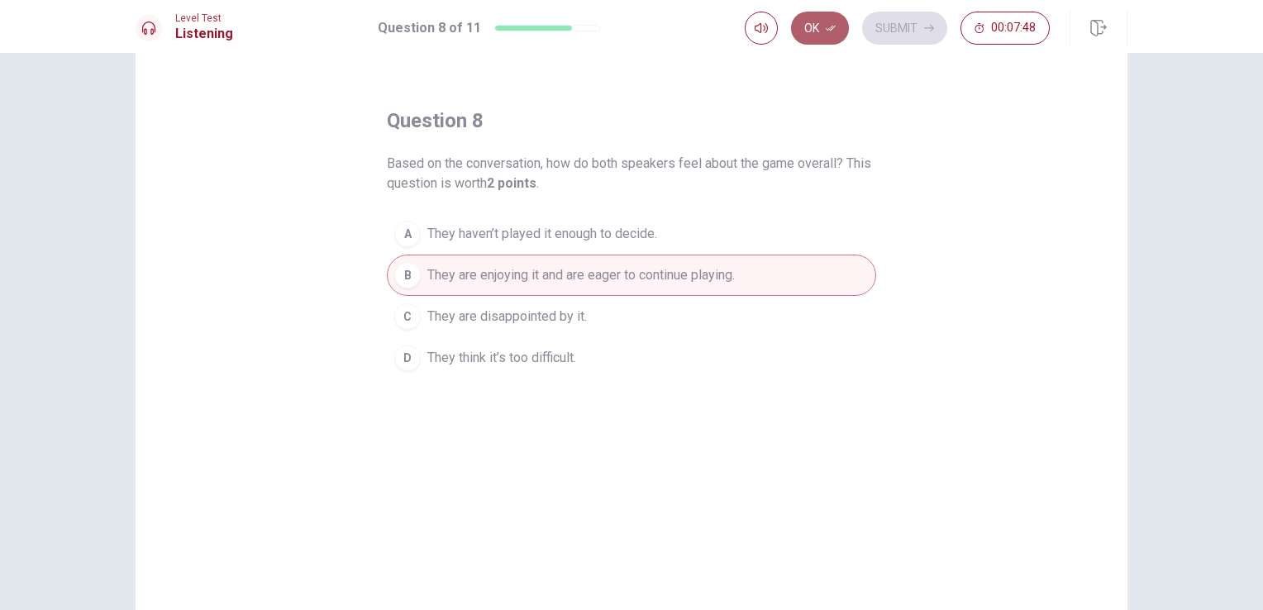
click at [826, 25] on button "Ok" at bounding box center [820, 28] width 58 height 33
click at [896, 40] on button "Submit" at bounding box center [904, 28] width 85 height 33
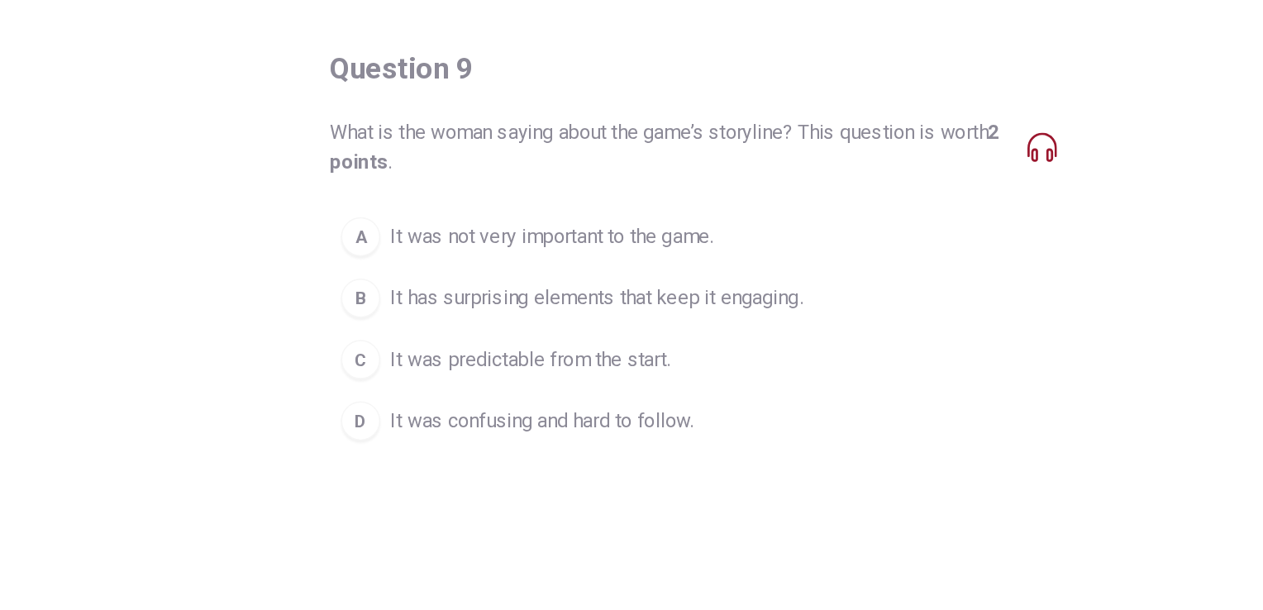
click at [511, 319] on span "It has surprising elements that keep it engaging." at bounding box center [566, 320] width 278 height 20
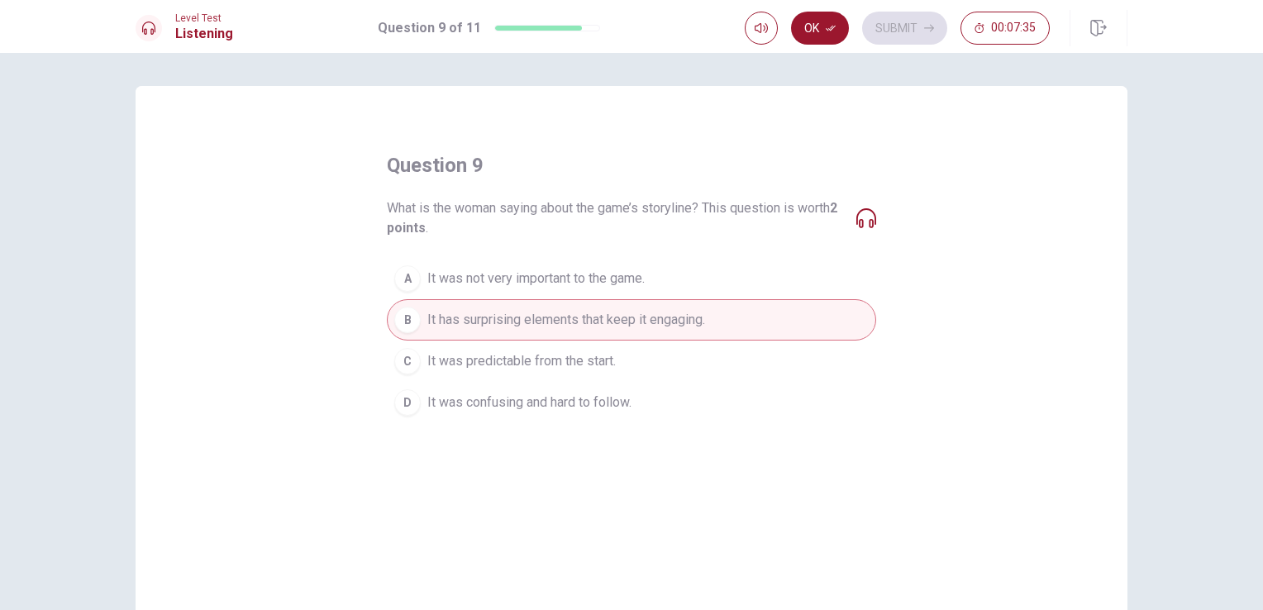
click at [824, 18] on button "Ok" at bounding box center [820, 28] width 58 height 33
click at [907, 28] on button "Submit" at bounding box center [904, 28] width 85 height 33
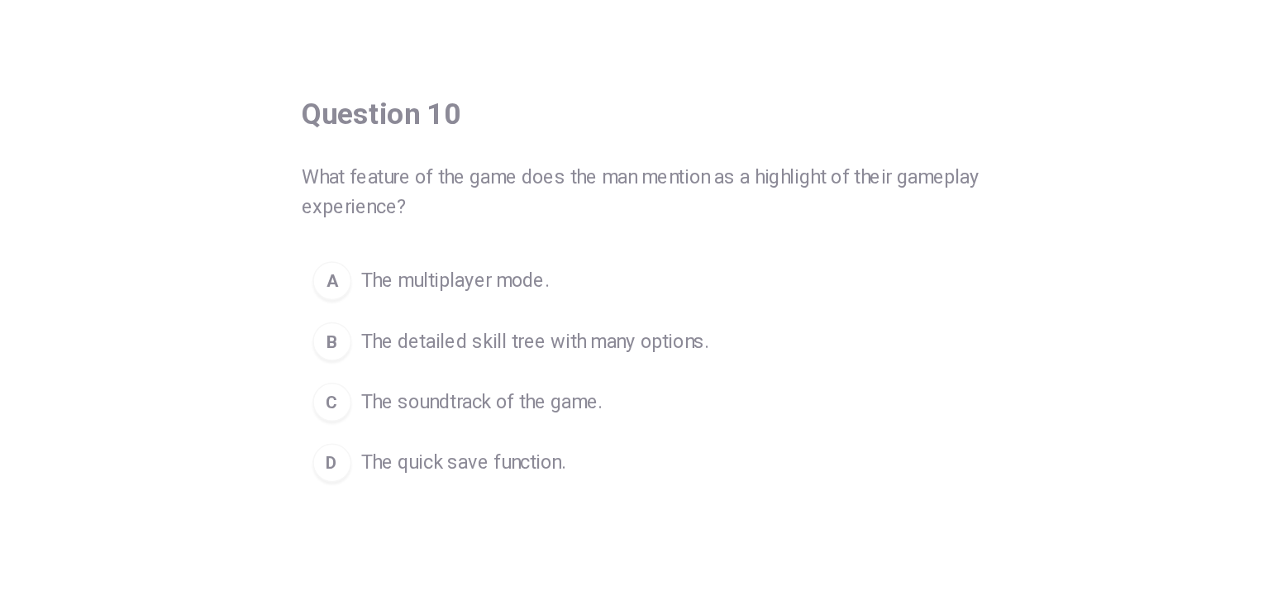
scroll to position [20, 0]
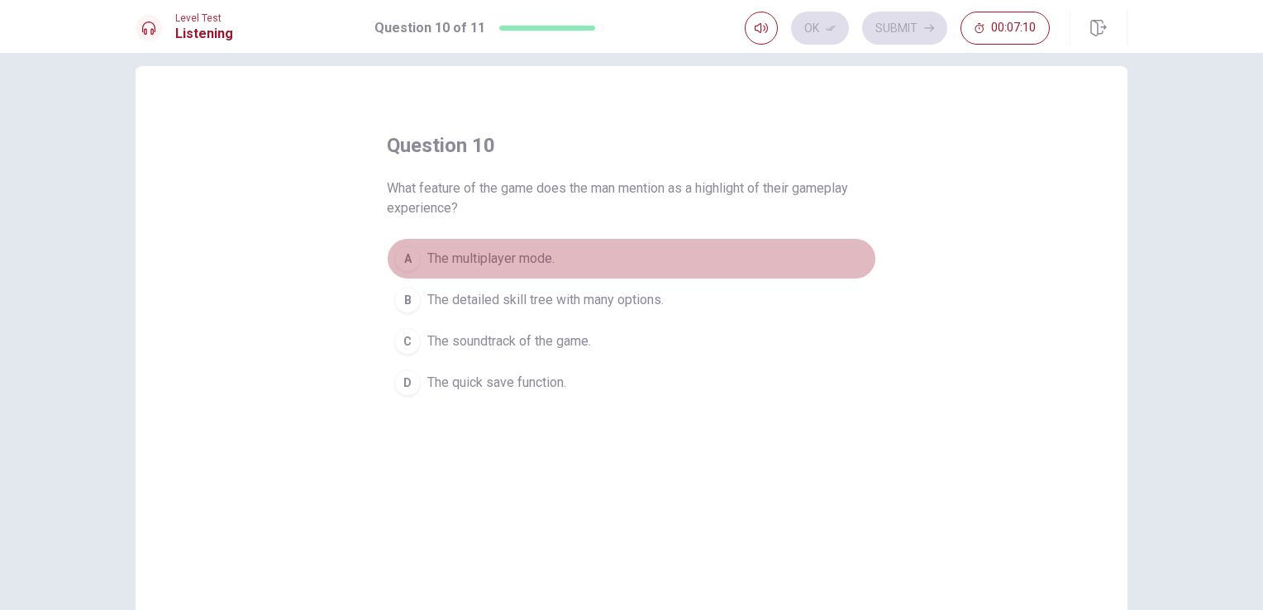
click at [532, 250] on span "The multiplayer mode." at bounding box center [490, 259] width 127 height 20
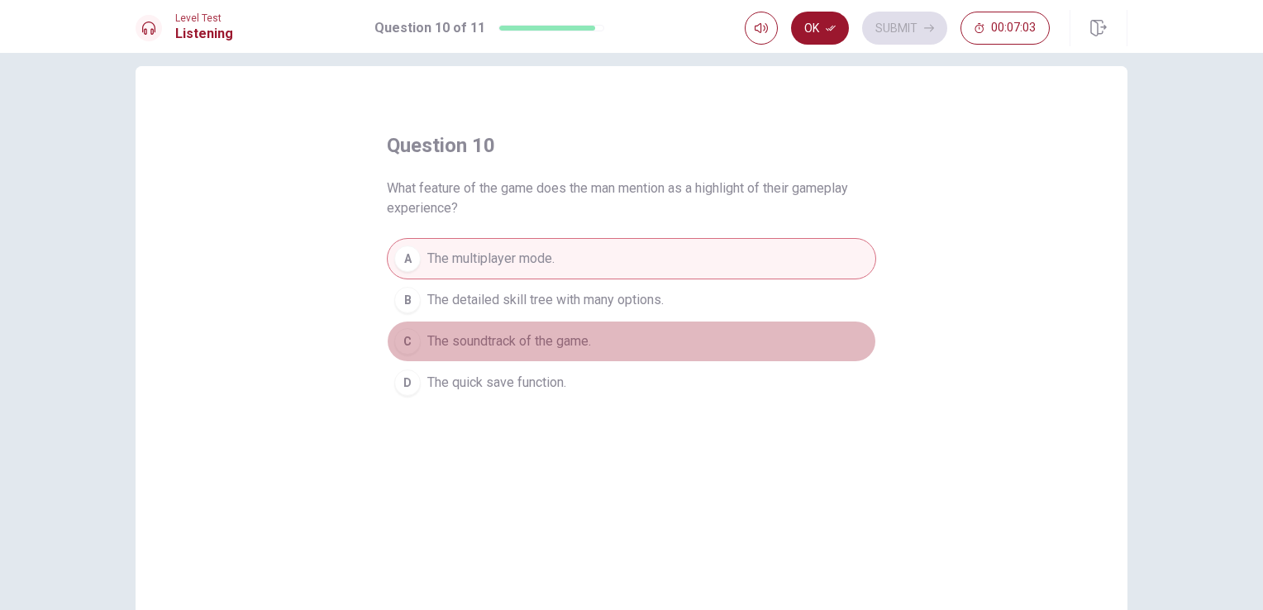
click at [507, 342] on span "The soundtrack of the game." at bounding box center [509, 341] width 164 height 20
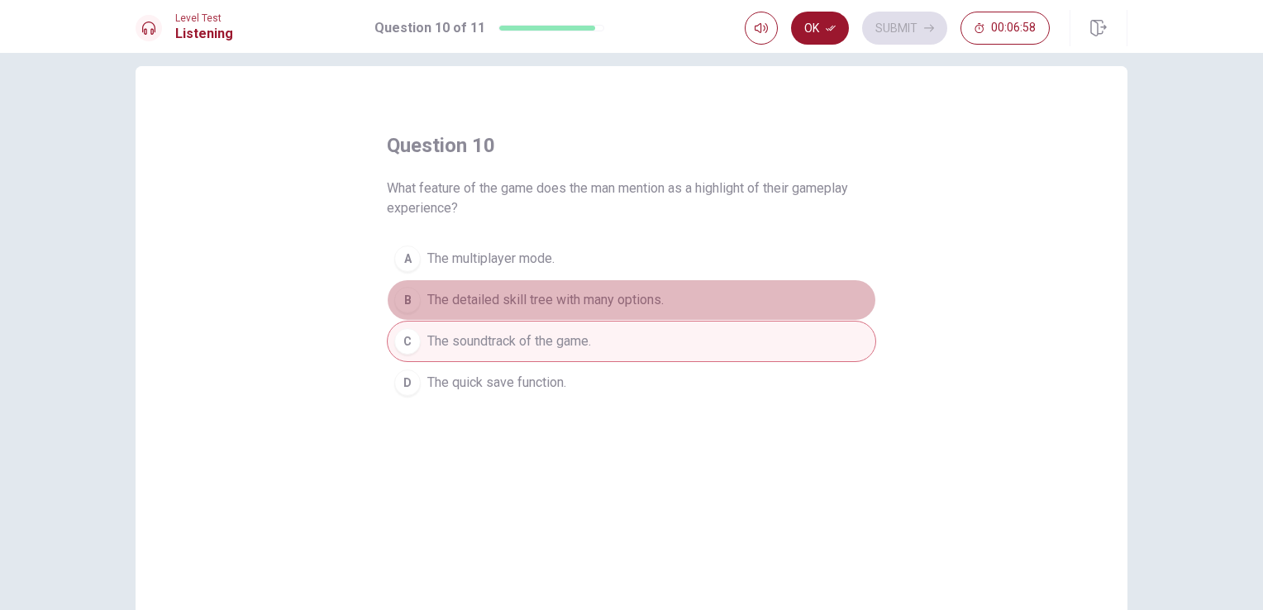
click at [502, 290] on span "The detailed skill tree with many options." at bounding box center [545, 300] width 236 height 20
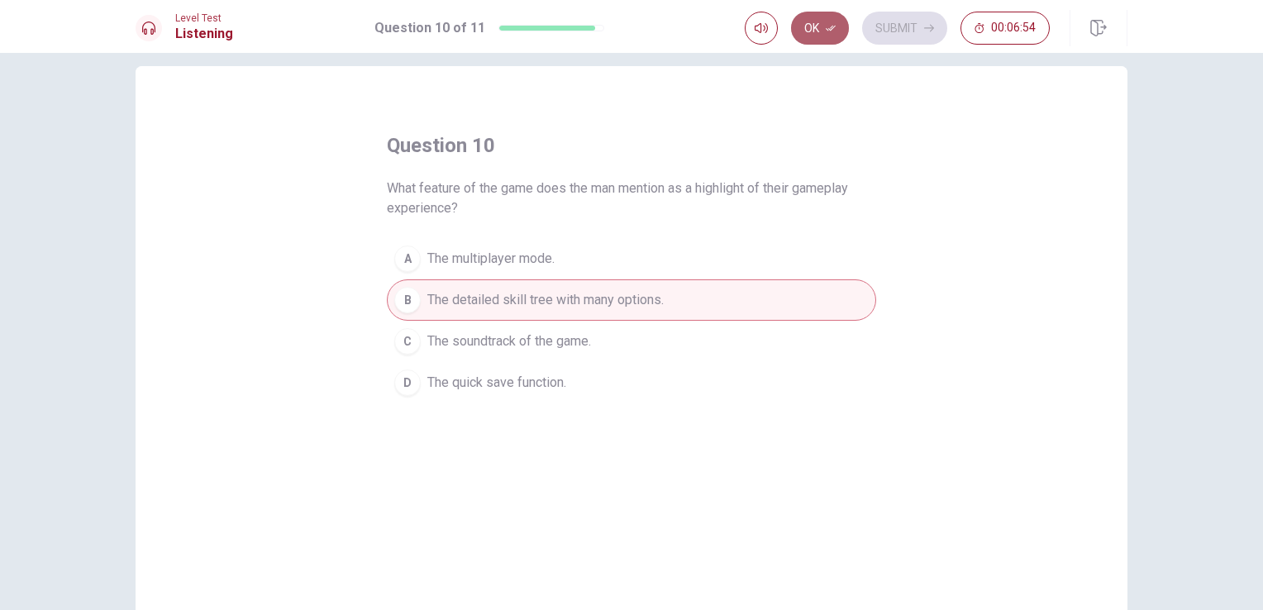
click at [811, 25] on button "Ok" at bounding box center [820, 28] width 58 height 33
click at [888, 27] on button "Submit" at bounding box center [904, 28] width 85 height 33
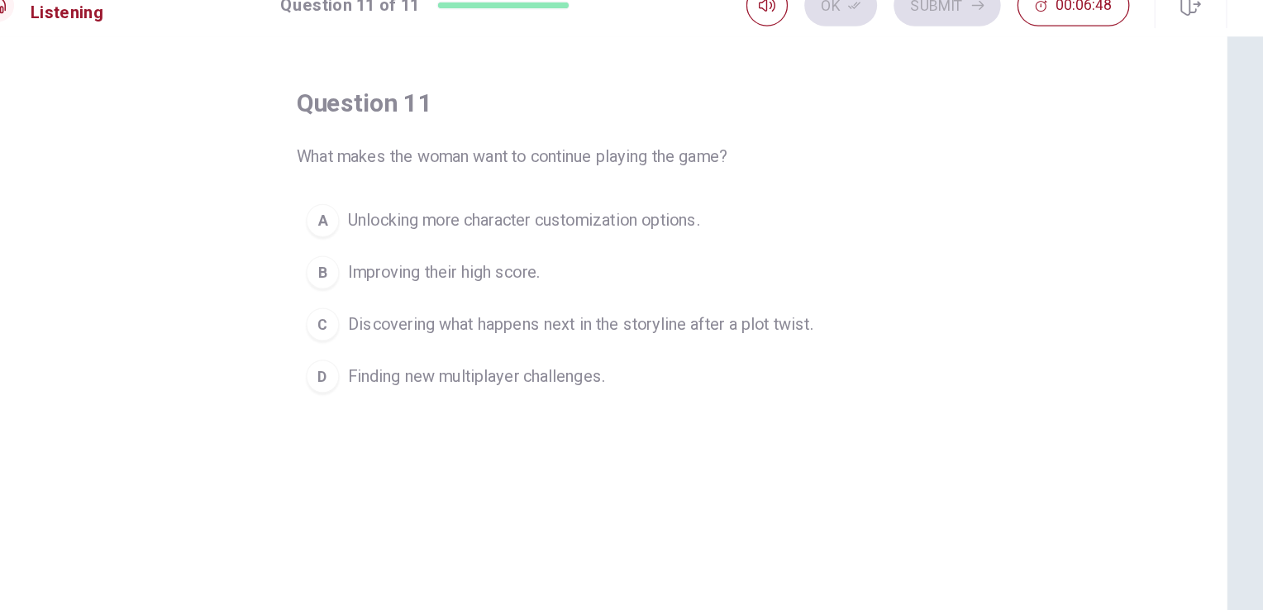
scroll to position [60, 0]
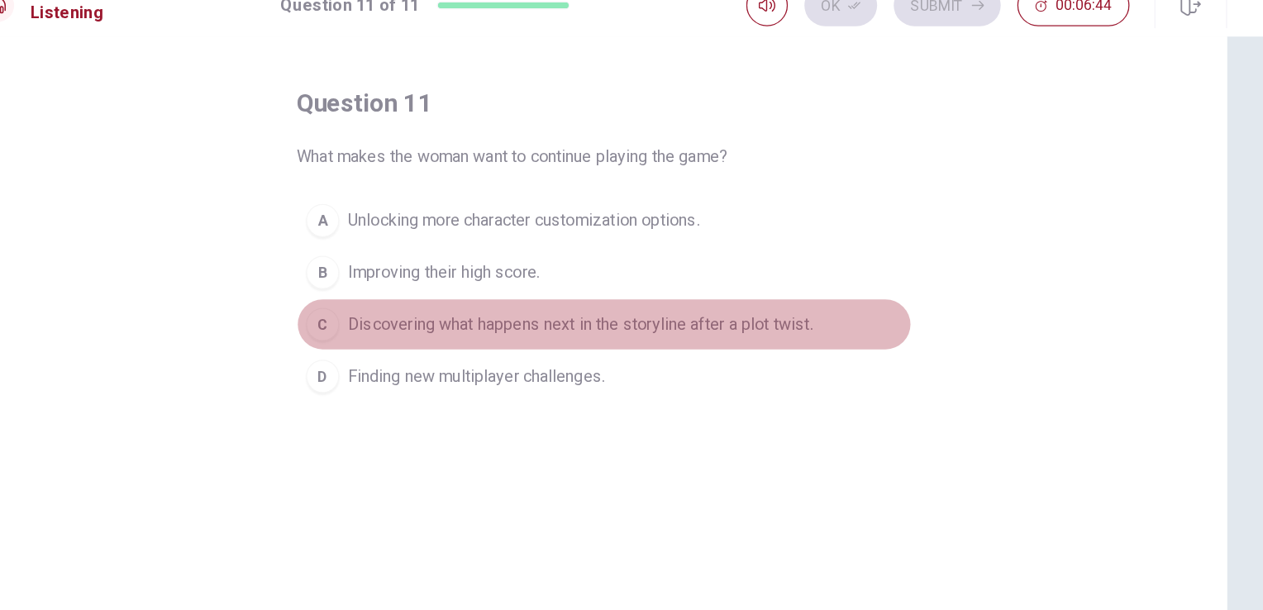
click at [581, 290] on button "C Discovering what happens next in the storyline after a plot twist." at bounding box center [631, 281] width 489 height 41
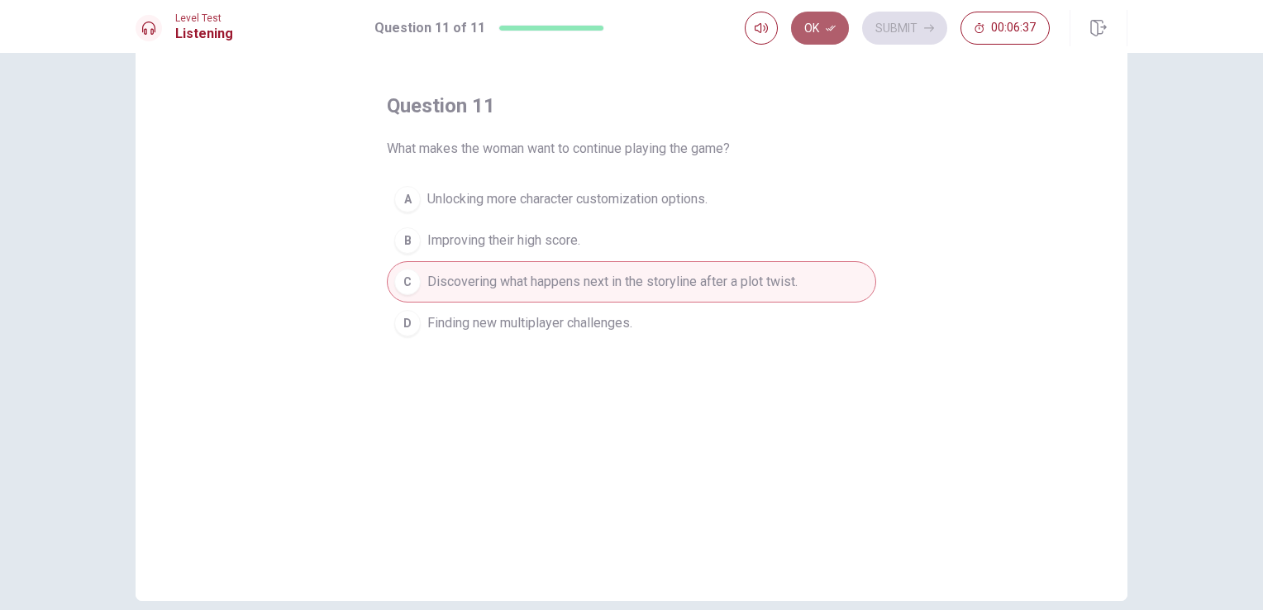
click at [815, 17] on button "Ok" at bounding box center [820, 28] width 58 height 33
click at [889, 36] on button "Submit" at bounding box center [904, 28] width 85 height 33
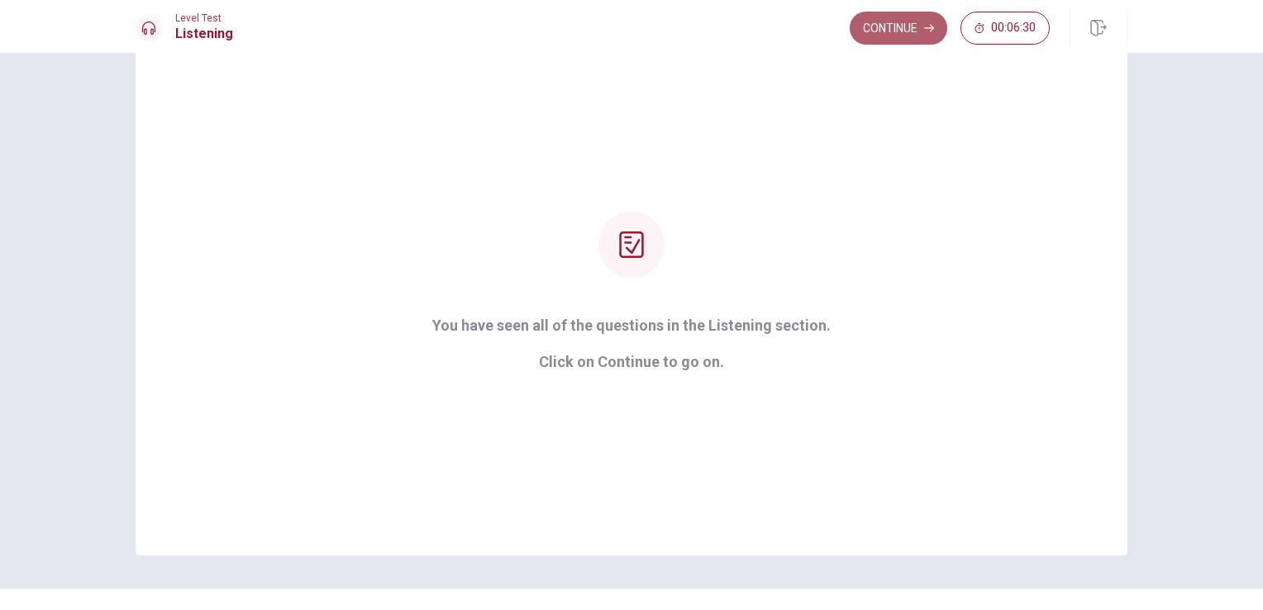
click at [869, 22] on button "Continue" at bounding box center [899, 28] width 98 height 33
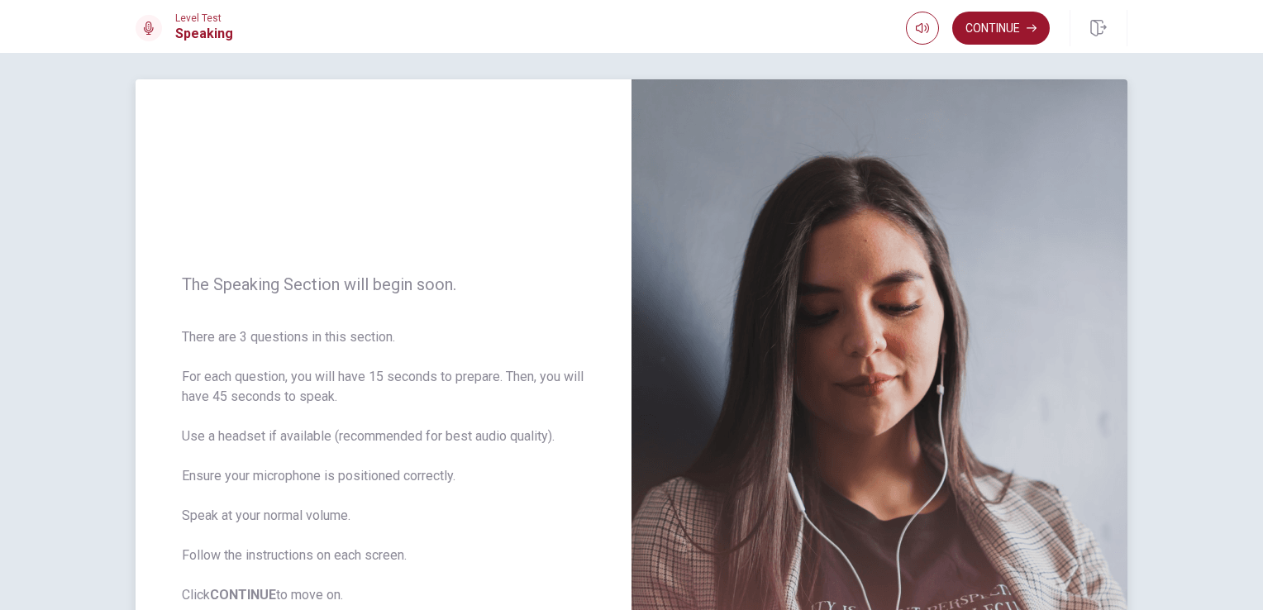
scroll to position [0, 0]
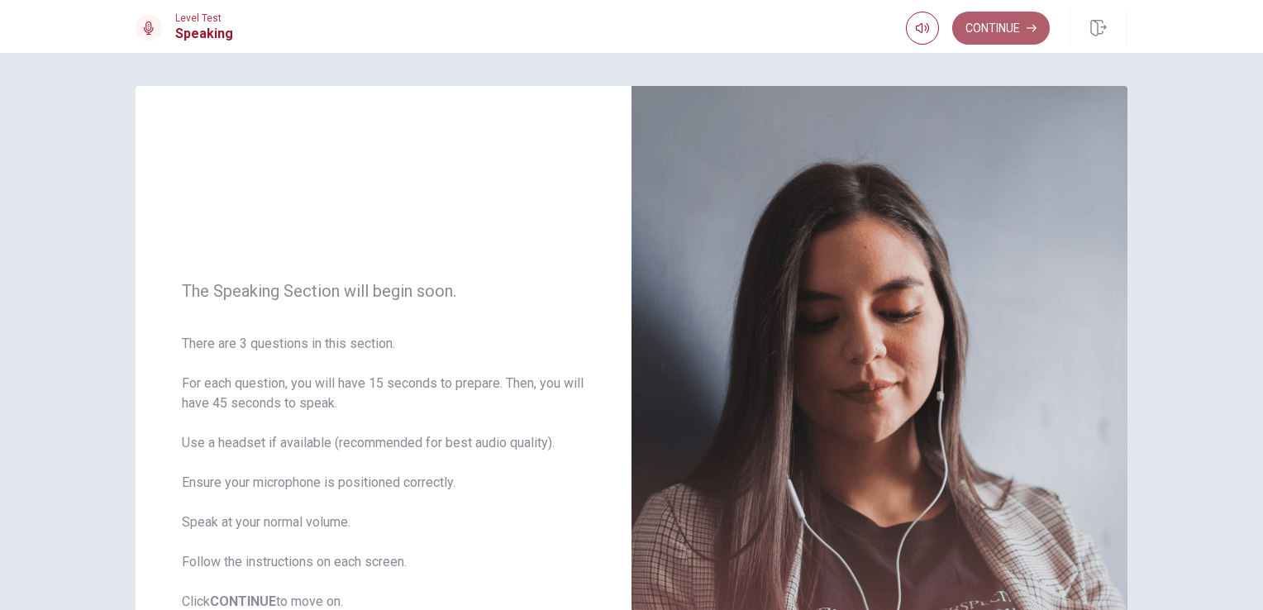
click at [1006, 30] on button "Continue" at bounding box center [1001, 28] width 98 height 33
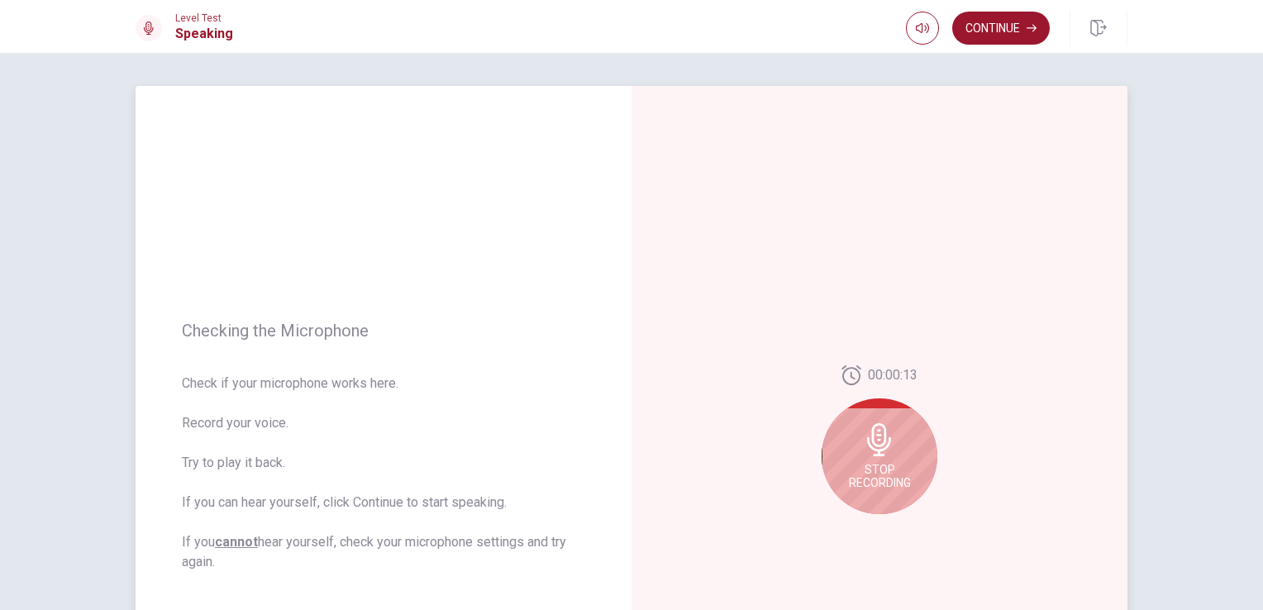
click at [869, 457] on div "Stop Recording" at bounding box center [879, 456] width 116 height 116
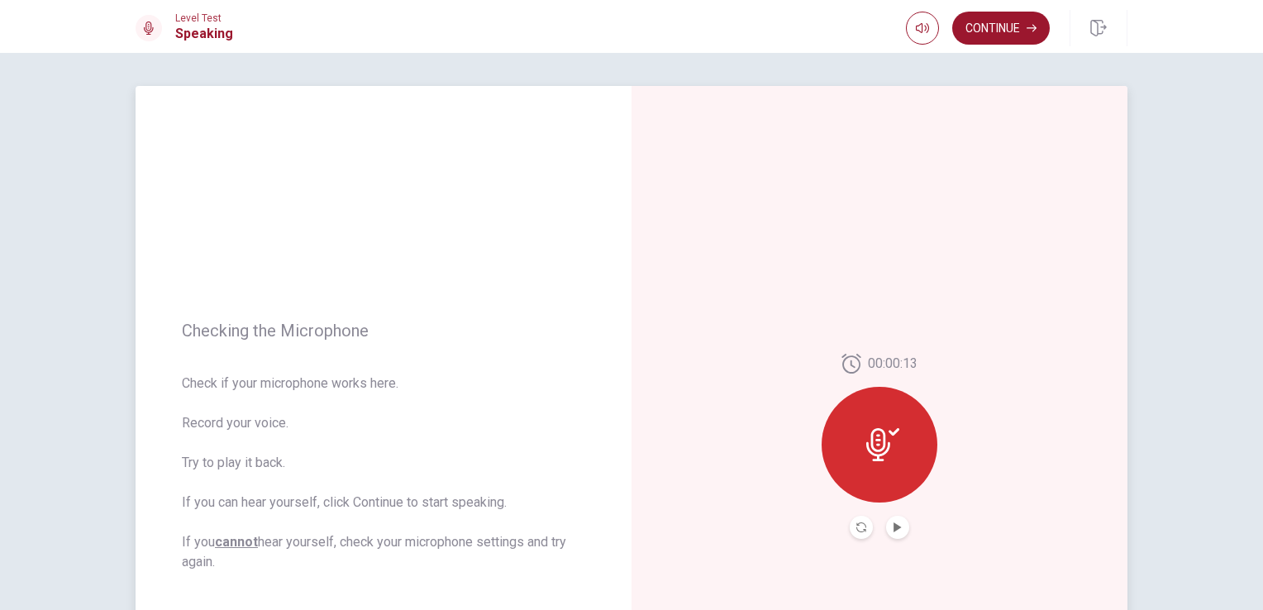
click at [869, 466] on div at bounding box center [879, 445] width 116 height 116
click at [855, 544] on div "00:00:13" at bounding box center [879, 446] width 496 height 721
click at [856, 528] on icon "Record Again" at bounding box center [861, 527] width 10 height 10
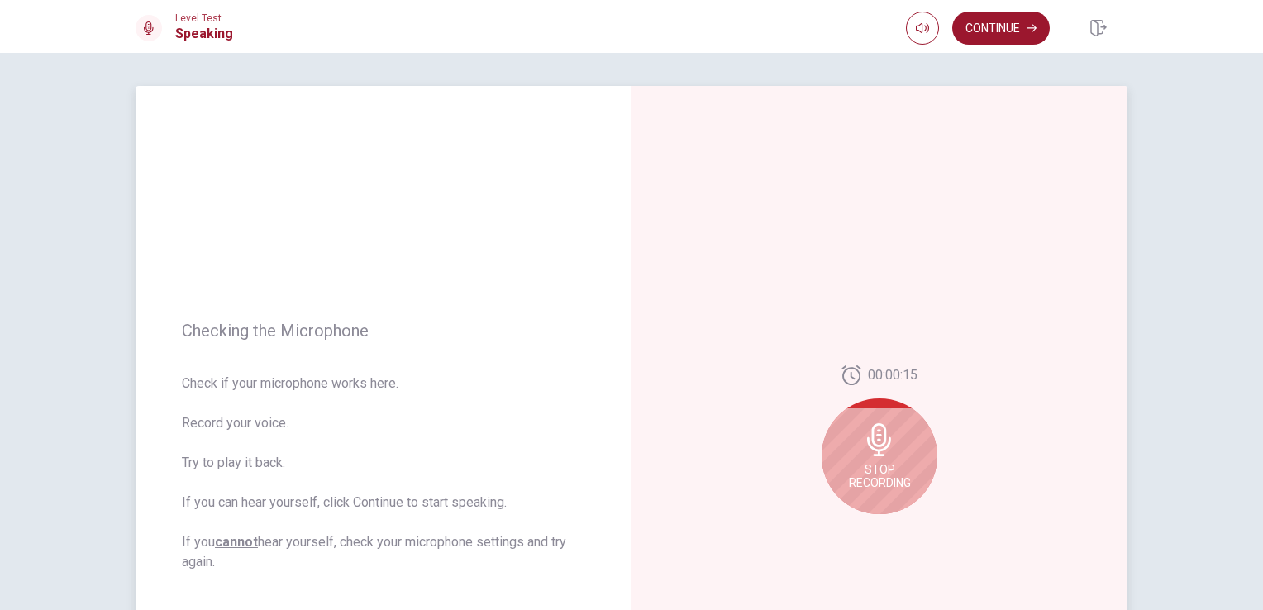
click at [863, 477] on span "Stop Recording" at bounding box center [880, 476] width 62 height 26
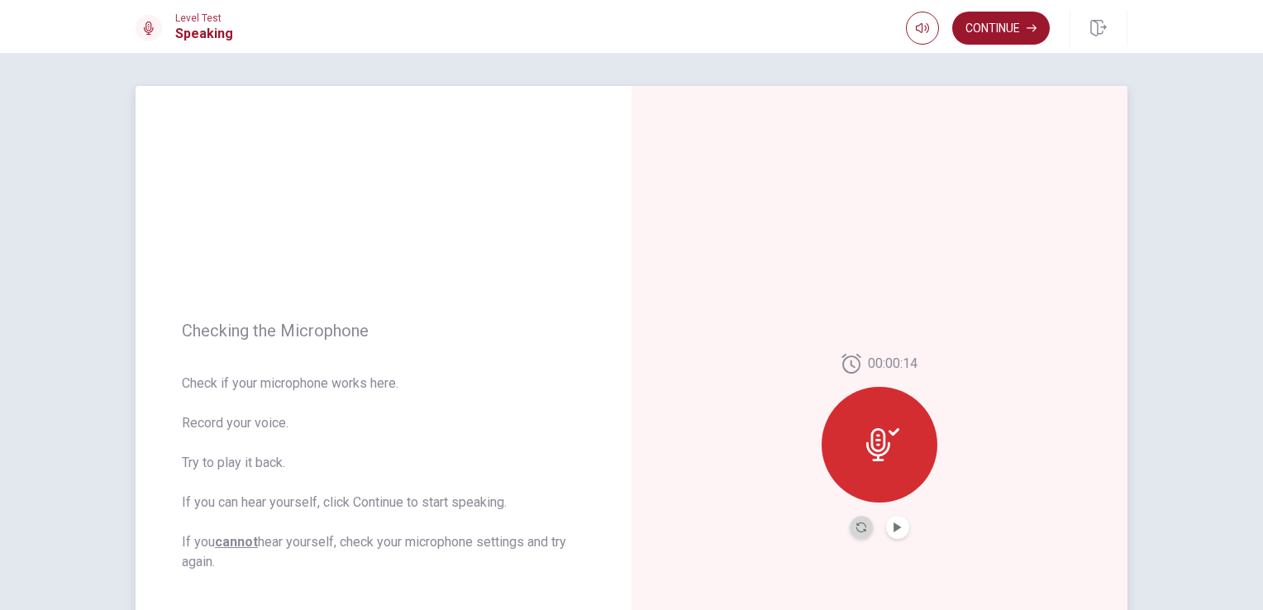
click at [856, 537] on button "Record Again" at bounding box center [861, 527] width 23 height 23
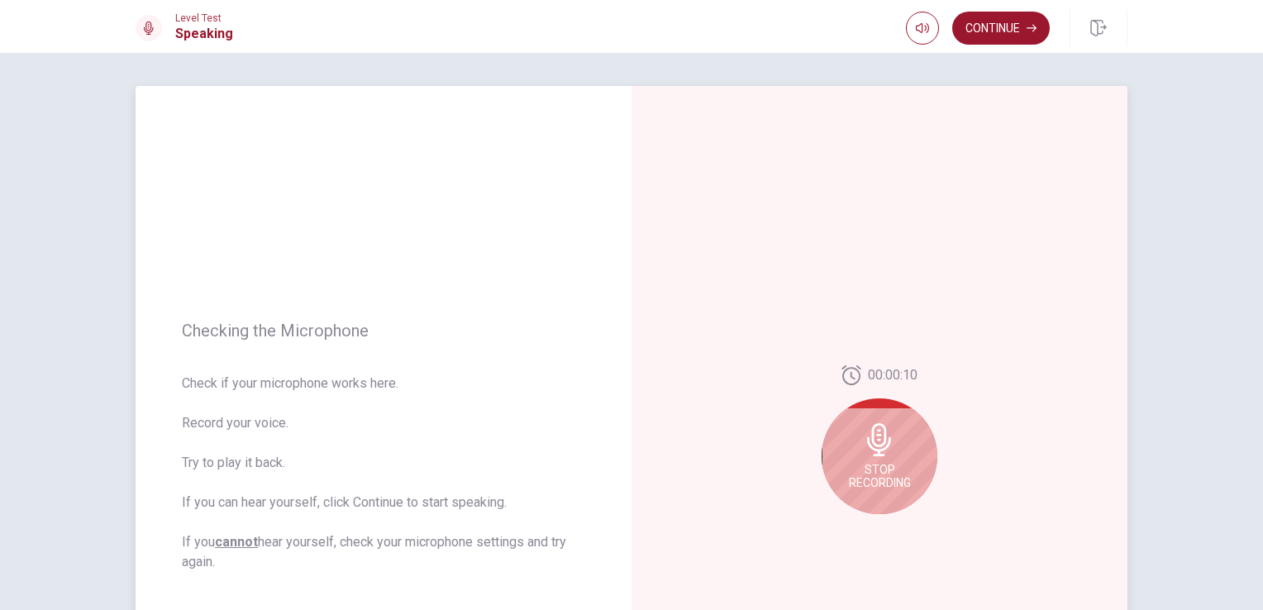
click at [853, 435] on div "Stop Recording" at bounding box center [879, 456] width 116 height 116
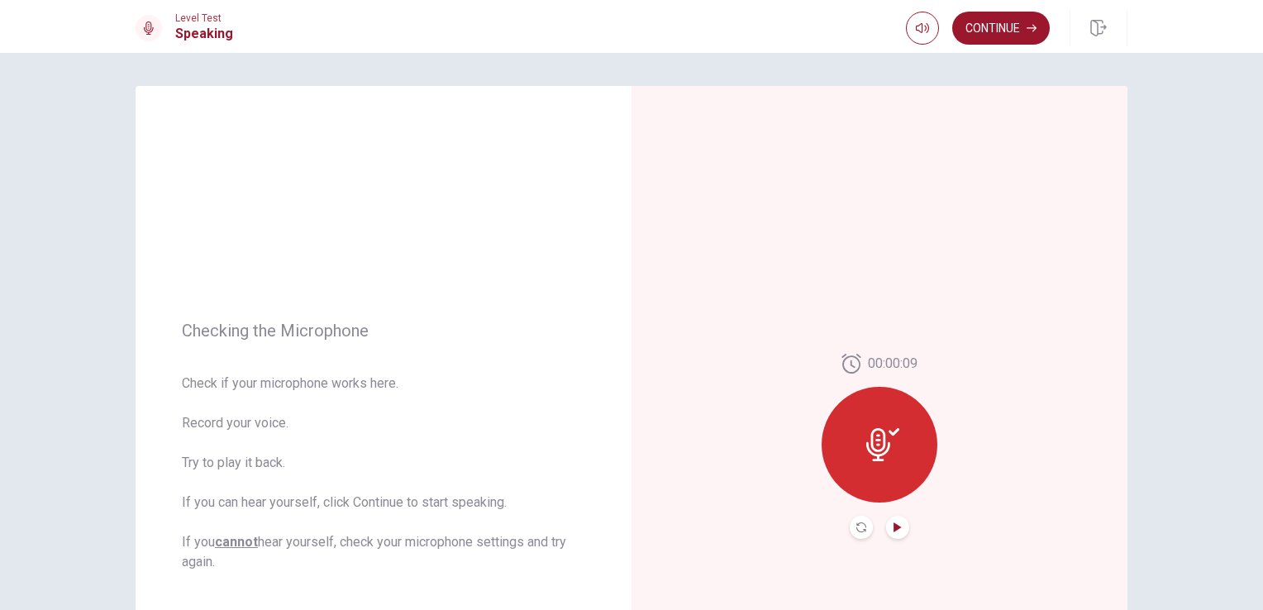
click at [893, 526] on icon "Play Audio" at bounding box center [898, 527] width 10 height 10
click at [886, 524] on button "Pause Audio" at bounding box center [897, 527] width 23 height 23
click at [952, 29] on button "Continue" at bounding box center [1001, 28] width 98 height 33
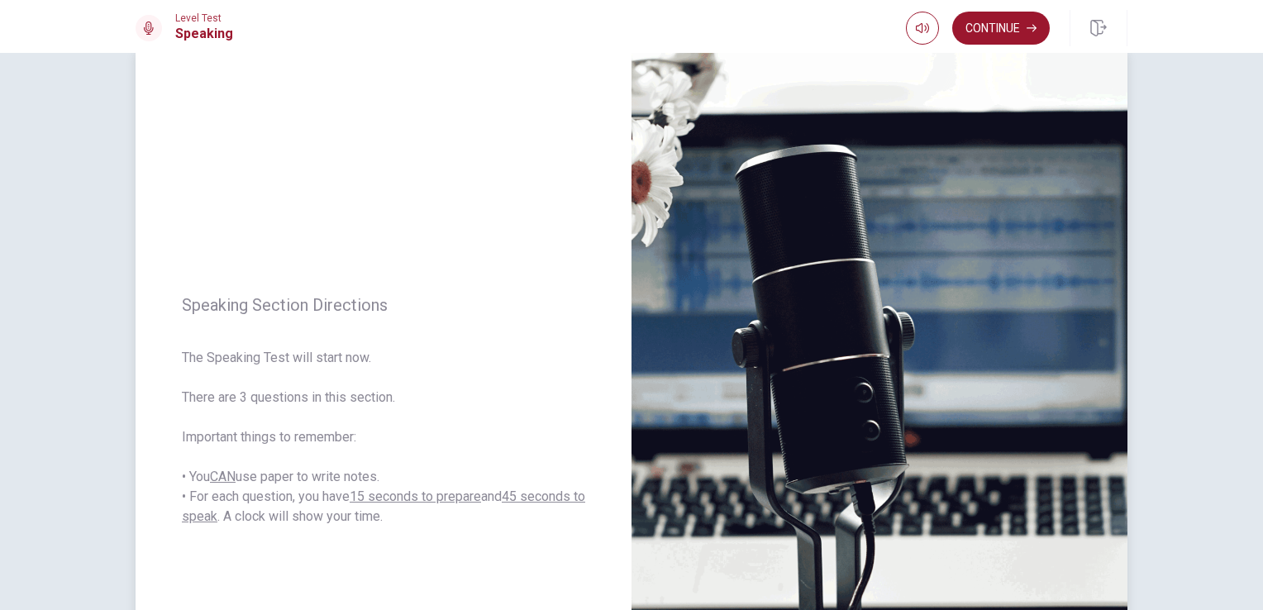
scroll to position [38, 0]
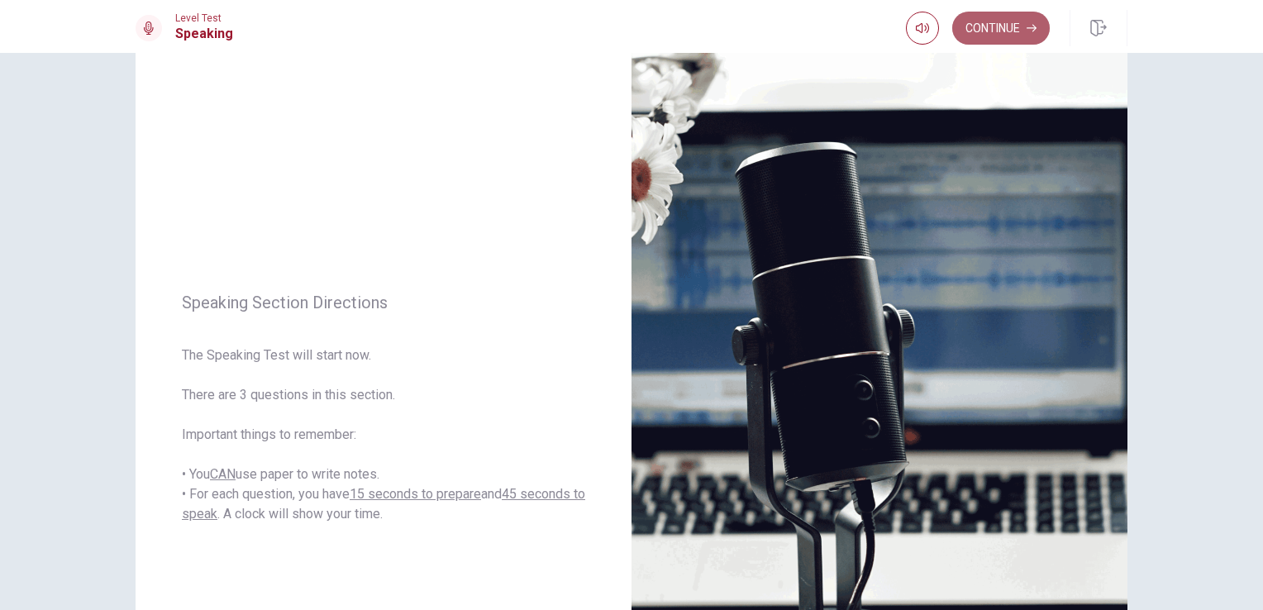
click at [977, 31] on button "Continue" at bounding box center [1001, 28] width 98 height 33
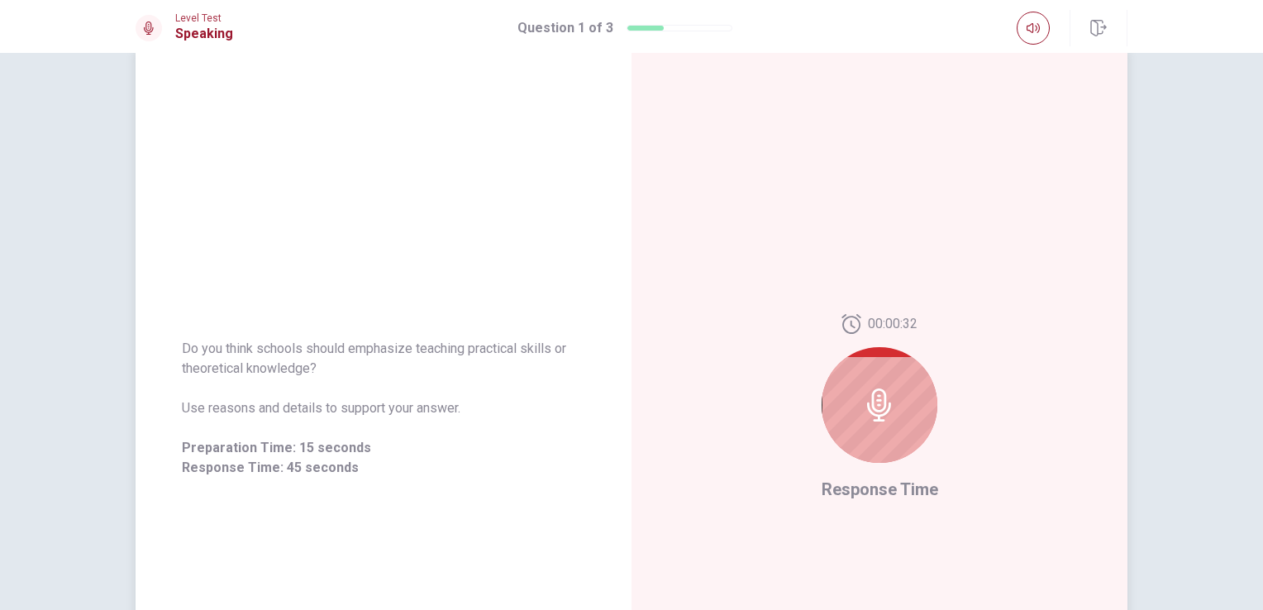
click at [869, 395] on icon at bounding box center [879, 404] width 33 height 33
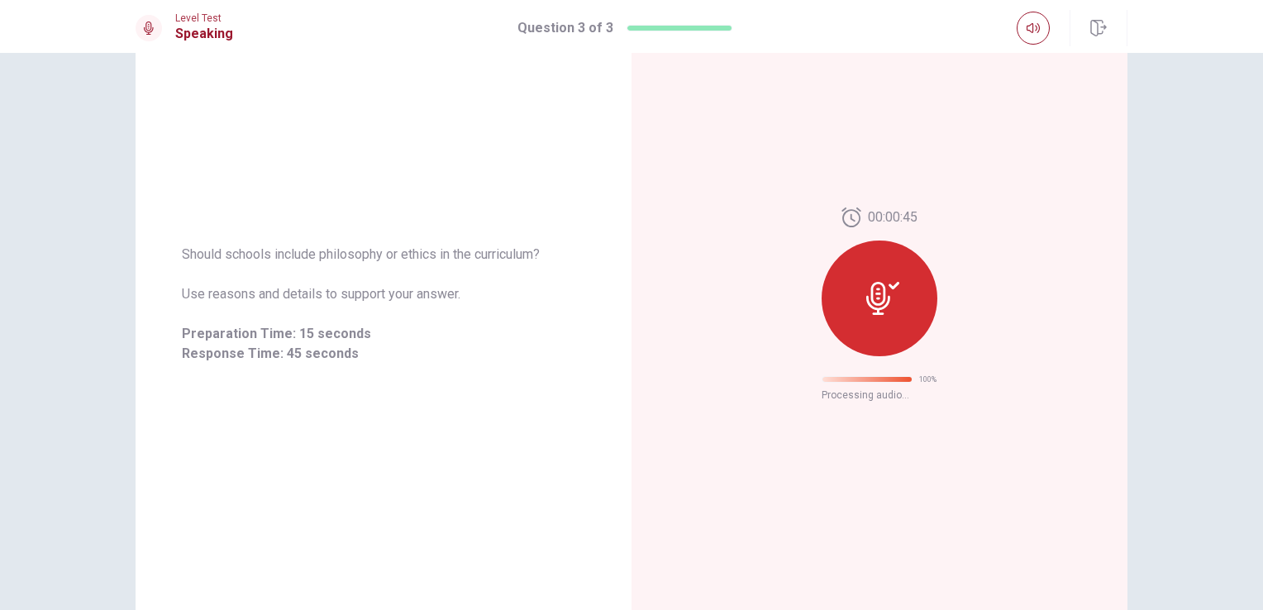
scroll to position [0, 0]
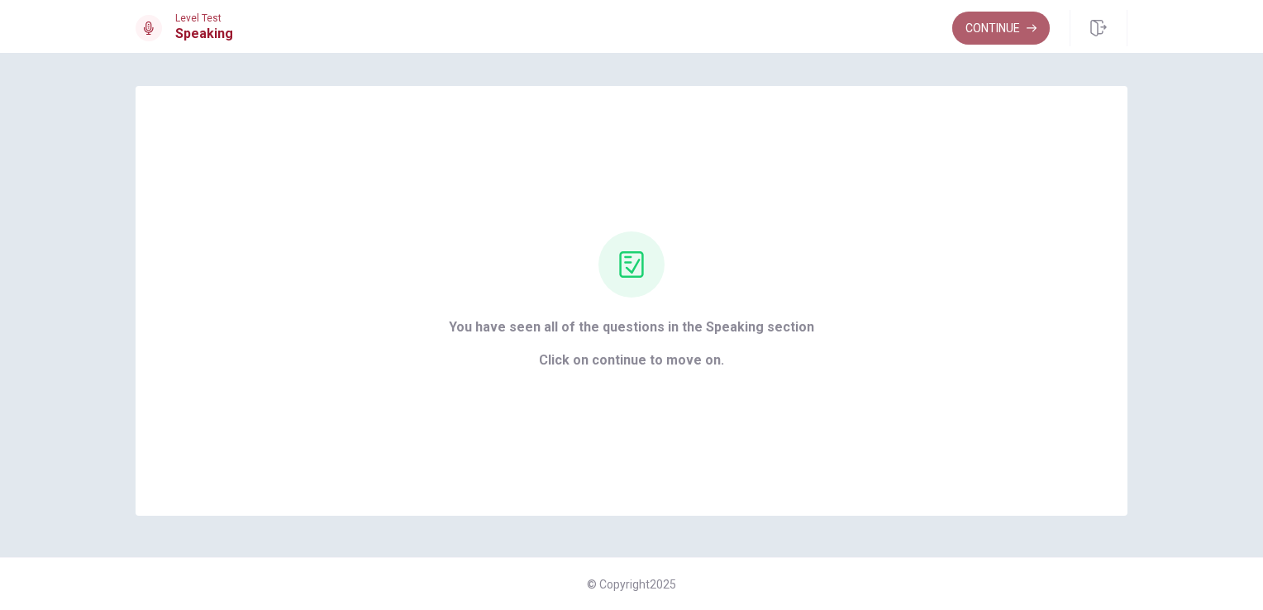
click at [983, 22] on button "Continue" at bounding box center [1001, 28] width 98 height 33
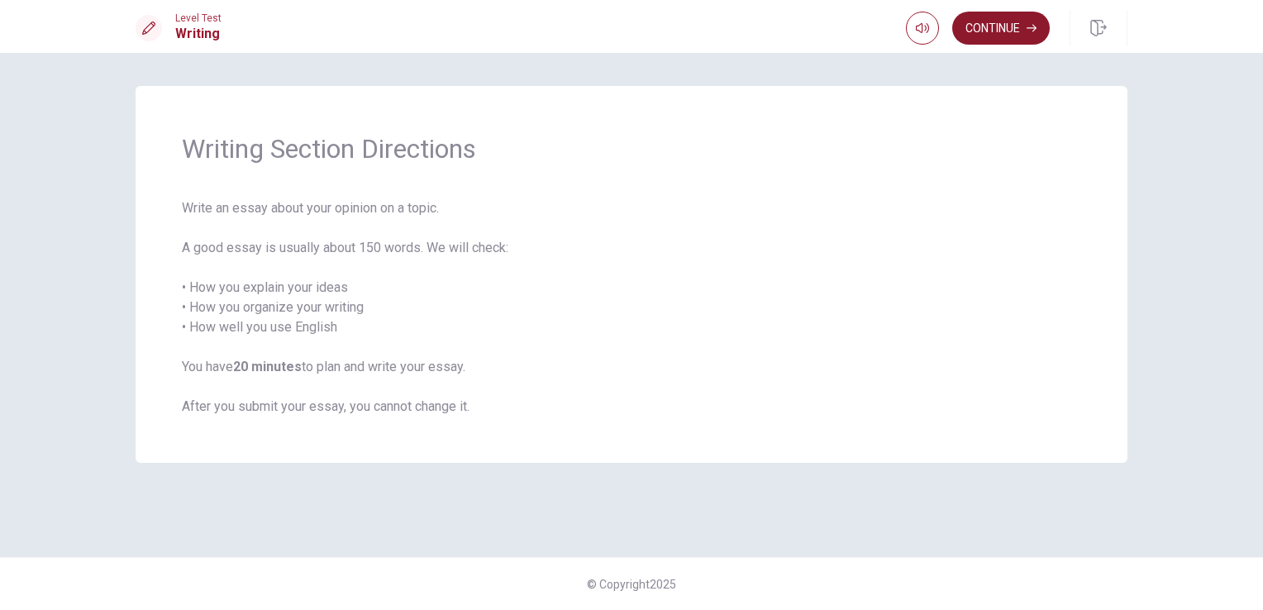
click at [977, 26] on button "Continue" at bounding box center [1001, 28] width 98 height 33
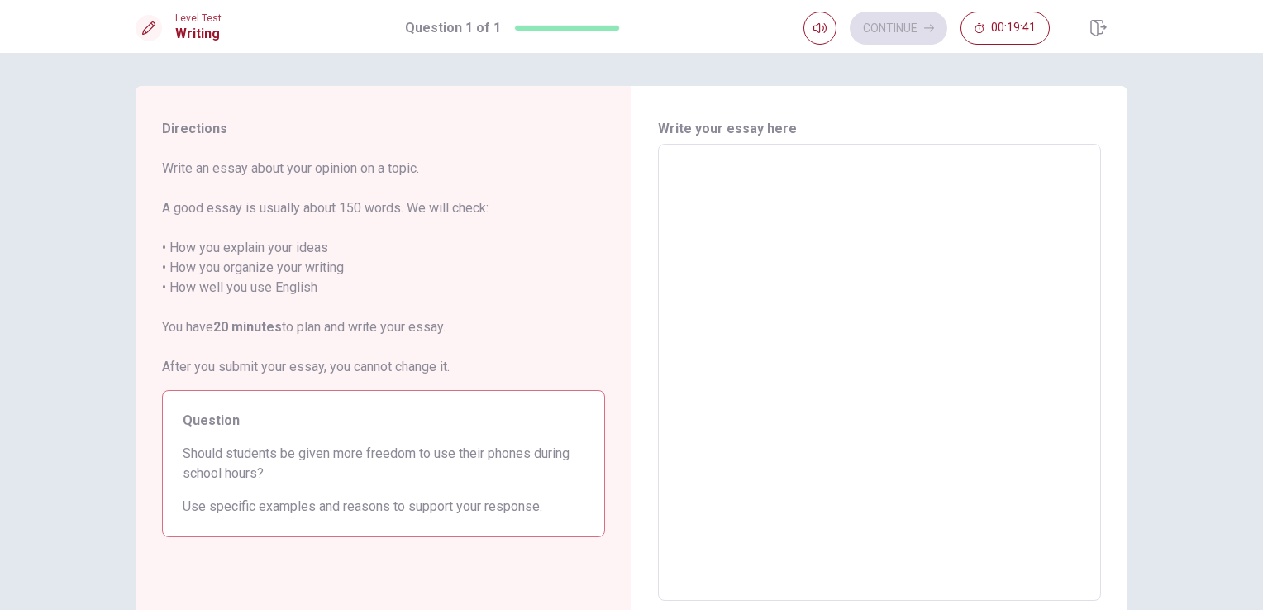
click at [681, 207] on textarea at bounding box center [879, 373] width 420 height 430
type textarea "x"
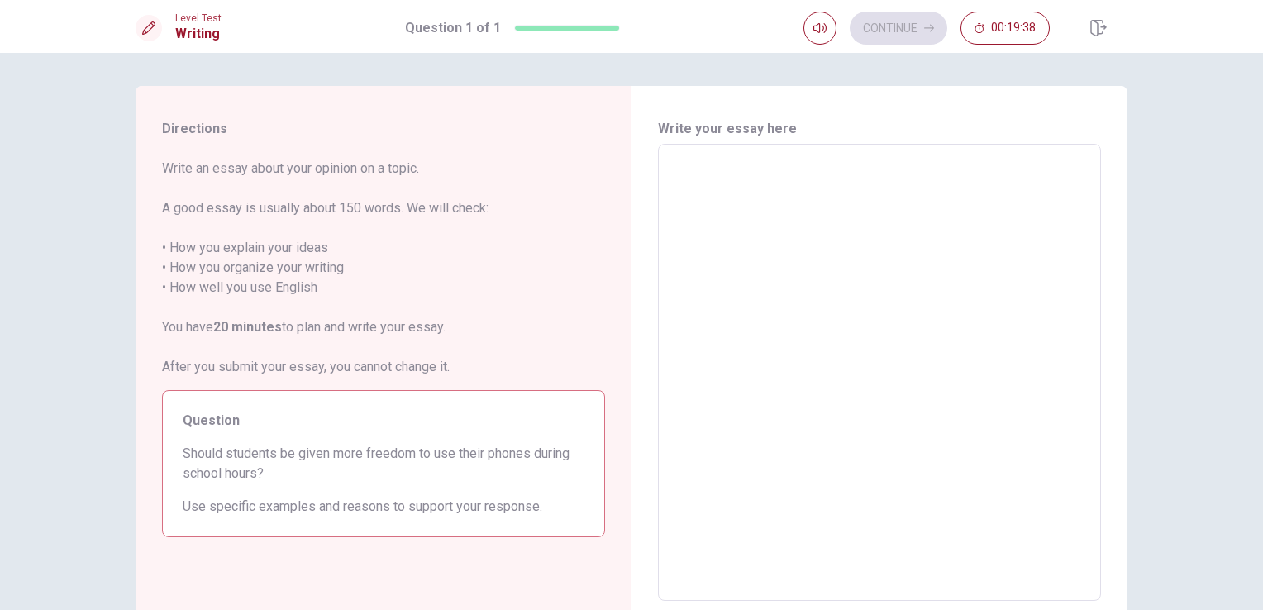
type textarea "x"
type textarea "S"
type textarea "x"
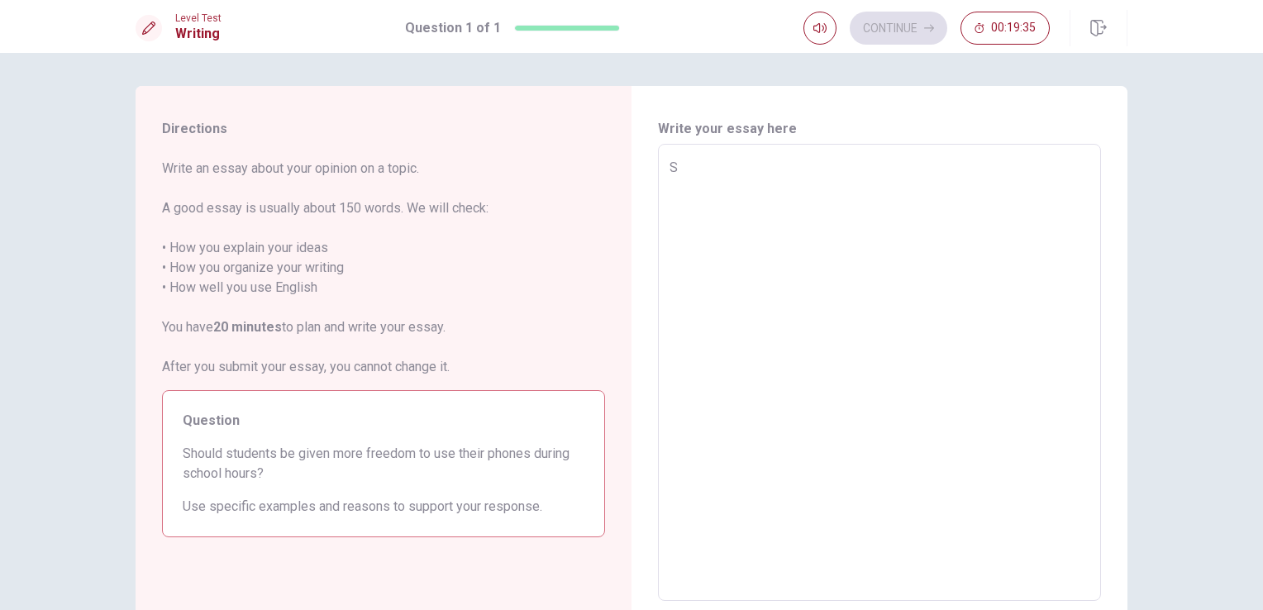
type textarea "SH"
type textarea "x"
type textarea "SHp"
type textarea "x"
type textarea "SHpu"
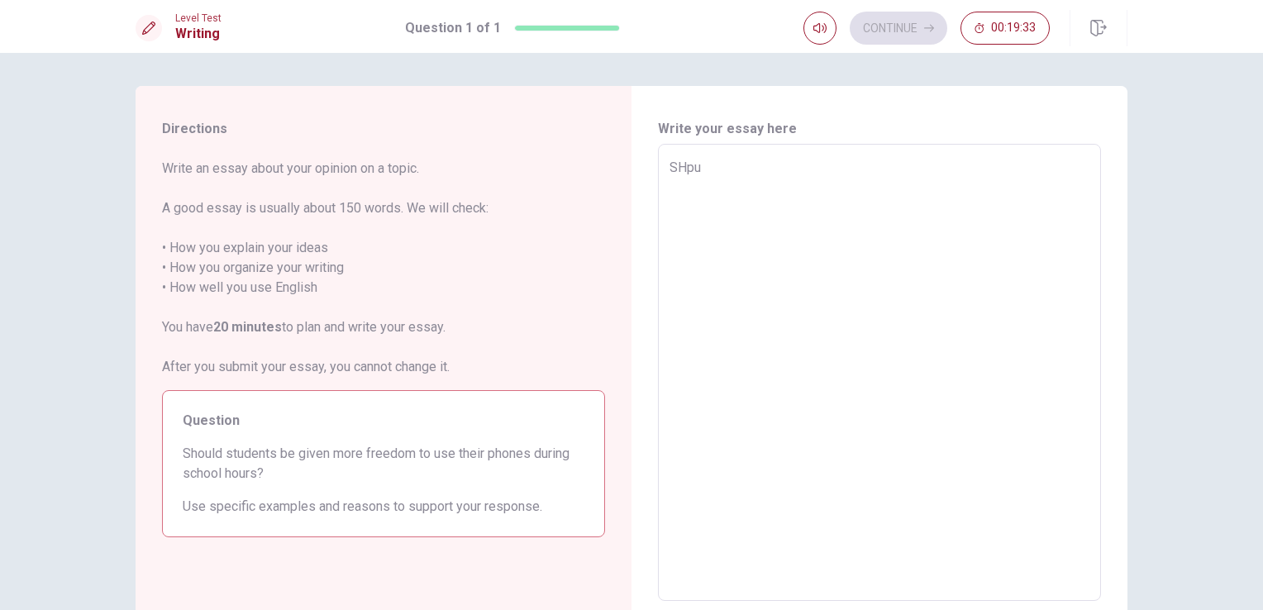
type textarea "x"
type textarea "SHpul"
type textarea "x"
type textarea "SHpuld"
type textarea "x"
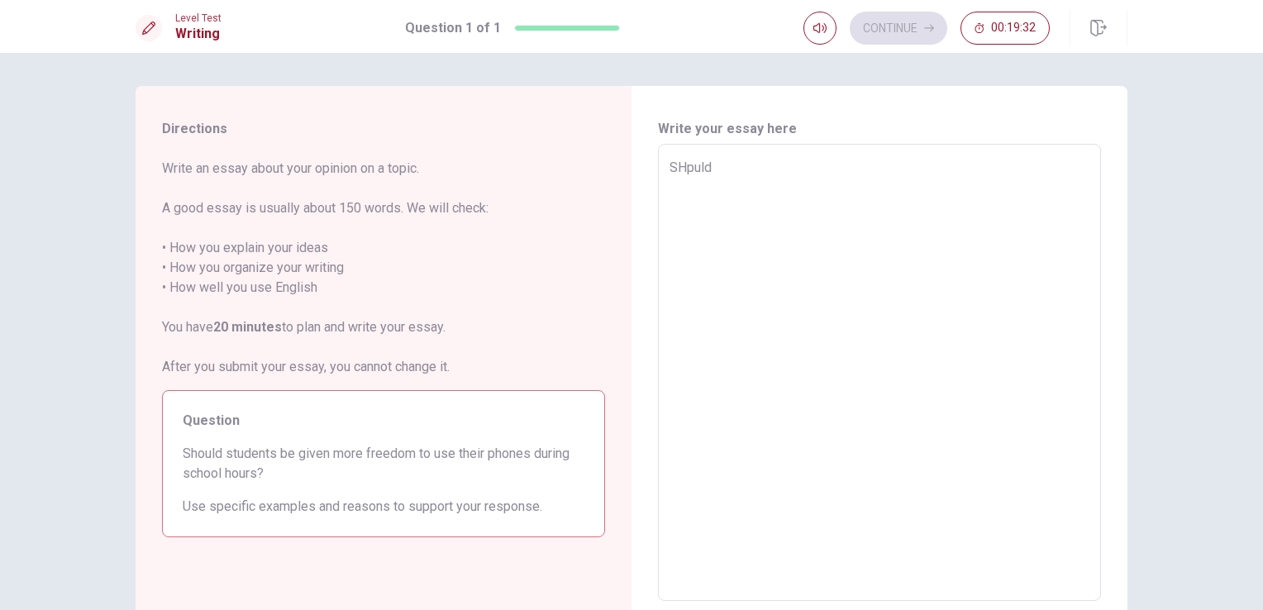
type textarea "SHpuld"
type textarea "x"
type textarea "SHpuld s"
type textarea "x"
type textarea "SHpuld st"
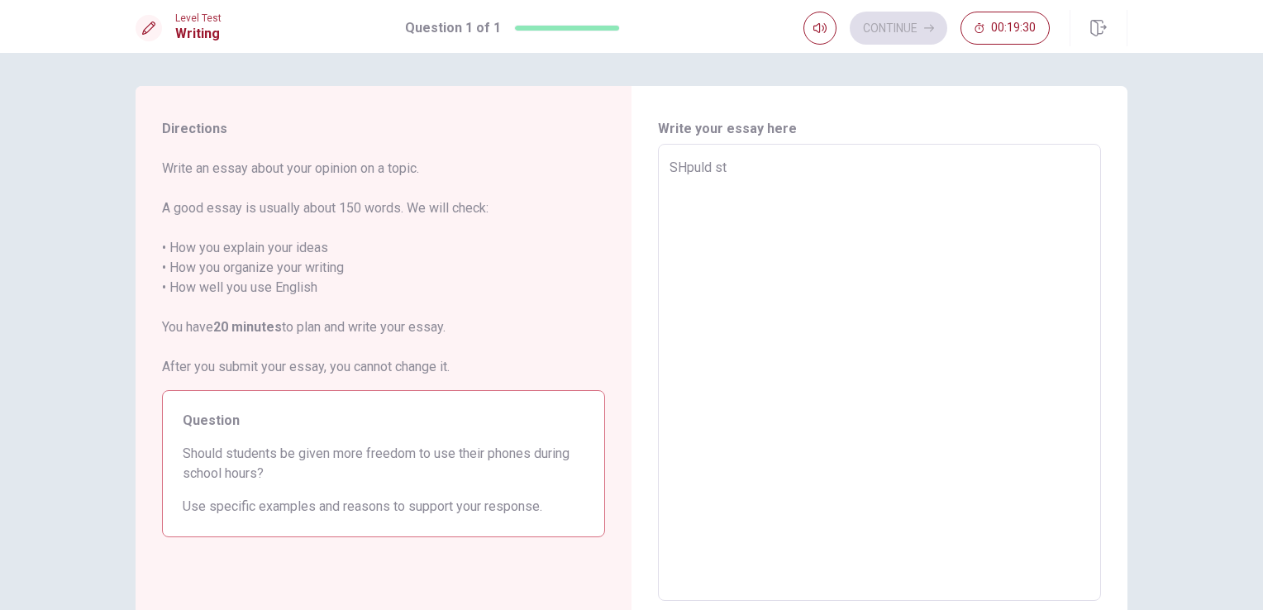
type textarea "x"
type textarea "SHpuld stu"
type textarea "x"
type textarea "SHpuld stud"
type textarea "x"
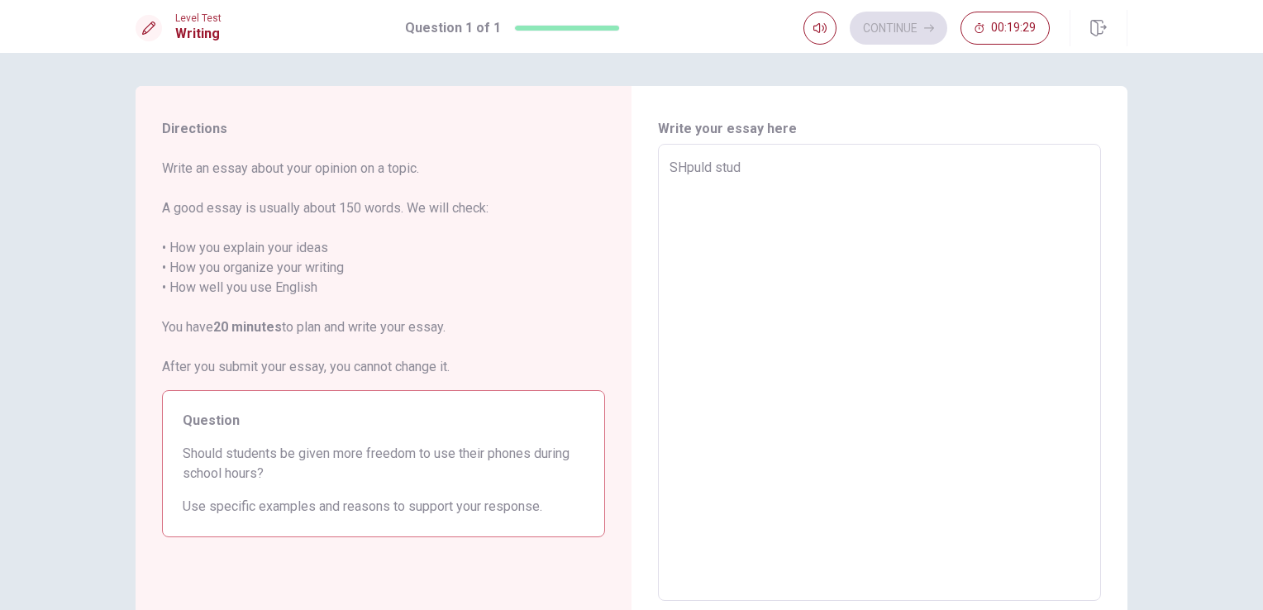
type textarea "SHpuld stude"
type textarea "x"
type textarea "SHpuld studen"
type textarea "x"
type textarea "SHpuld [PERSON_NAME]"
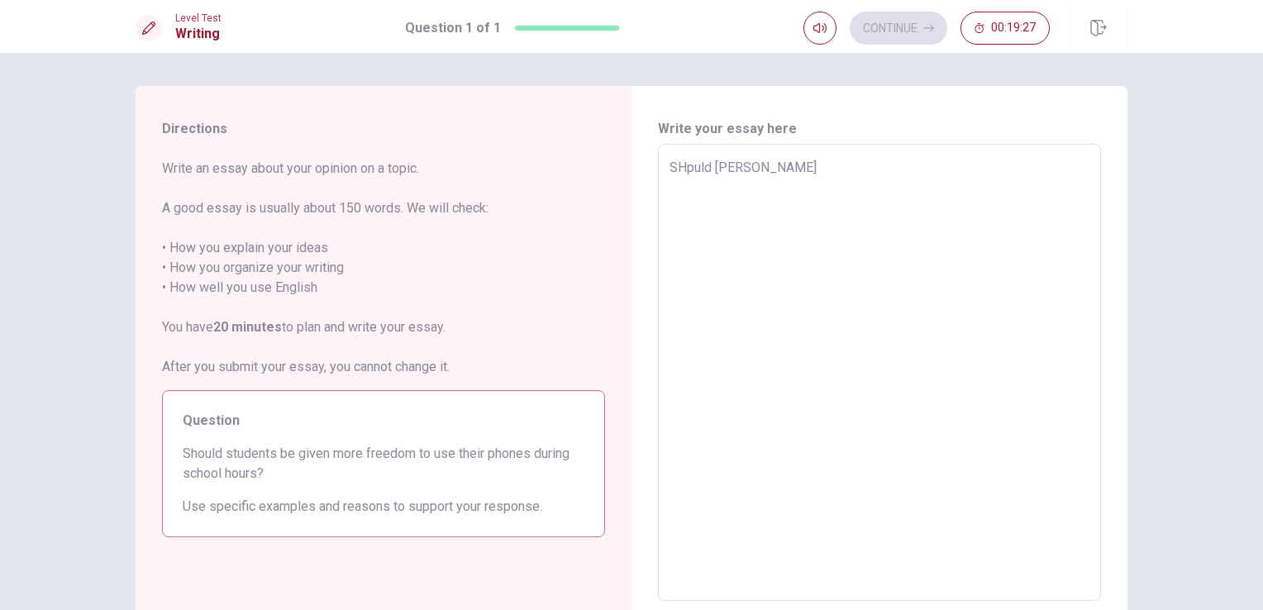
type textarea "x"
type textarea "SHpuld studen"
type textarea "x"
type textarea "SHpuld student"
type textarea "x"
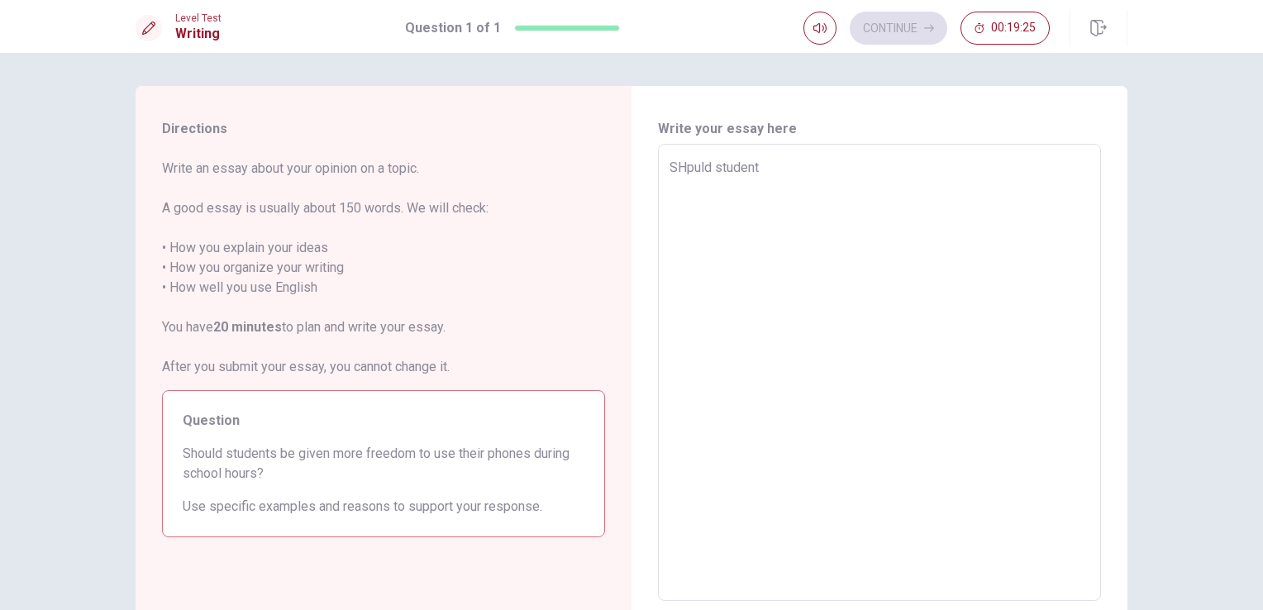
type textarea "SHpuld students"
type textarea "x"
type textarea "SHpuld students"
type textarea "x"
type textarea "SHpuld students b"
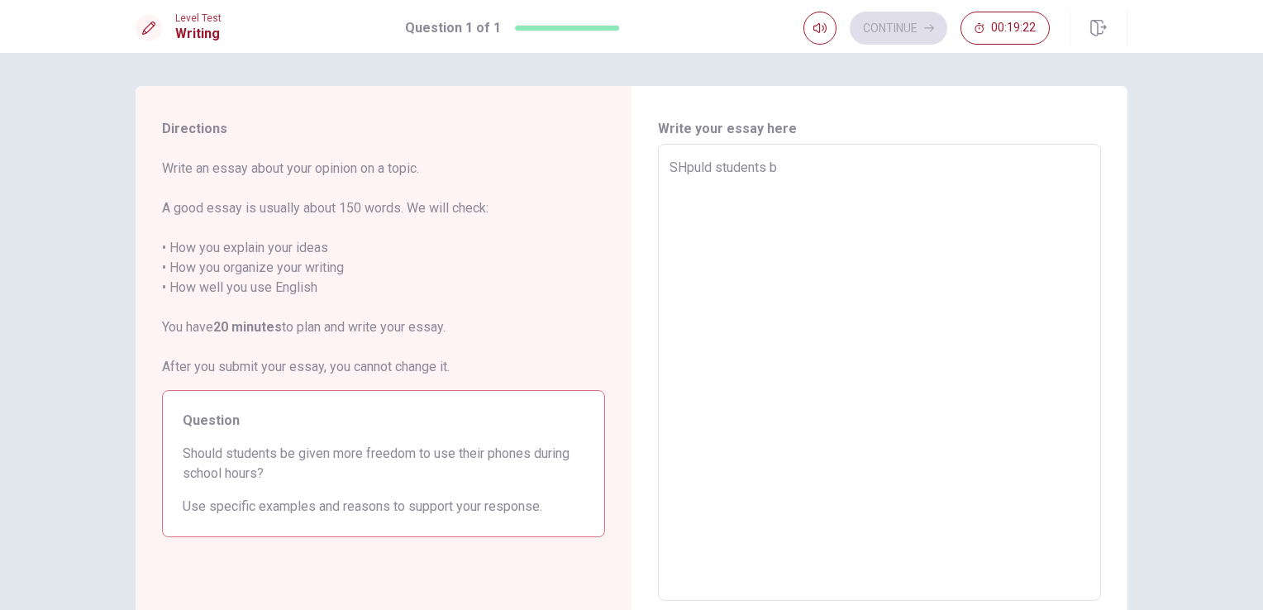
type textarea "x"
type textarea "SHpuld students be"
type textarea "x"
type textarea "SHpuld students be"
type textarea "x"
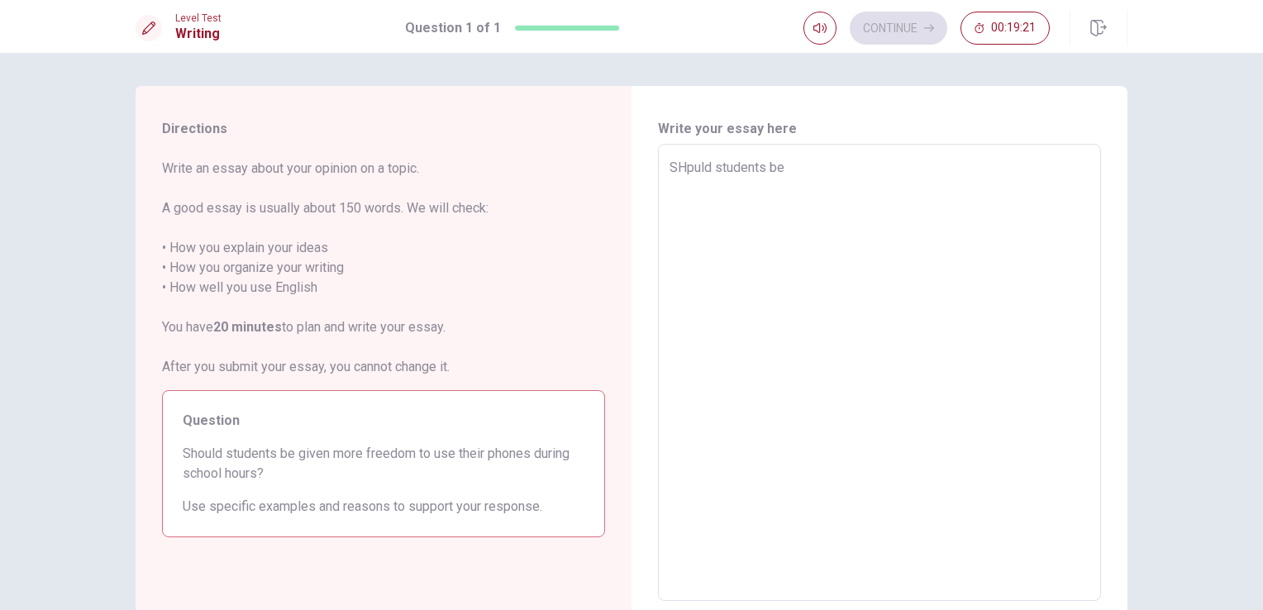
type textarea "SHpuld students be g"
type textarea "x"
type textarea "SHpuld students be gi"
type textarea "x"
type textarea "SHpuld students be giv"
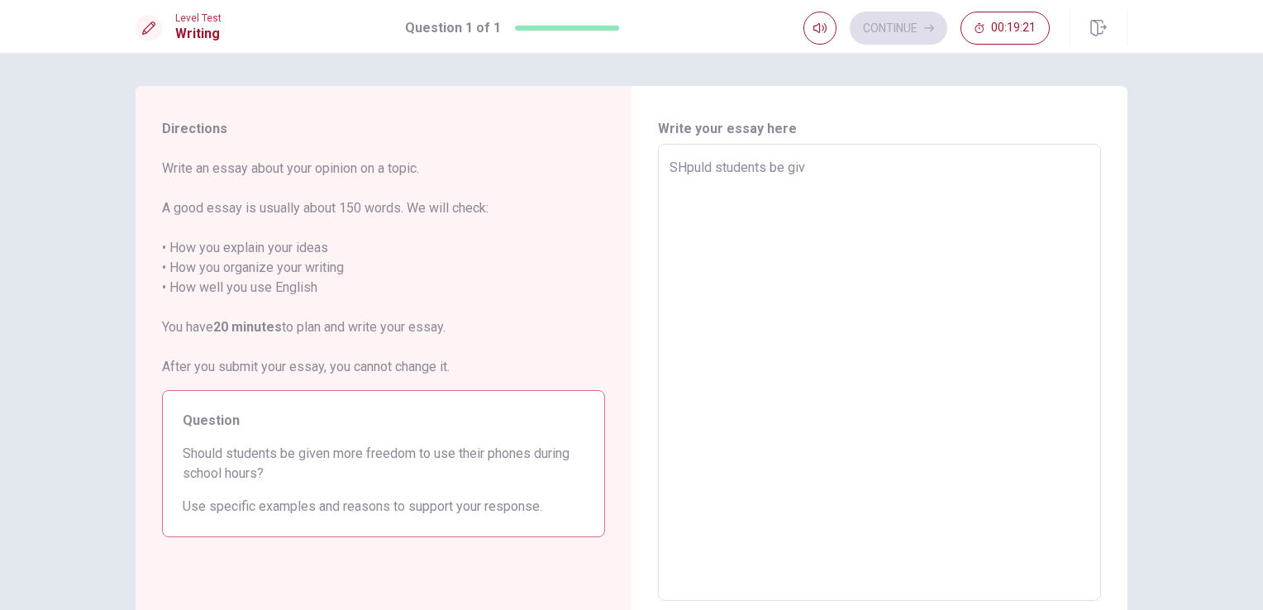
type textarea "x"
type textarea "SHpuld students be give"
type textarea "x"
type textarea "SHpuld students be given"
type textarea "x"
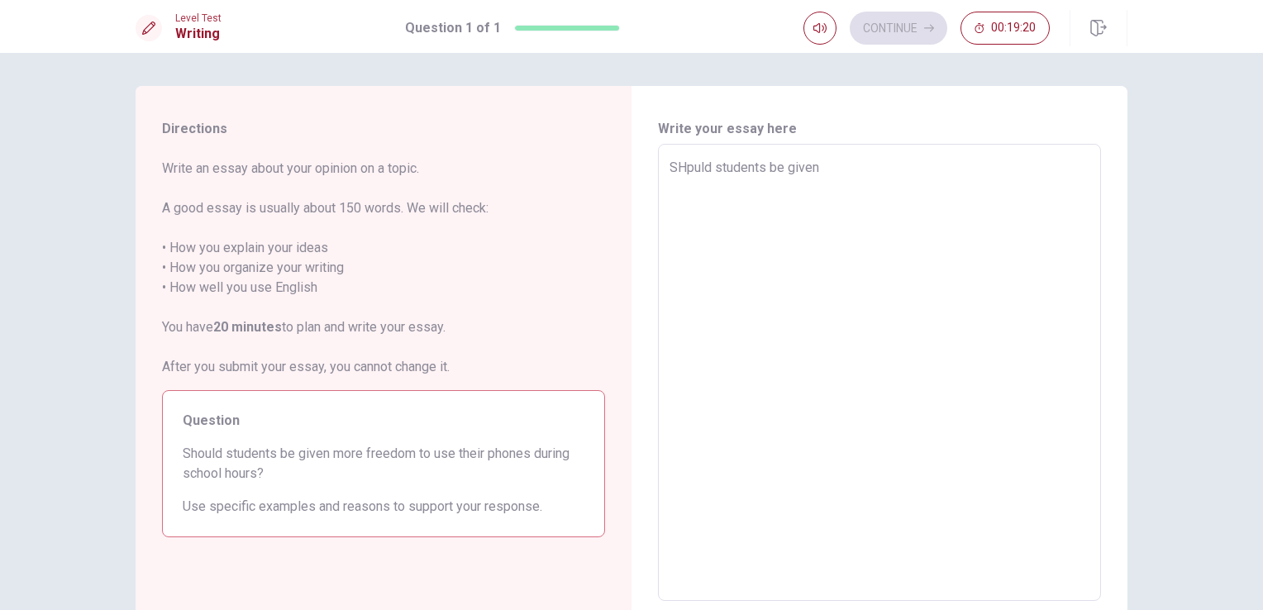
type textarea "SHpuld students be given"
type textarea "x"
type textarea "SHpuld students be given m"
type textarea "x"
type textarea "SHpuld students be given mp"
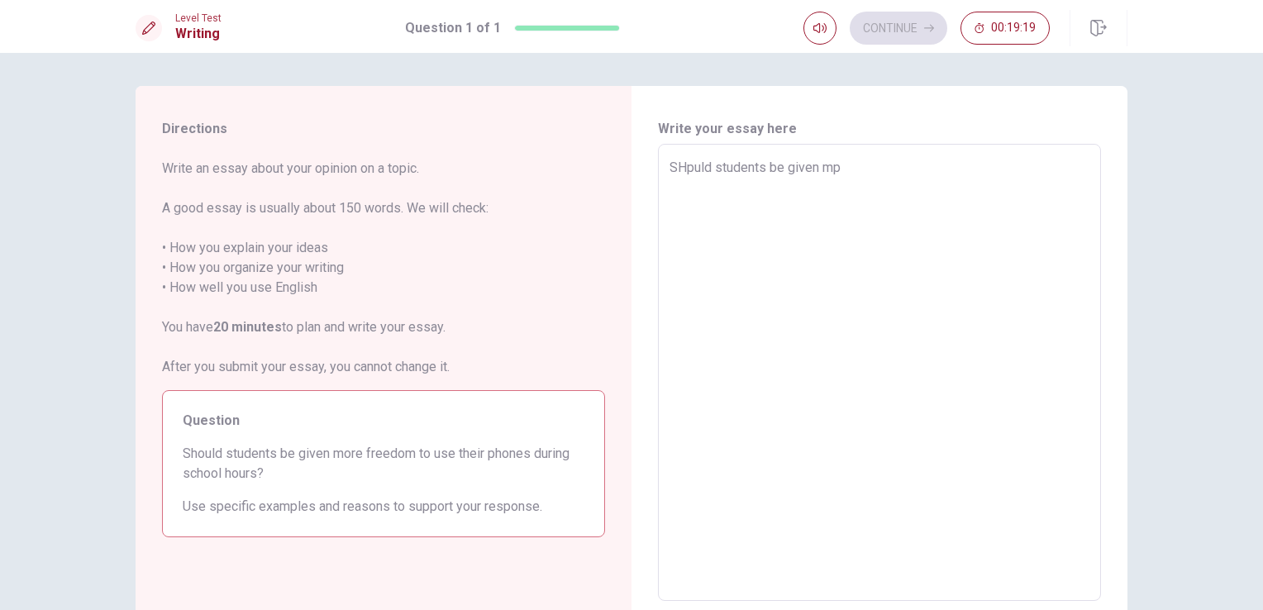
type textarea "x"
type textarea "SHpuld students be given m"
type textarea "x"
type textarea "SHpuld students be given mo"
type textarea "x"
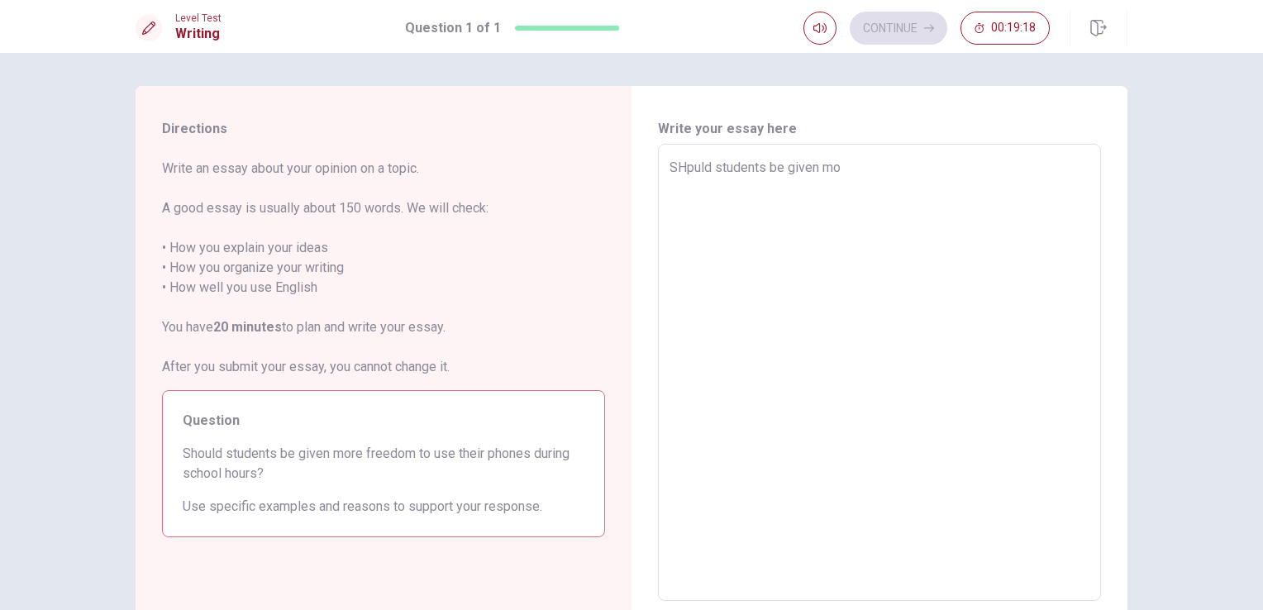
type textarea "SHpuld students be given mor"
type textarea "x"
type textarea "SHpuld students be given more"
type textarea "x"
type textarea "SHpuld students be given more"
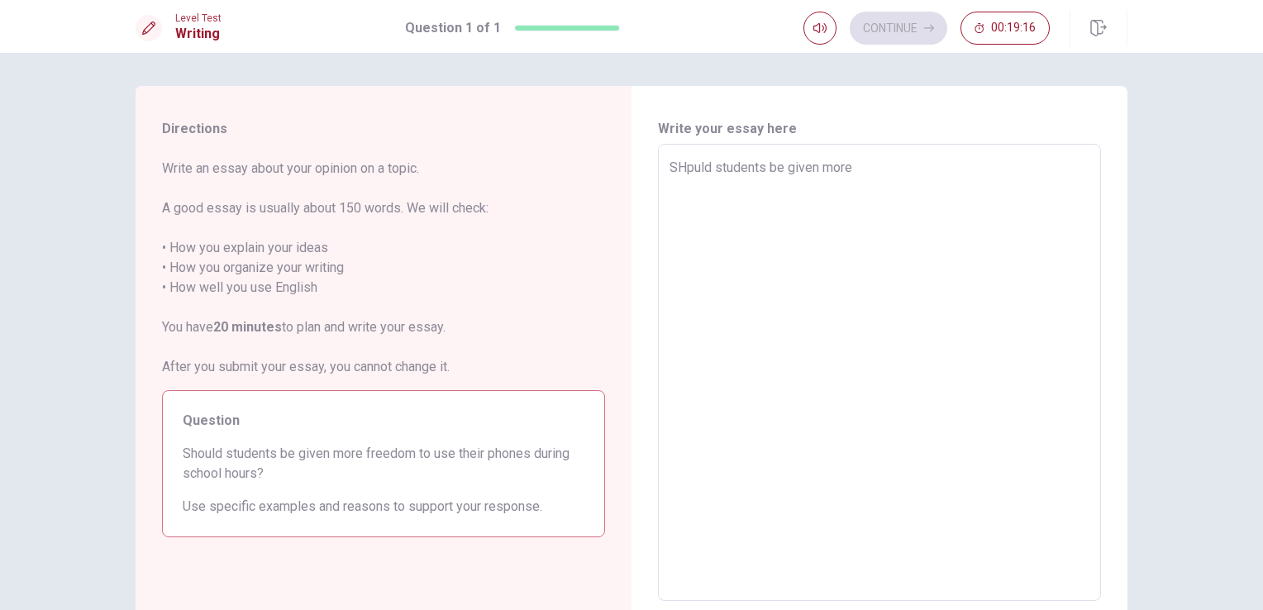
type textarea "x"
type textarea "SHpuld students be given more f"
type textarea "x"
type textarea "SHpuld students be given more fr"
type textarea "x"
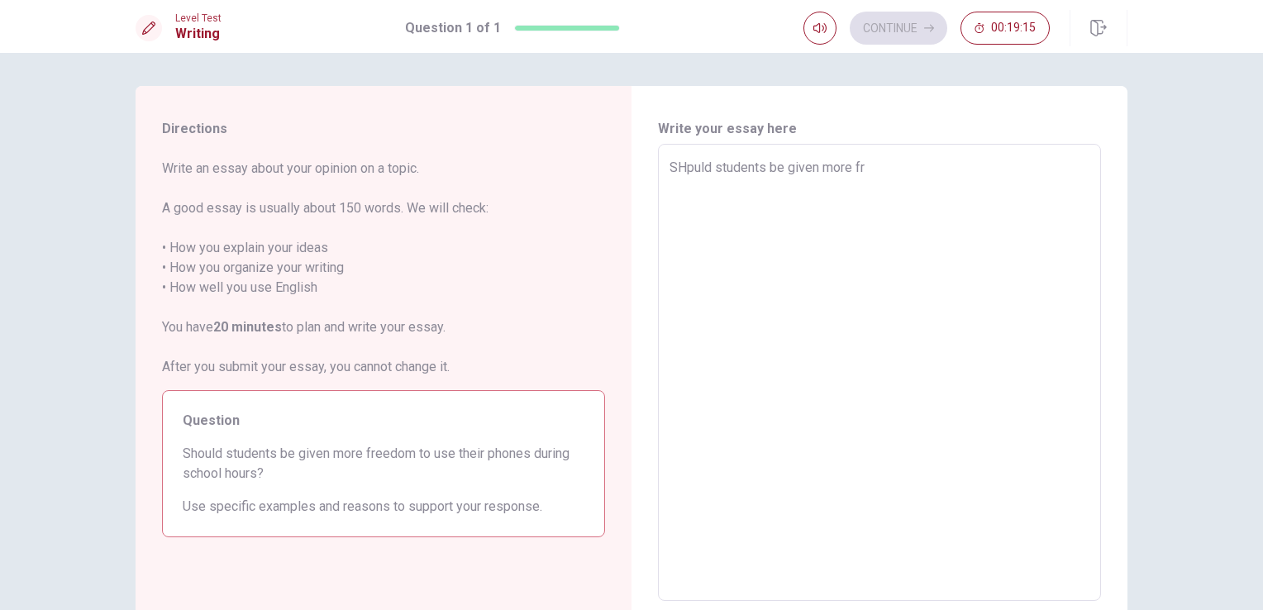
type textarea "SHpuld students be given more fre"
type textarea "x"
type textarea "SHpuld students be given more free"
type textarea "x"
type textarea "SHpuld students be given more freed"
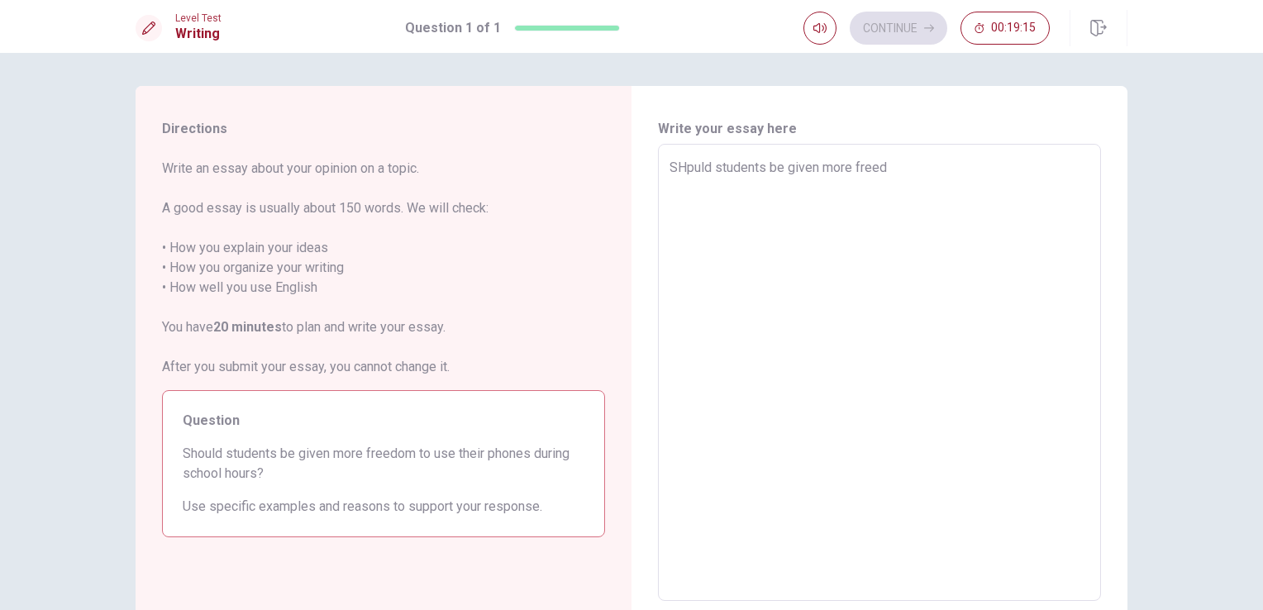
type textarea "x"
type textarea "SHpuld students be given more freedo"
type textarea "x"
type textarea "SHpuld students be given more freedom"
type textarea "x"
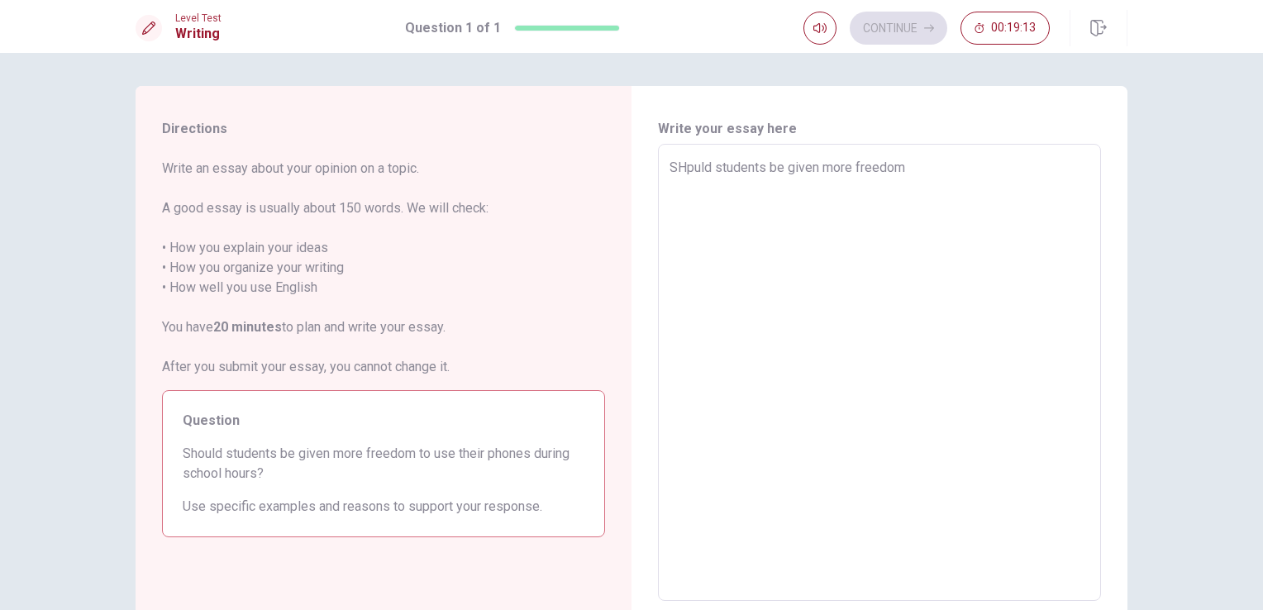
type textarea "SHpuld students be given more freedom"
type textarea "x"
type textarea "SHpuld students be given more freedom t"
type textarea "x"
type textarea "SHpuld students be given more freedom to"
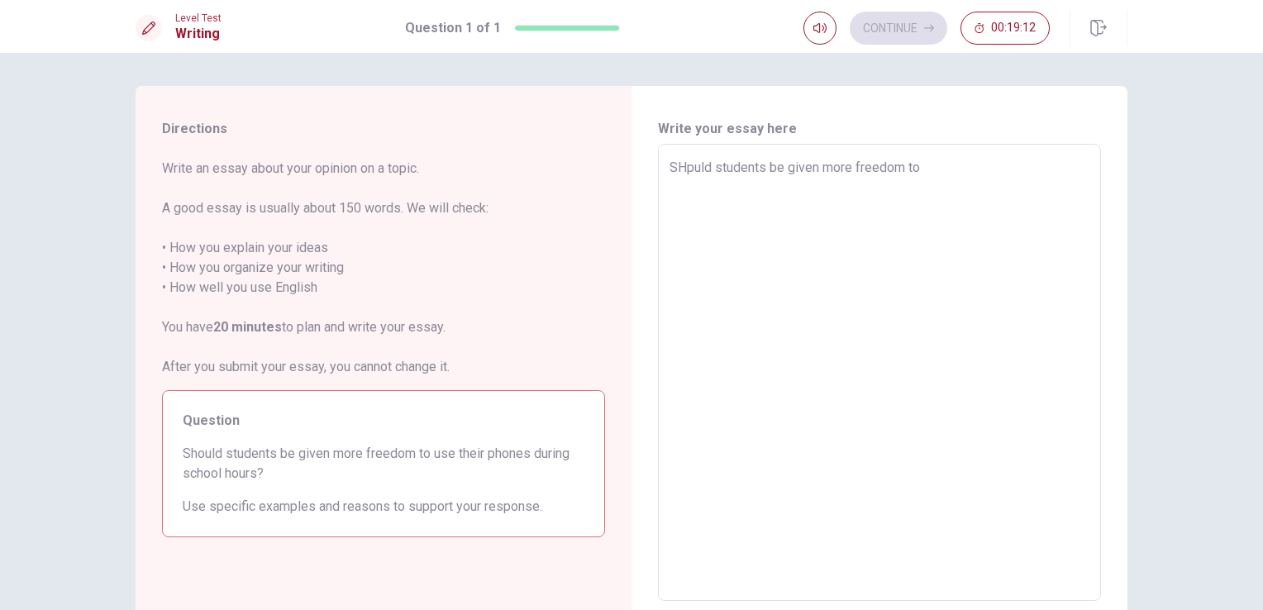
type textarea "x"
type textarea "SHpuld students be given more freedom to"
type textarea "x"
type textarea "SHpuld students be given more freedom to u"
type textarea "x"
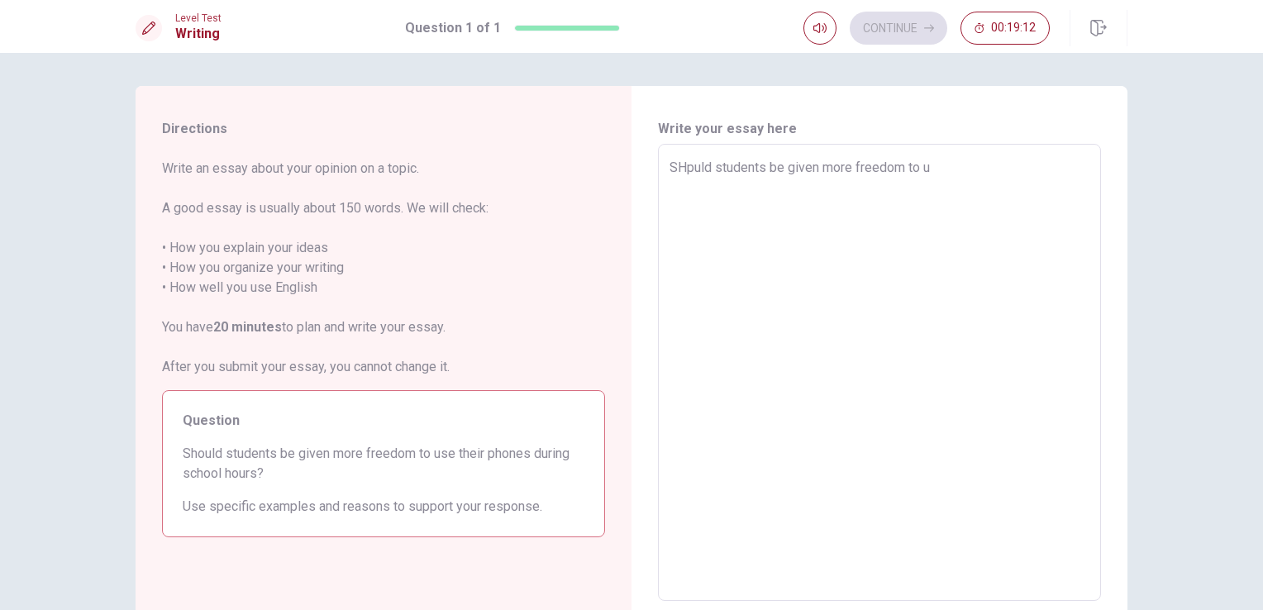
type textarea "SHpuld students be given more freedom to us"
type textarea "x"
type textarea "SHpuld students be given more freedom to use"
type textarea "x"
type textarea "SHpuld students be given more freedom to use"
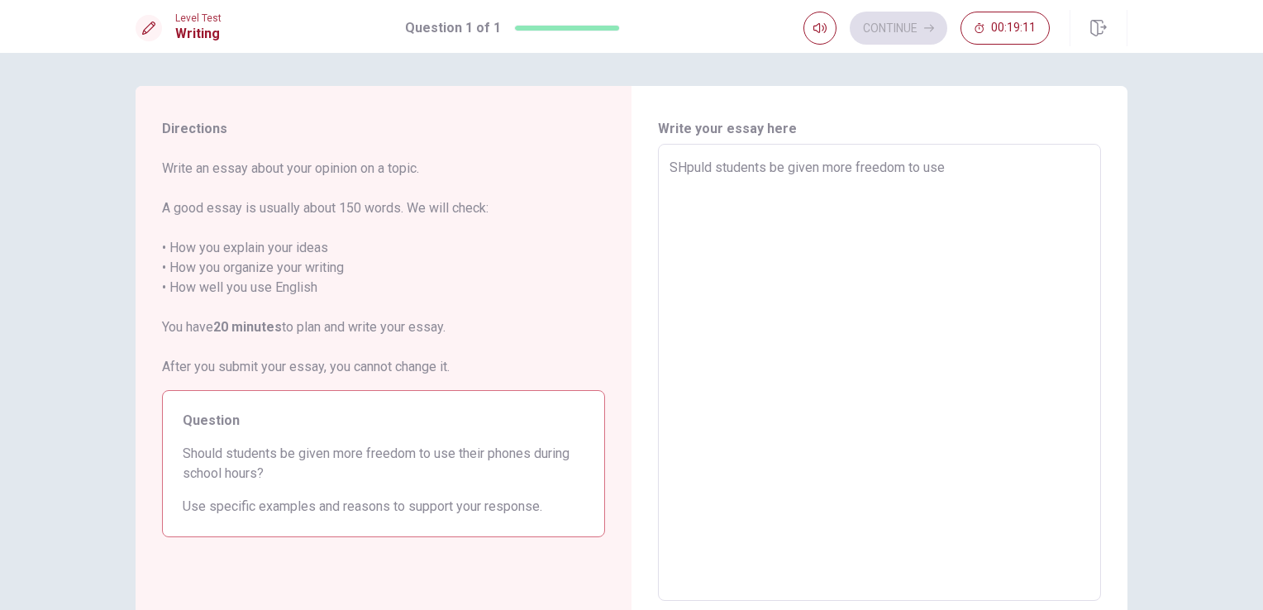
type textarea "x"
type textarea "SHpuld students be given more freedom to use t"
type textarea "x"
type textarea "SHpuld students be given more freedom to use th"
type textarea "x"
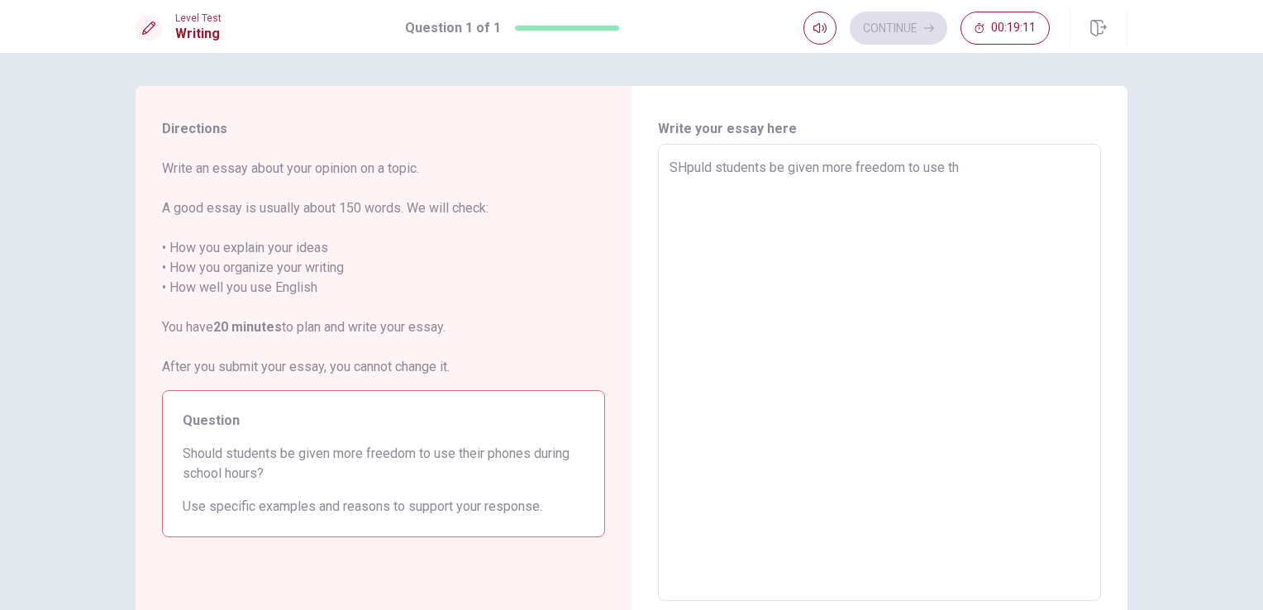
type textarea "SHpuld students be given more freedom to use the"
type textarea "x"
type textarea "SHpuld students be given more freedom to use thei"
type textarea "x"
type textarea "SHpuld students be given more freedom to use their"
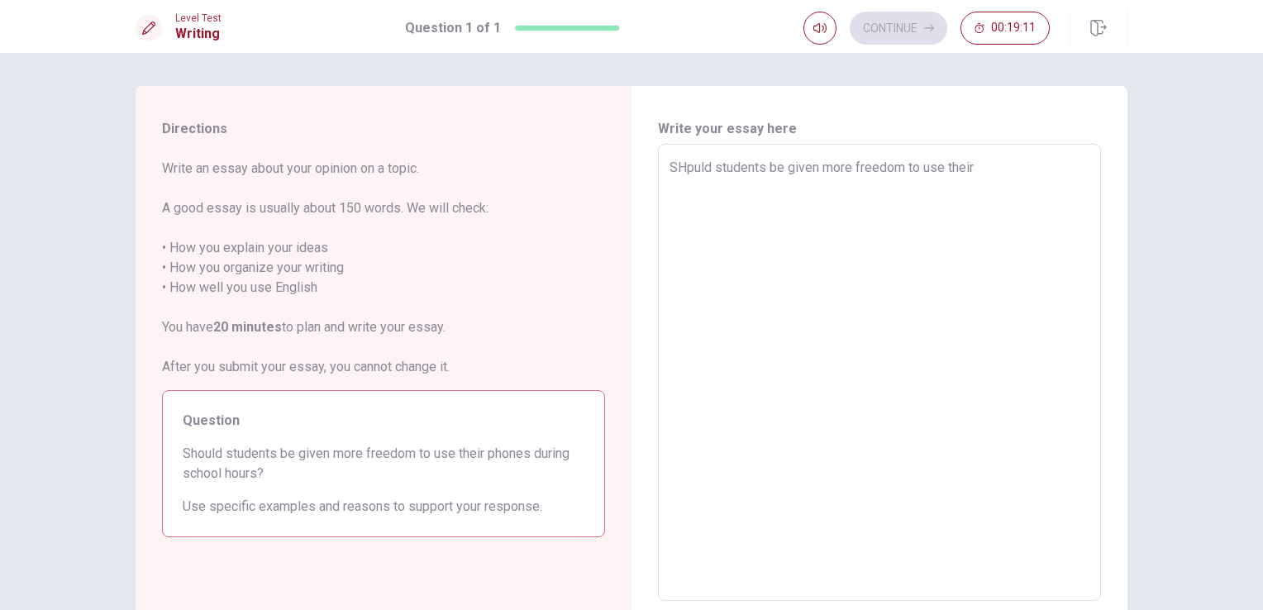
type textarea "x"
type textarea "SHpuld students be given more freedom to use their"
type textarea "x"
type textarea "SHpuld students be given more freedom to use their ["
type textarea "x"
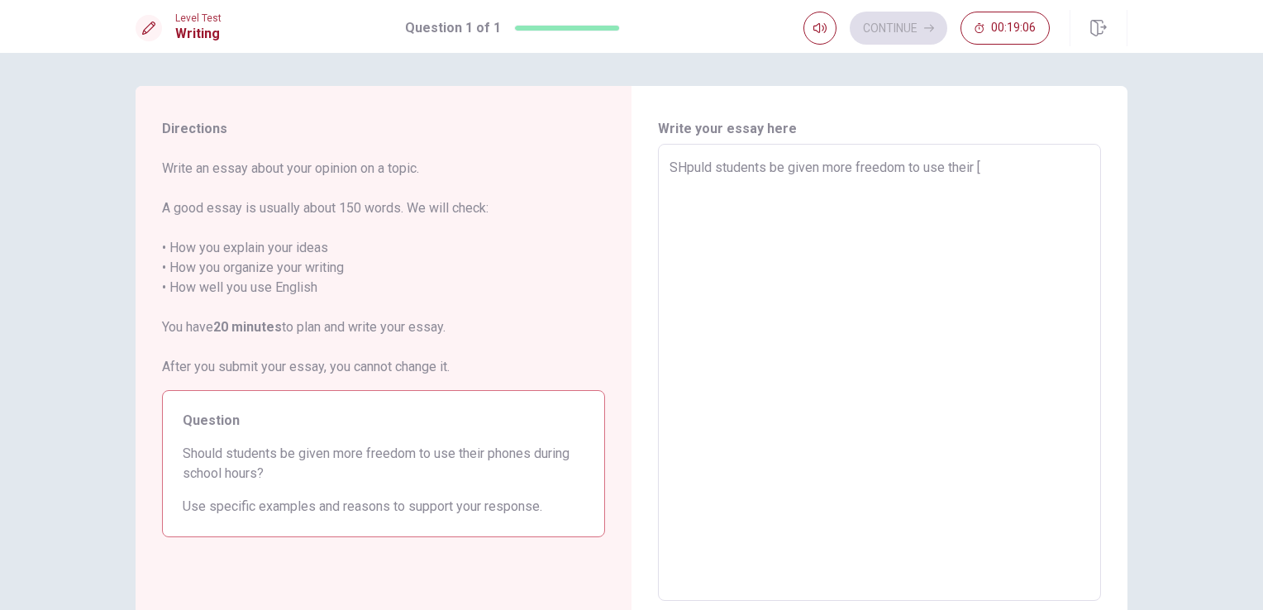
type textarea "SHpuld students be given more freedom to use their"
type textarea "x"
type textarea "SHpuld students be given more freedom to use their p"
type textarea "x"
type textarea "SHpuld students be given more freedom to use their pj"
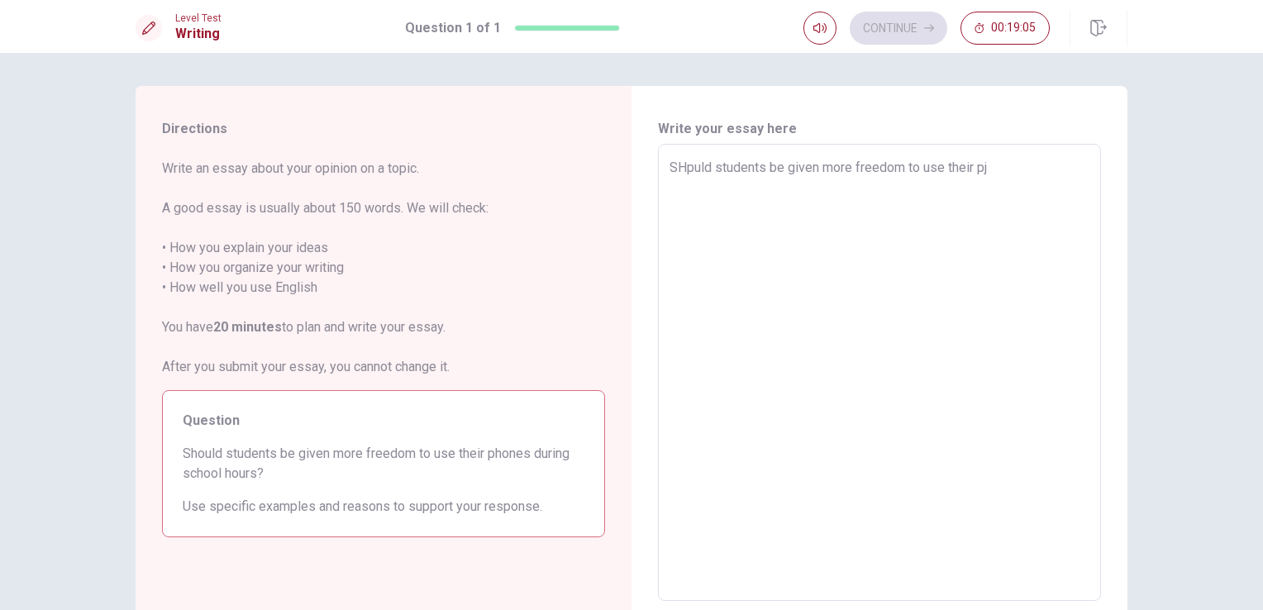
type textarea "x"
type textarea "SHpuld students be given more freedom to use their p"
type textarea "x"
type textarea "SHpuld students be given more freedom to use their ph"
type textarea "x"
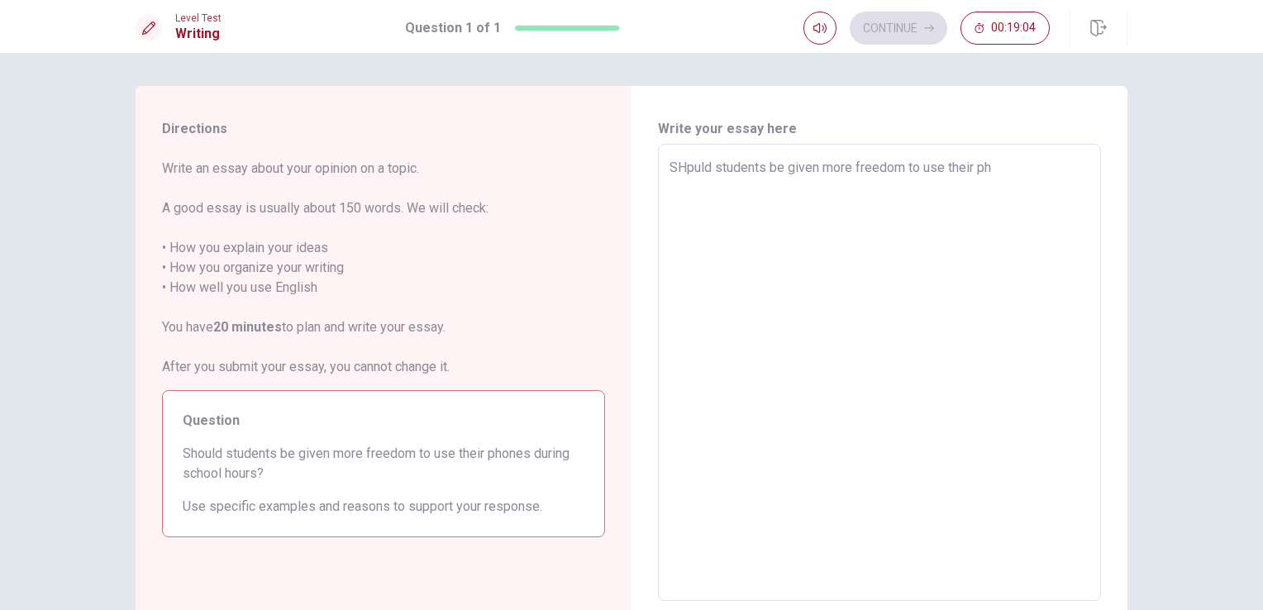
type textarea "SHpuld students be given more freedom to use their pho"
type textarea "x"
type textarea "SHpuld students be given more freedom to use their phon"
type textarea "x"
type textarea "SHpuld students be given more freedom to use their phone"
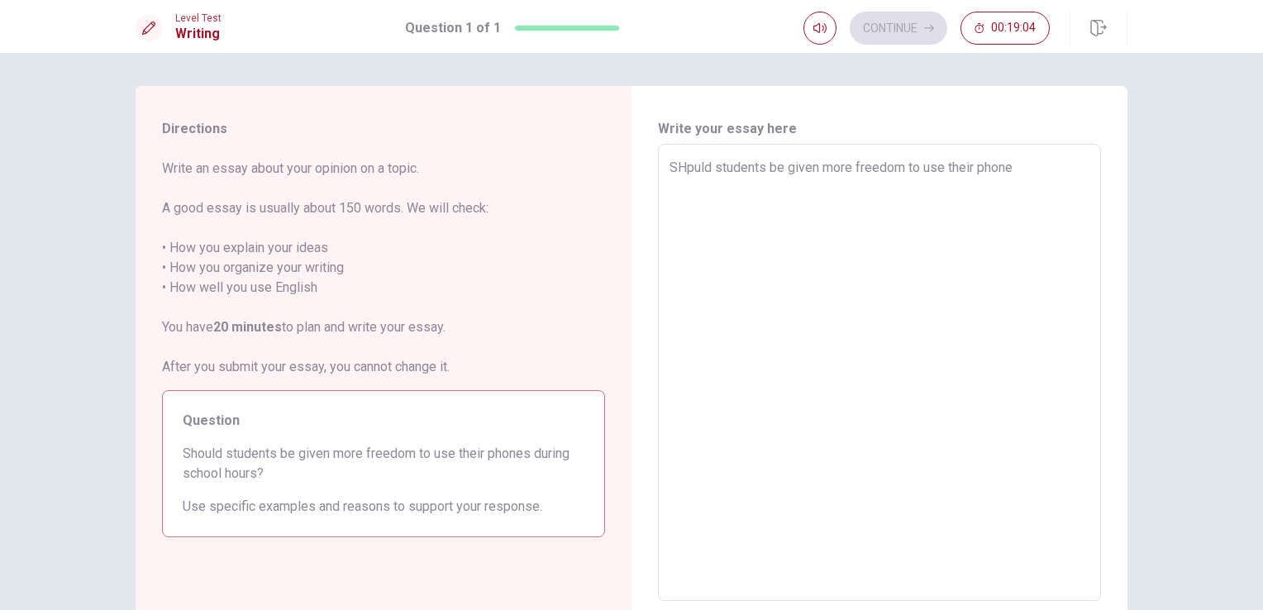
type textarea "x"
type textarea "SHpuld students be given more freedom to use their phones"
type textarea "x"
type textarea "SHpuld students be given more freedom to use their phones"
type textarea "x"
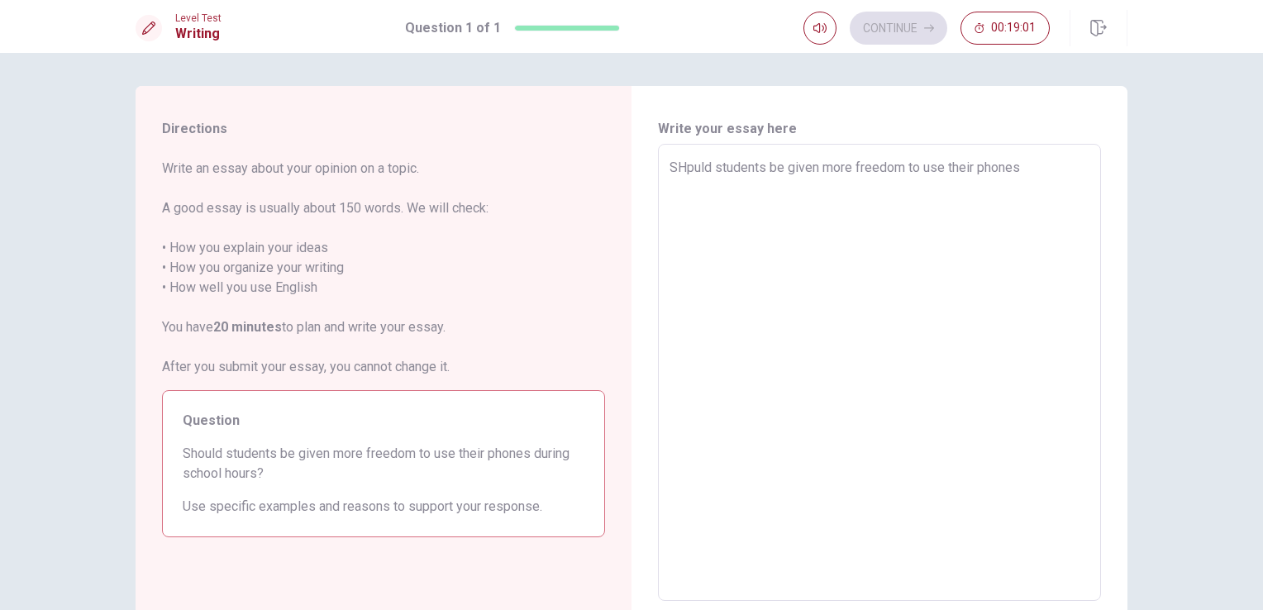
type textarea "SHpuld students be given more freedom to use their phones d"
type textarea "x"
type textarea "SHpuld students be given more freedom to use their phones du"
type textarea "x"
type textarea "SHpuld students be given more freedom to use their phones dur"
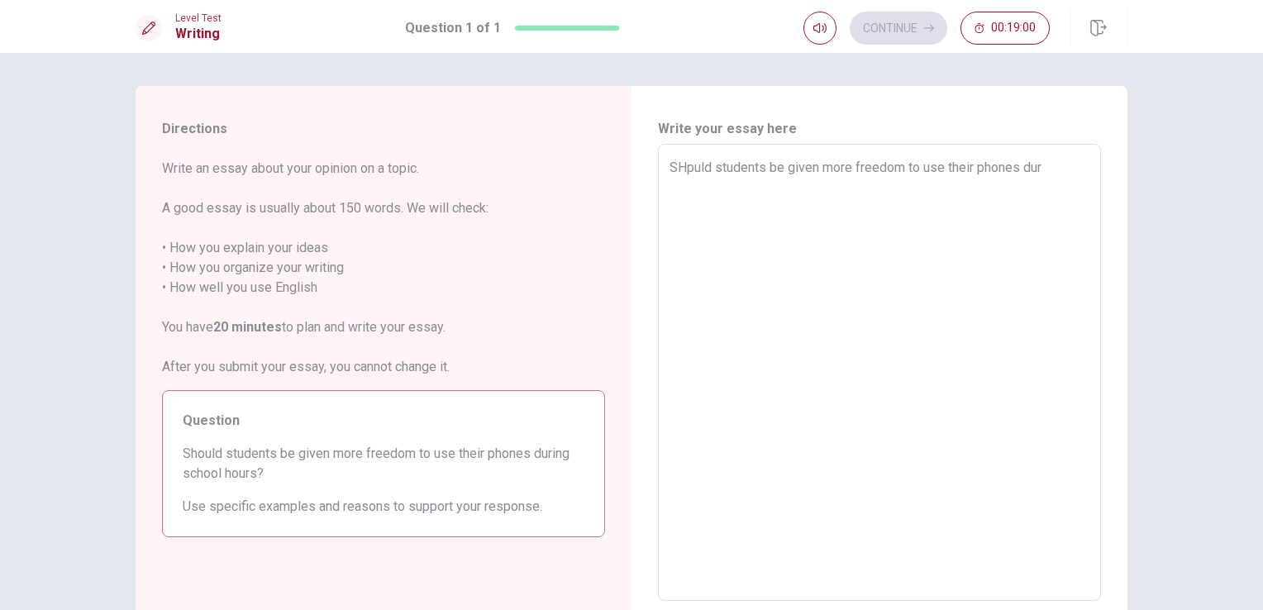
type textarea "x"
type textarea "SHpuld students be given more freedom to use their phones duri"
type textarea "x"
type textarea "SHpuld students be given more freedom to use their phones durin"
type textarea "x"
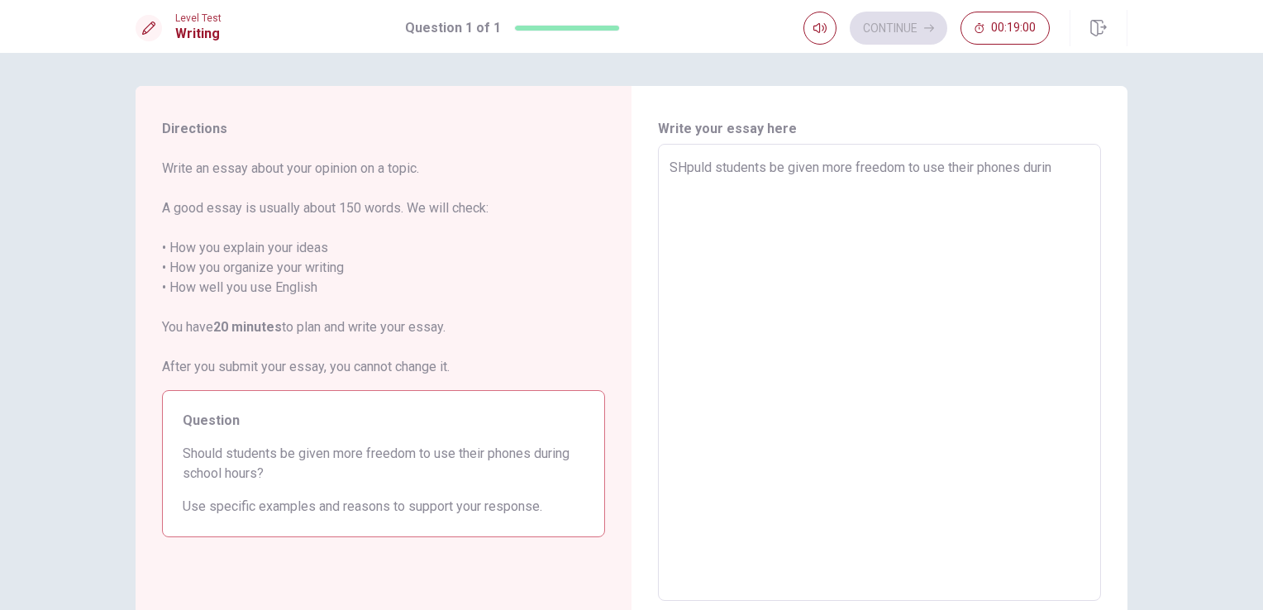
type textarea "SHpuld students be given more freedom to use their phones during"
type textarea "x"
type textarea "SHpuld students be given more freedom to use their phones during"
type textarea "x"
type textarea "SHpuld students be given more freedom to use their phones during s"
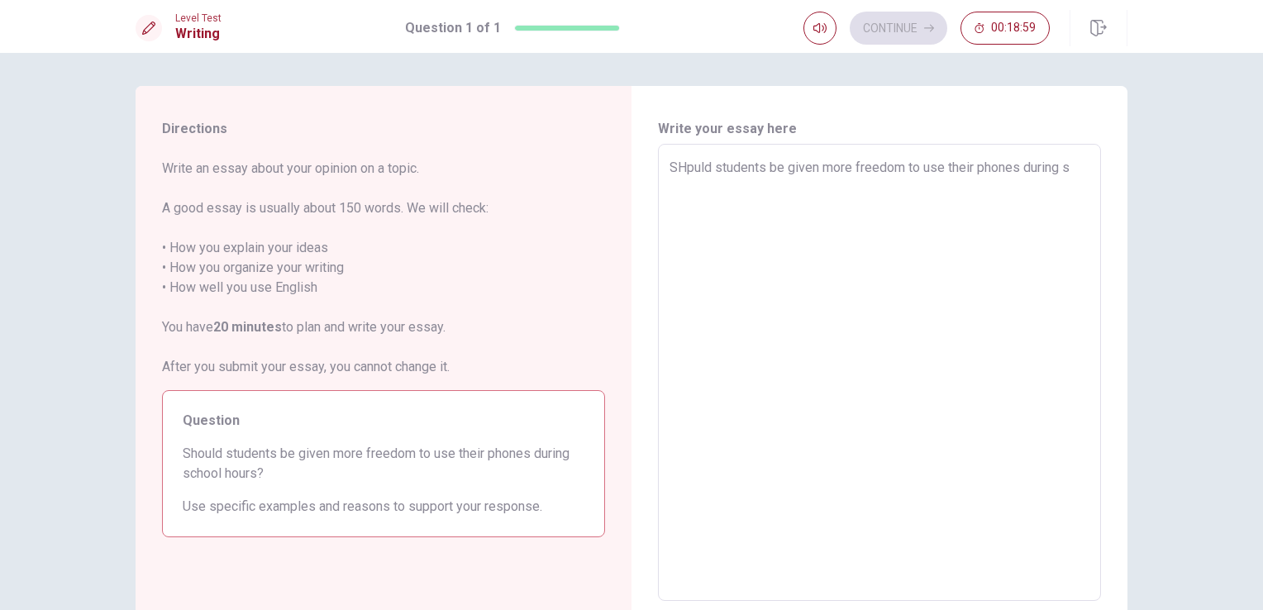
type textarea "x"
type textarea "SHpuld students be given more freedom to use their phones during sc"
type textarea "x"
type textarea "SHpuld students be given more freedom to use their phones during sch"
type textarea "x"
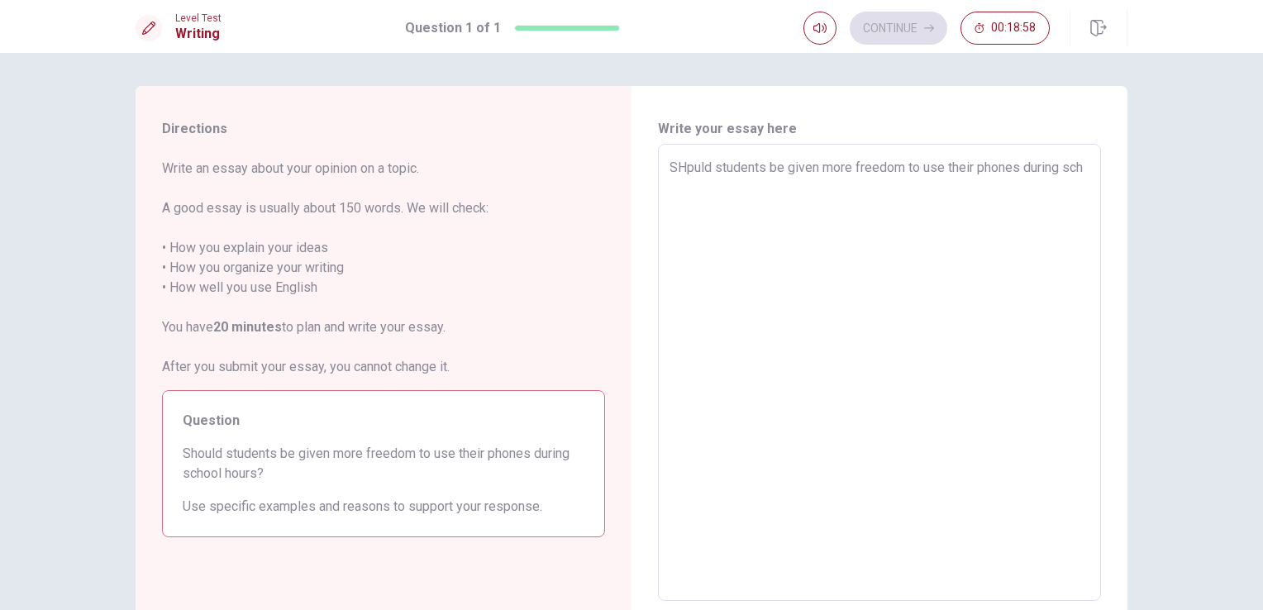
type textarea "SHpuld students be given more freedom to use their phones during scho"
type textarea "x"
type textarea "SHpuld students be given more freedom to use their phones during schoo"
type textarea "x"
type textarea "SHpuld students be given more freedom to use their phones during school"
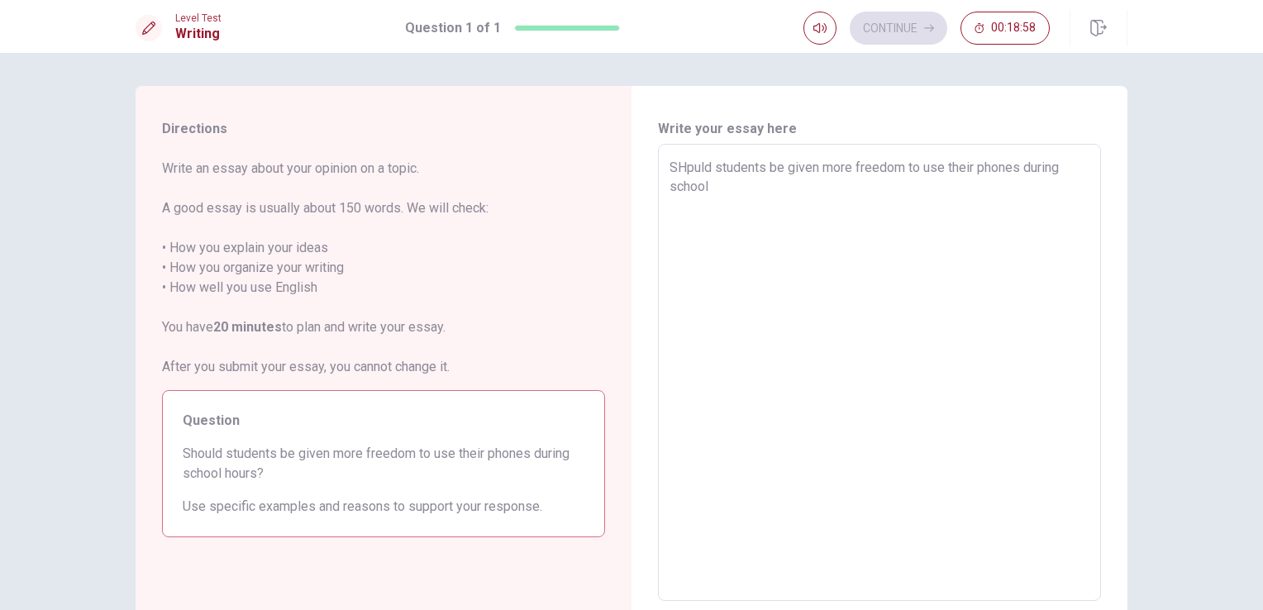
type textarea "x"
type textarea "SHpuld students be given more freedom to use their phones during school"
type textarea "x"
type textarea "SHpuld students be given more freedom to use their phones during school o"
type textarea "x"
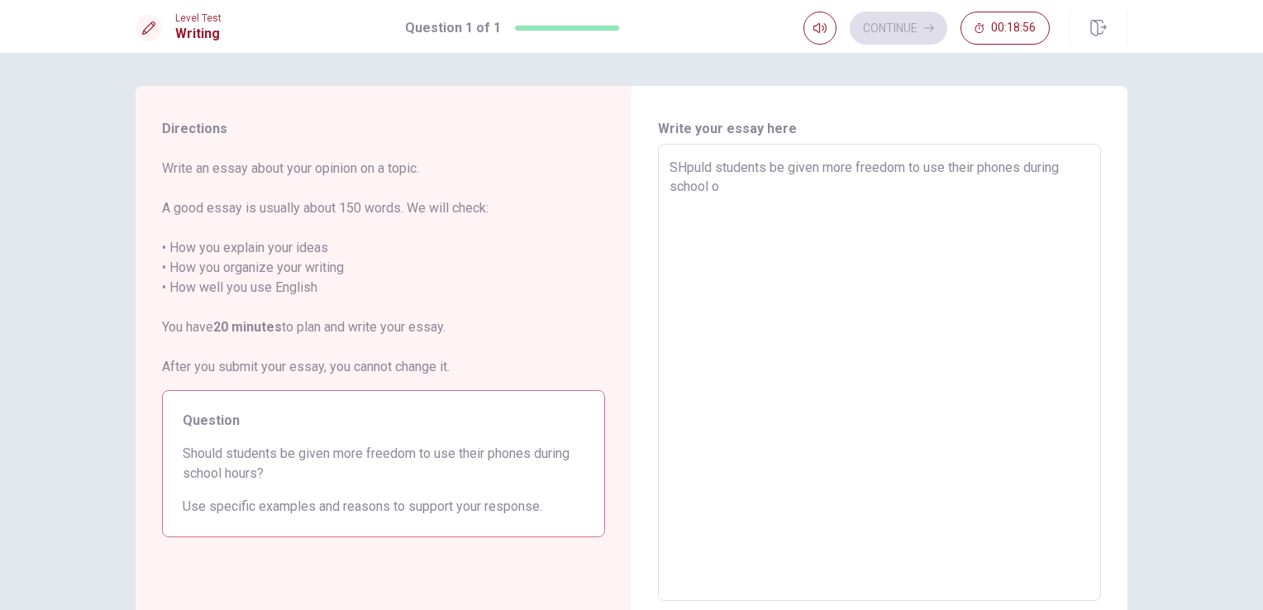
type textarea "SHpuld students be given more freedom to use their phones during school"
type textarea "x"
type textarea "SHpuld students be given more freedom to use their phones during school h"
type textarea "x"
type textarea "SHpuld students be given more freedom to use their phones during school ho"
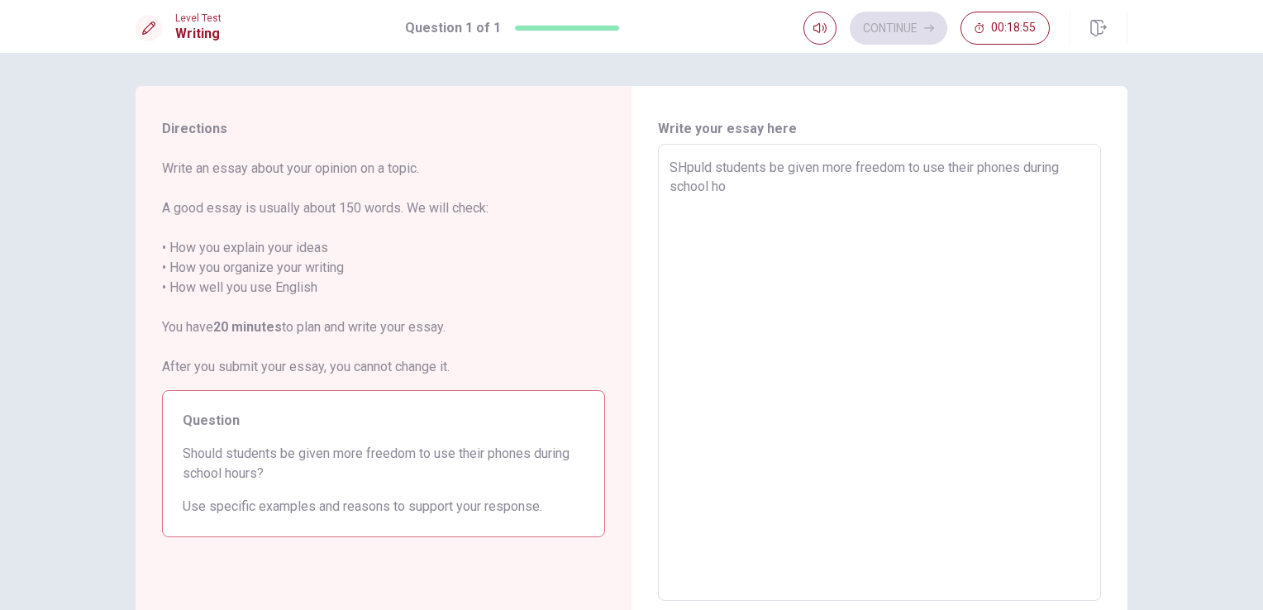
type textarea "x"
type textarea "SHpuld students be given more freedom to use their phones during school hou"
type textarea "x"
type textarea "SHpuld students be given more freedom to use their phones during school hour"
type textarea "x"
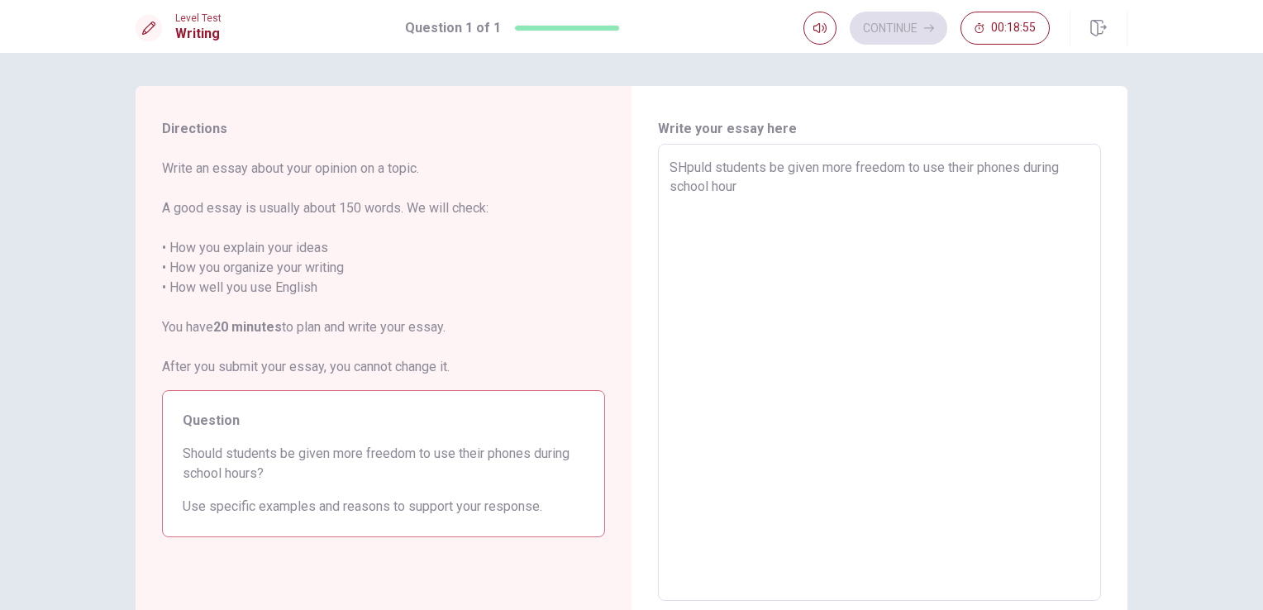
type textarea "SHpuld students be given more freedom to use their phones during school hours"
type textarea "x"
type textarea "SHpuld students be given more freedom to use their phones during school hours"
type textarea "x"
type textarea "SHpuld students be given more freedom to use their phones during school hours /"
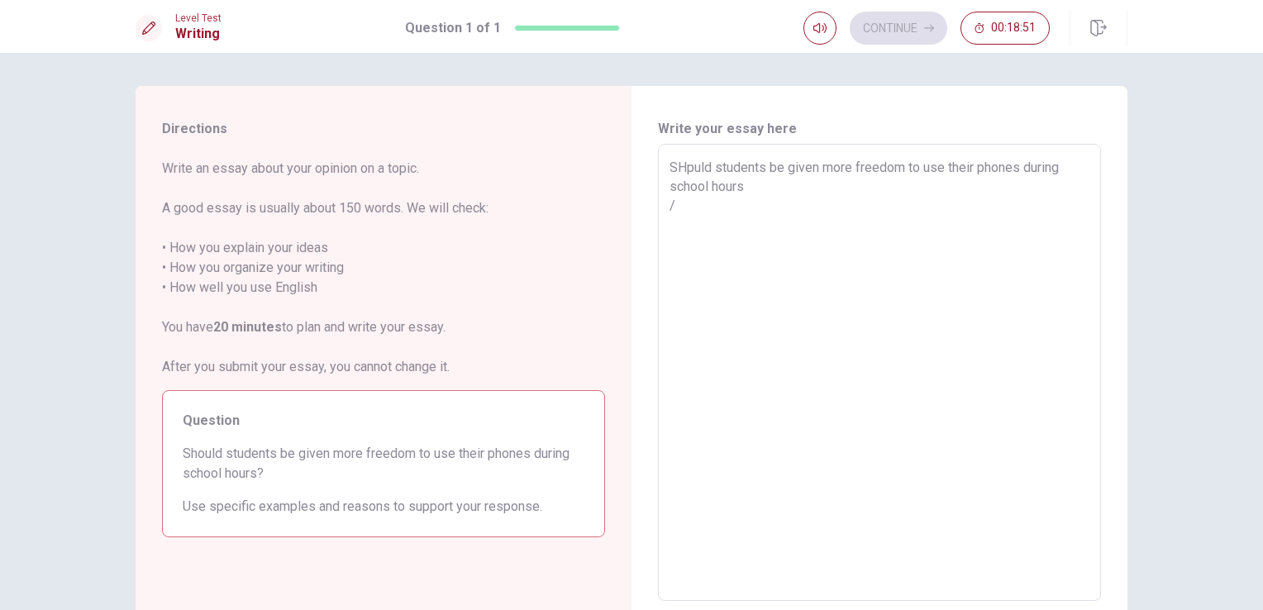
type textarea "x"
type textarea "SHpuld students be given more freedom to use their phones during school hours"
type textarea "x"
type textarea "SHpuld students be given more freedom to use their phones during school hours"
type textarea "x"
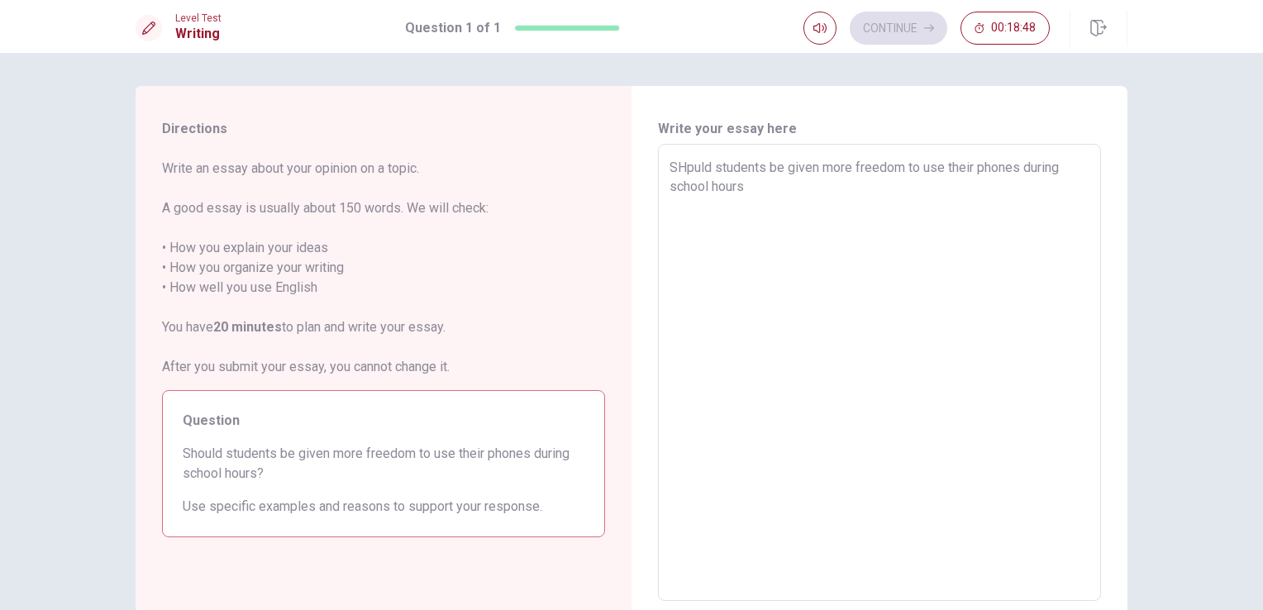
type textarea "SHpuld students be given more freedom to use their phones during school hours?"
type textarea "x"
type textarea "SHpuld students be given more freedom to use their phones during school hours?"
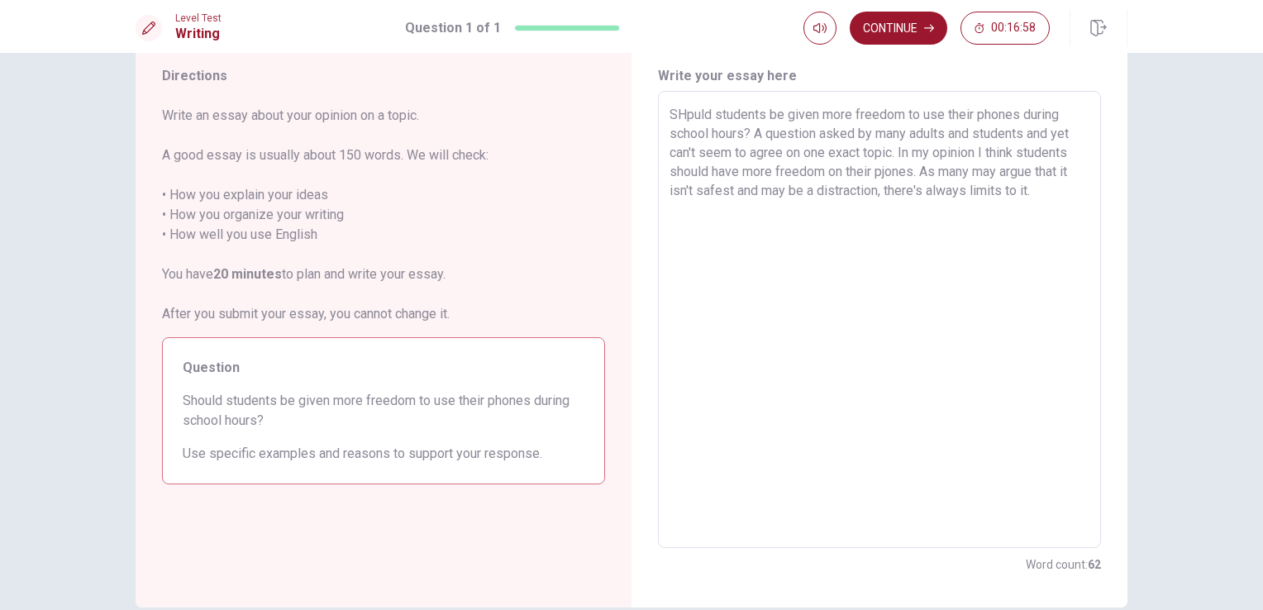
scroll to position [53, 0]
click at [710, 112] on textarea "SHpuld students be given more freedom to use their phones during school hours? …" at bounding box center [879, 320] width 420 height 430
click at [754, 217] on textarea "Should students be given more freedom to use their phones during school hours? …" at bounding box center [879, 320] width 420 height 430
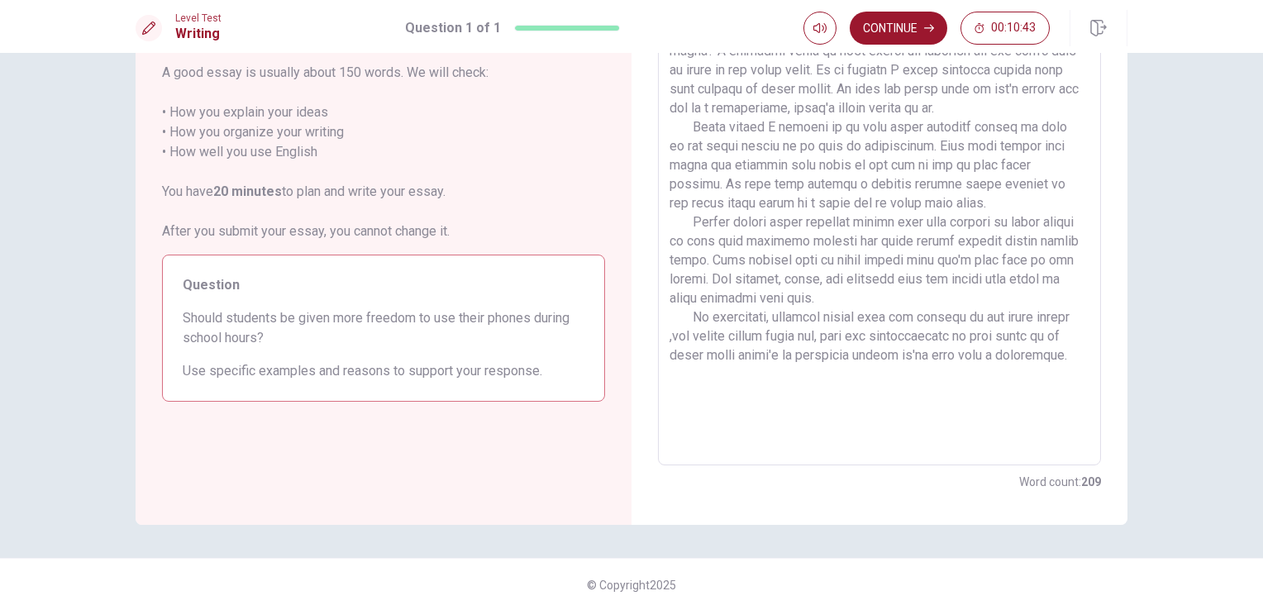
scroll to position [0, 0]
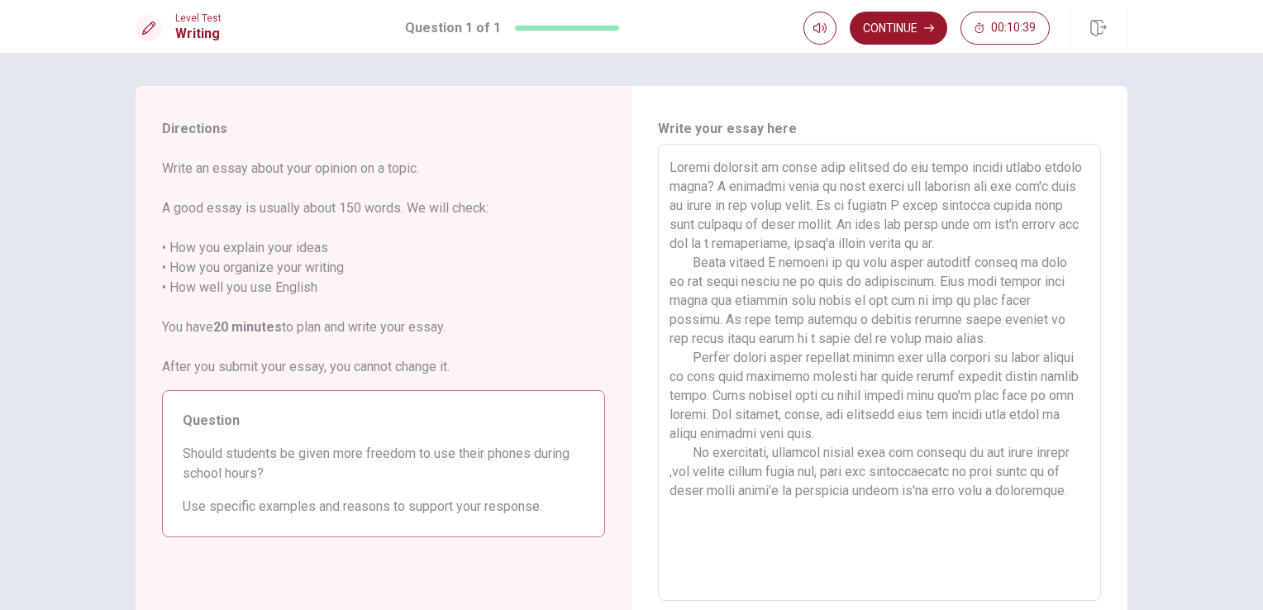
click at [737, 493] on textarea at bounding box center [879, 373] width 420 height 430
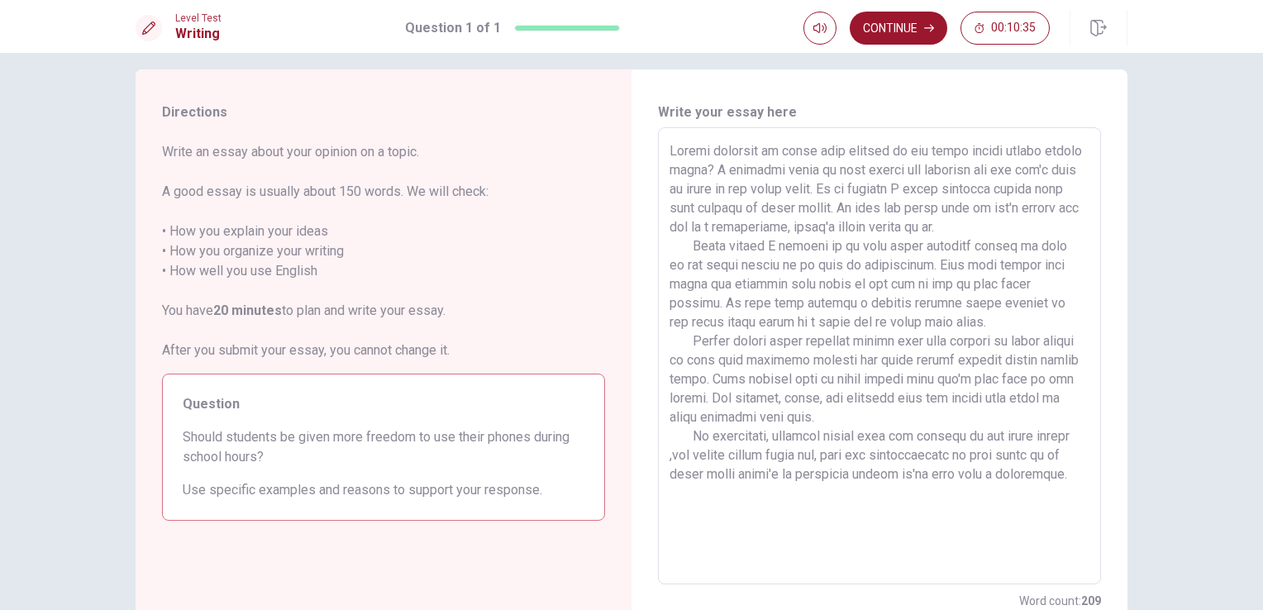
scroll to position [17, 0]
click at [882, 28] on button "Continue" at bounding box center [899, 28] width 98 height 33
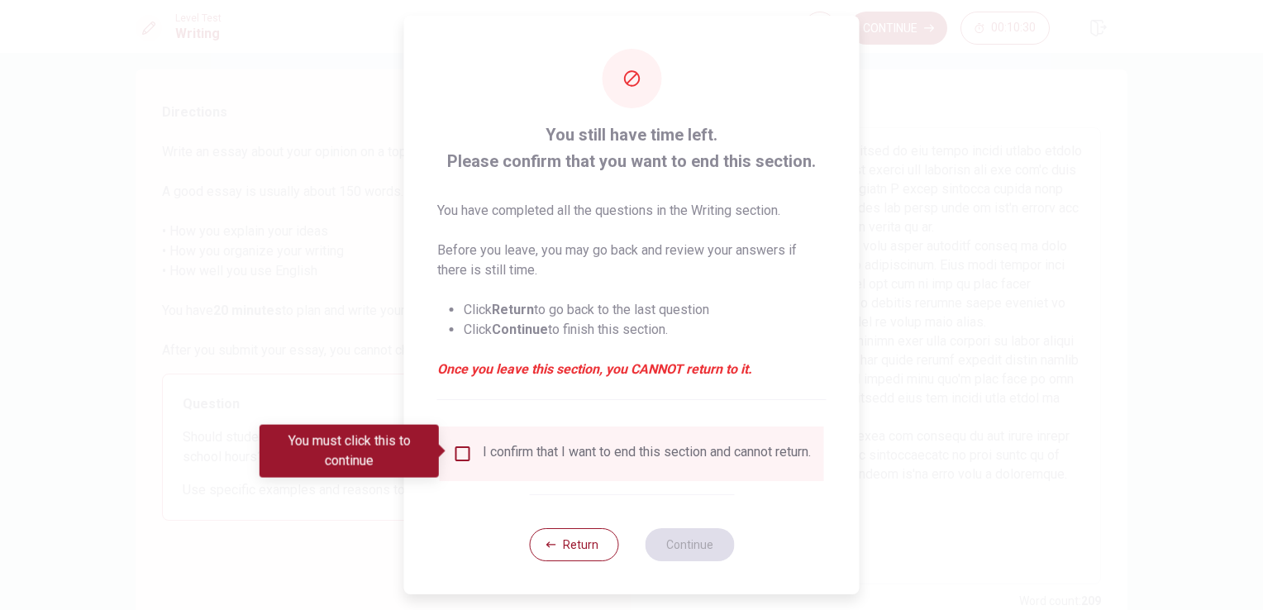
click at [552, 457] on div "I confirm that I want to end this section and cannot return." at bounding box center [647, 454] width 328 height 20
click at [458, 451] on input "You must click this to continue" at bounding box center [463, 454] width 20 height 20
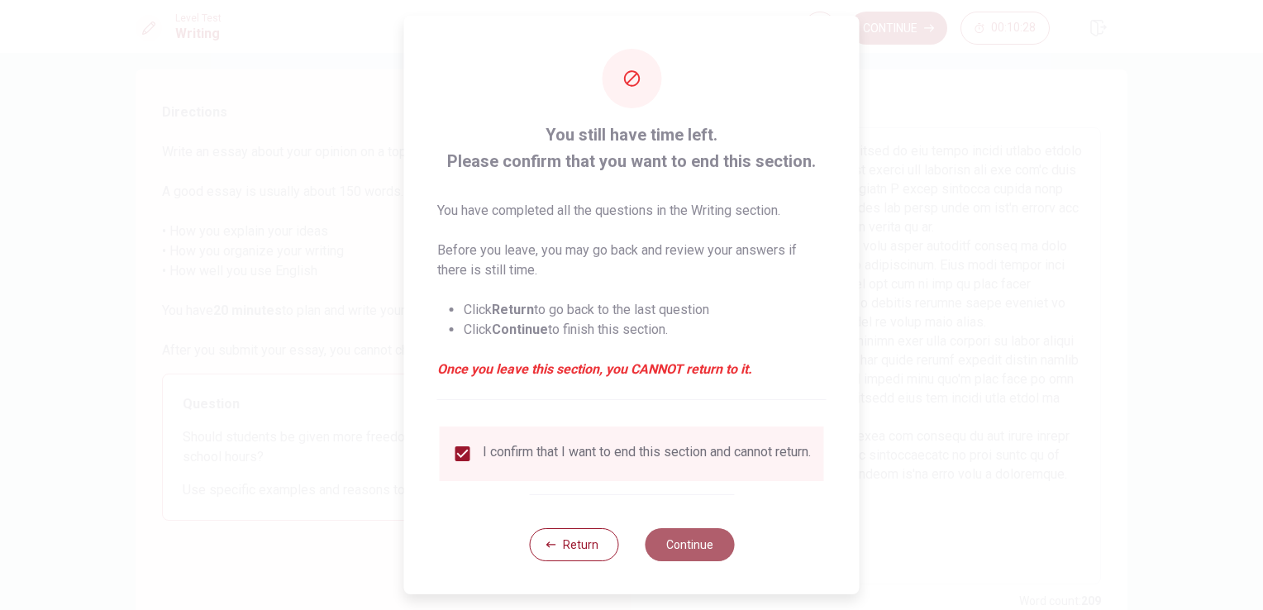
click at [684, 558] on button "Continue" at bounding box center [689, 544] width 89 height 33
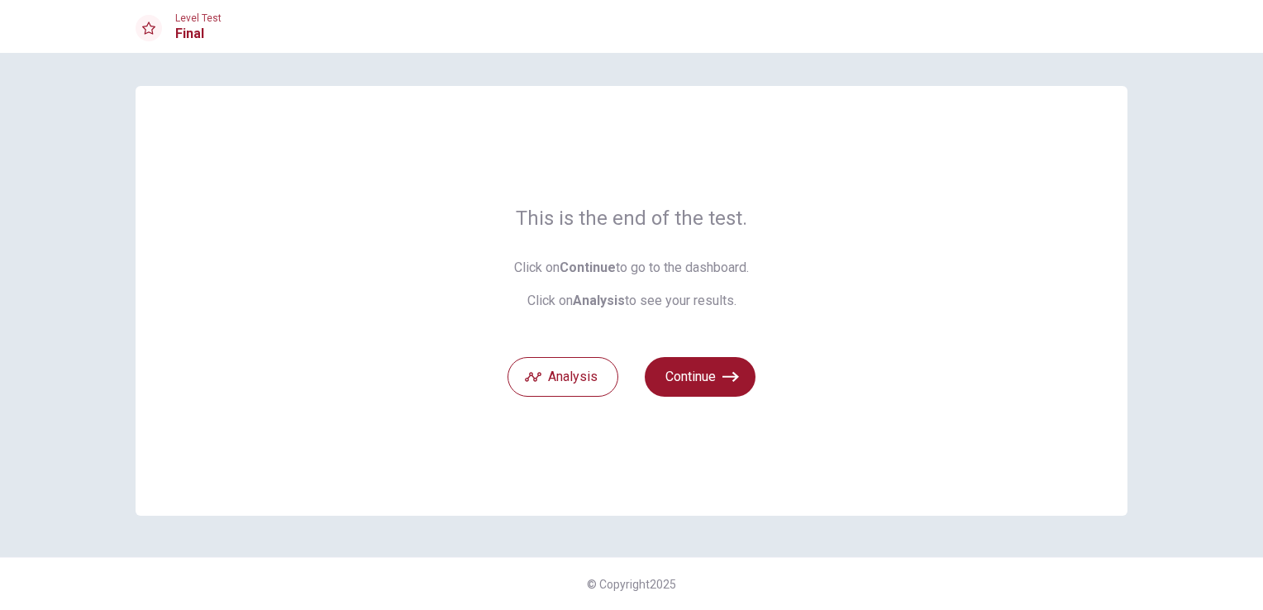
scroll to position [0, 0]
click at [588, 369] on button "Analysis" at bounding box center [562, 377] width 111 height 40
